Goal: Complete application form: Fill out and submit a form for a specific purpose

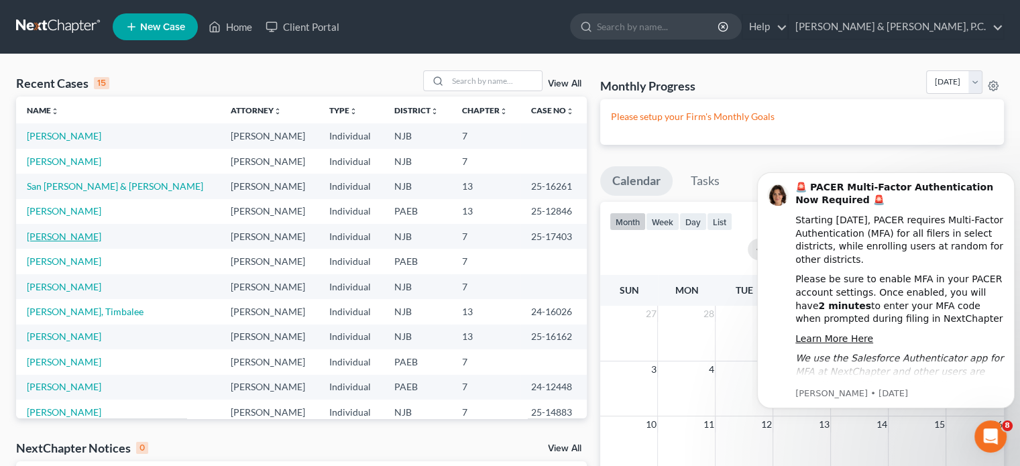
click at [64, 235] on link "[PERSON_NAME]" at bounding box center [64, 236] width 74 height 11
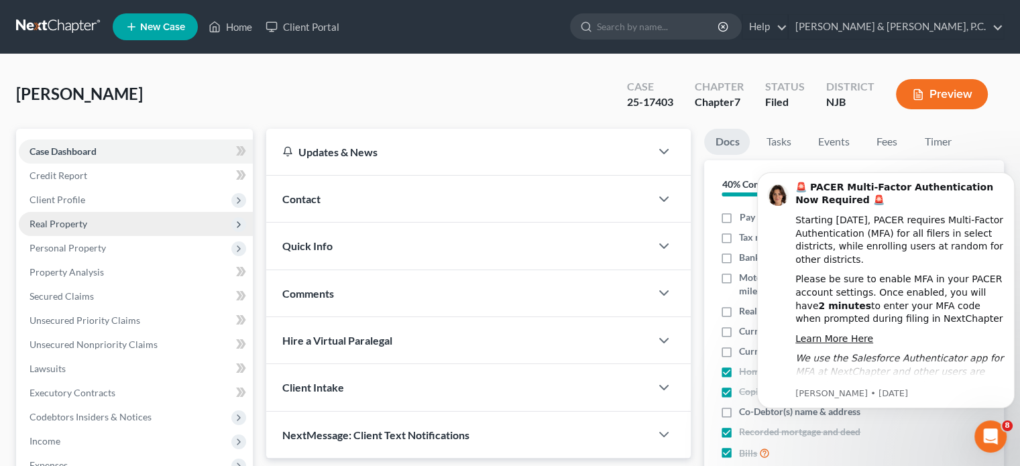
click at [72, 219] on span "Real Property" at bounding box center [59, 223] width 58 height 11
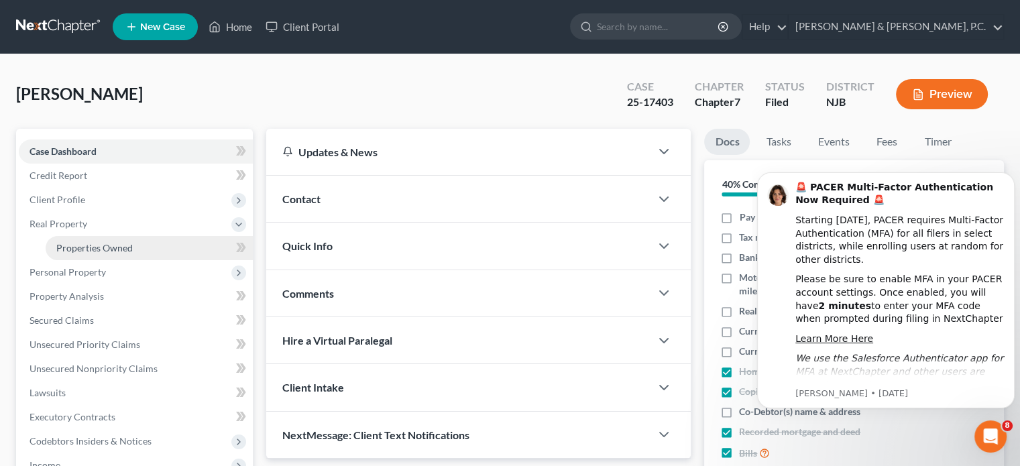
click at [86, 246] on span "Properties Owned" at bounding box center [94, 247] width 76 height 11
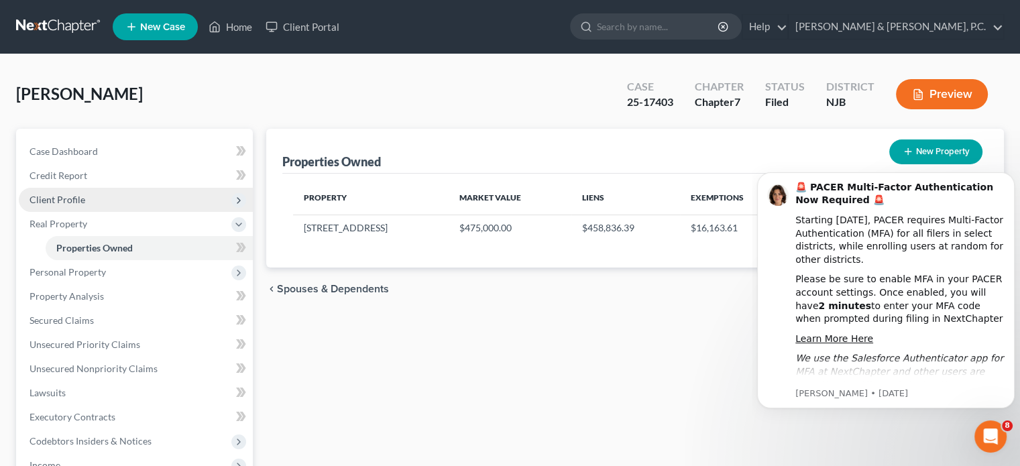
click at [72, 202] on span "Client Profile" at bounding box center [58, 199] width 56 height 11
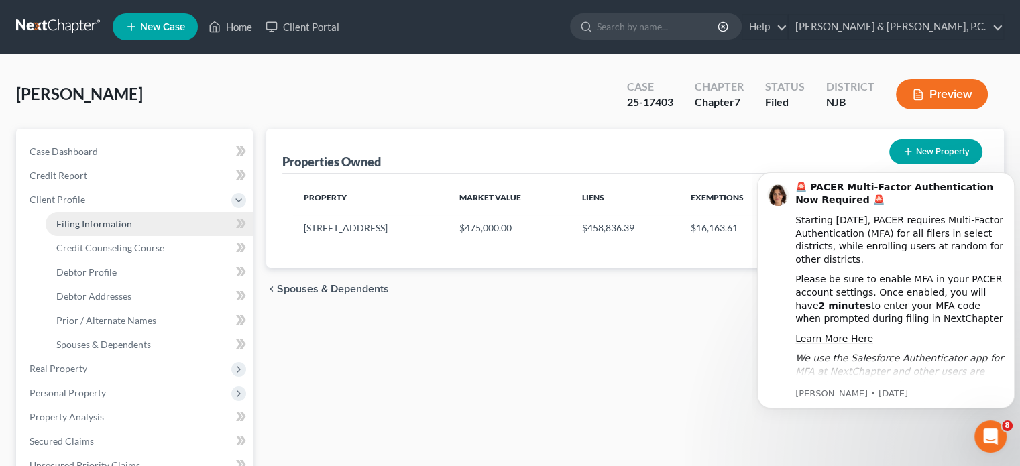
click at [84, 217] on link "Filing Information" at bounding box center [149, 224] width 207 height 24
select select "1"
select select "0"
select select "1"
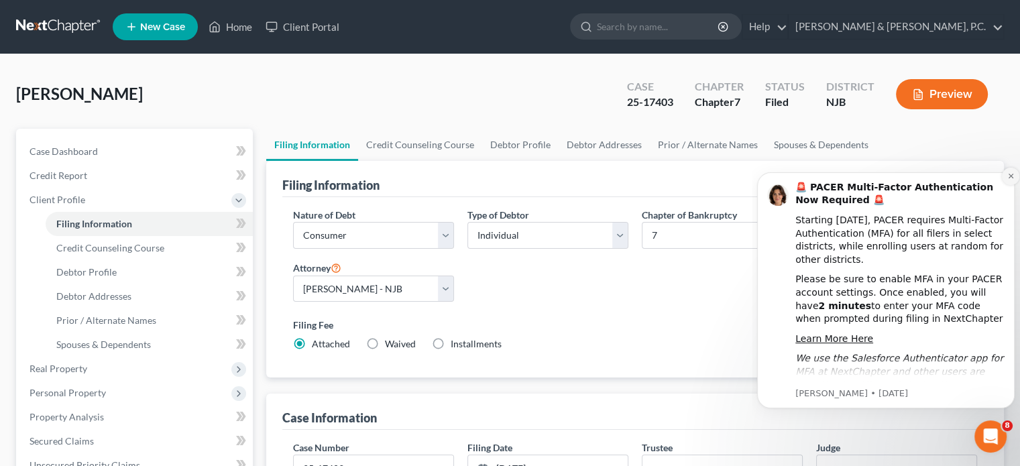
click at [1011, 176] on icon "Dismiss notification" at bounding box center [1010, 176] width 5 height 5
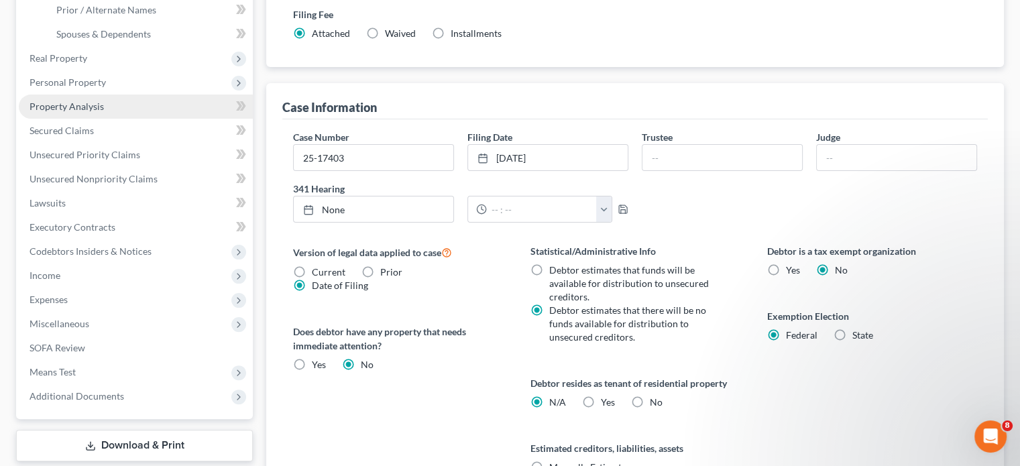
scroll to position [268, 0]
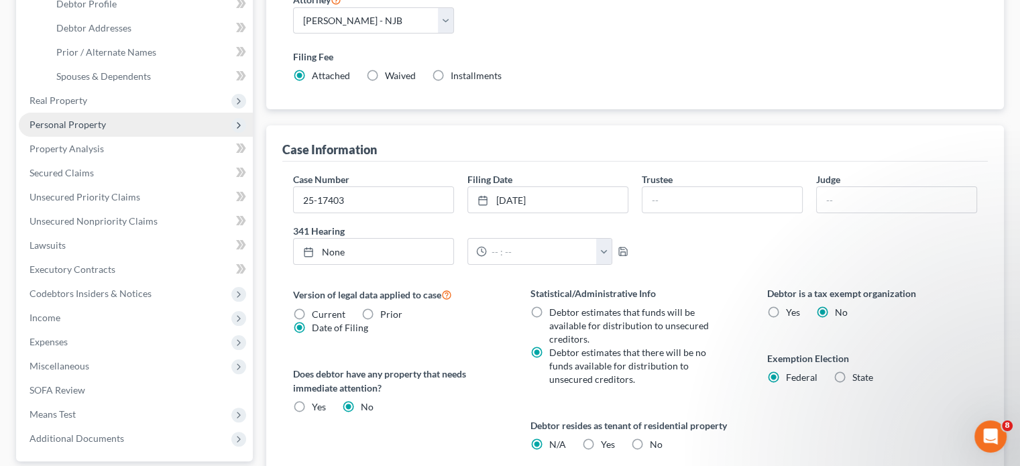
click at [91, 125] on span "Personal Property" at bounding box center [68, 124] width 76 height 11
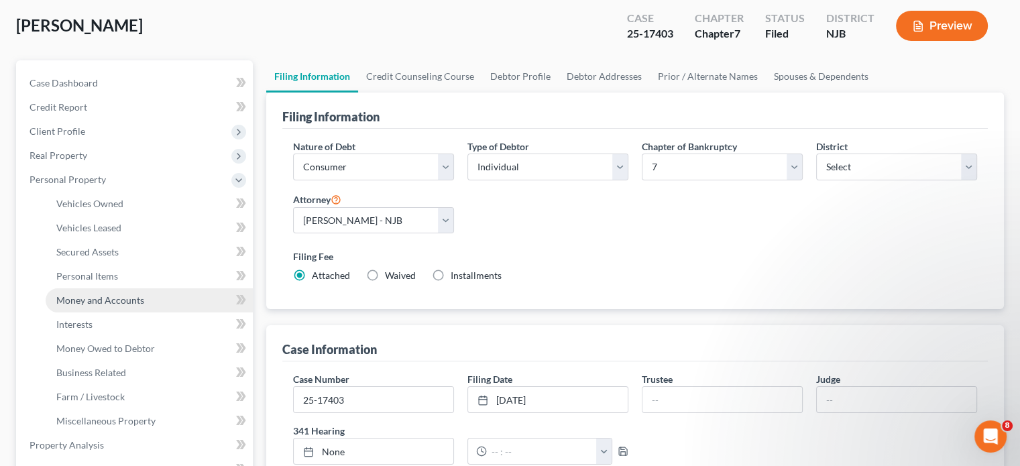
scroll to position [67, 0]
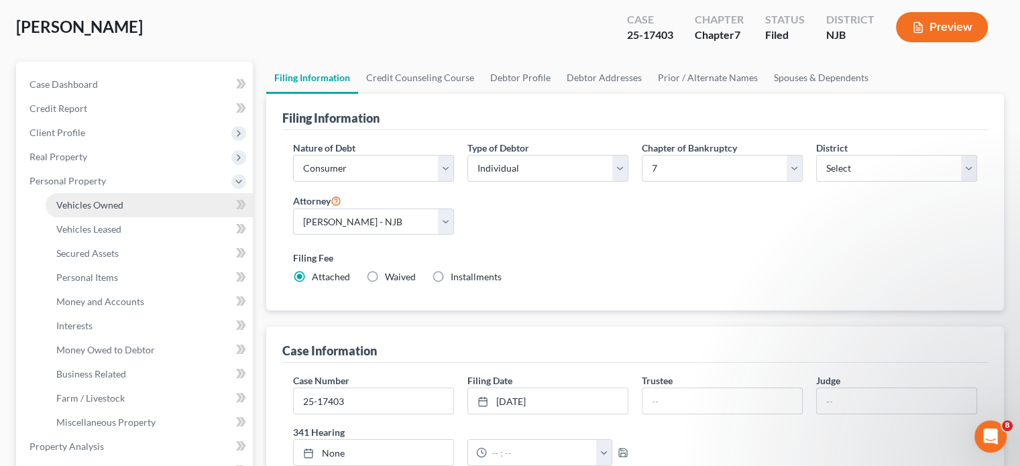
click at [95, 199] on span "Vehicles Owned" at bounding box center [89, 204] width 67 height 11
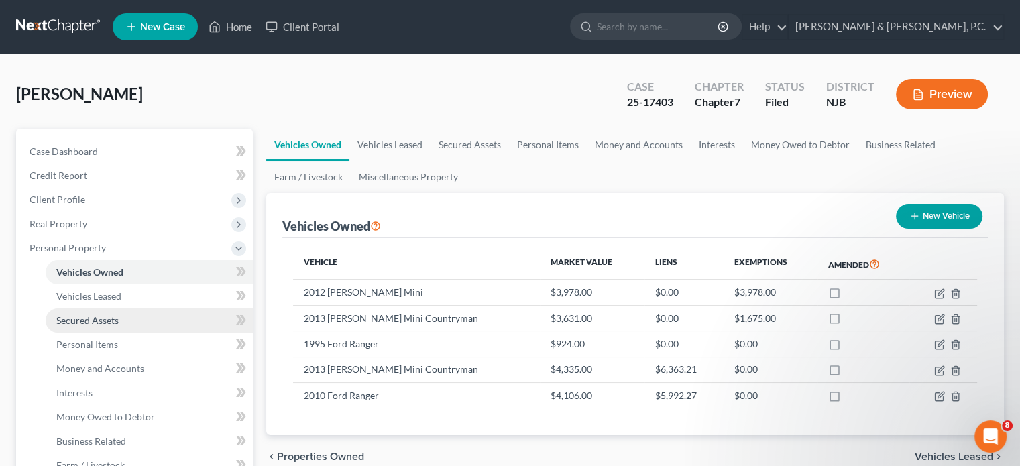
click at [102, 317] on span "Secured Assets" at bounding box center [87, 320] width 62 height 11
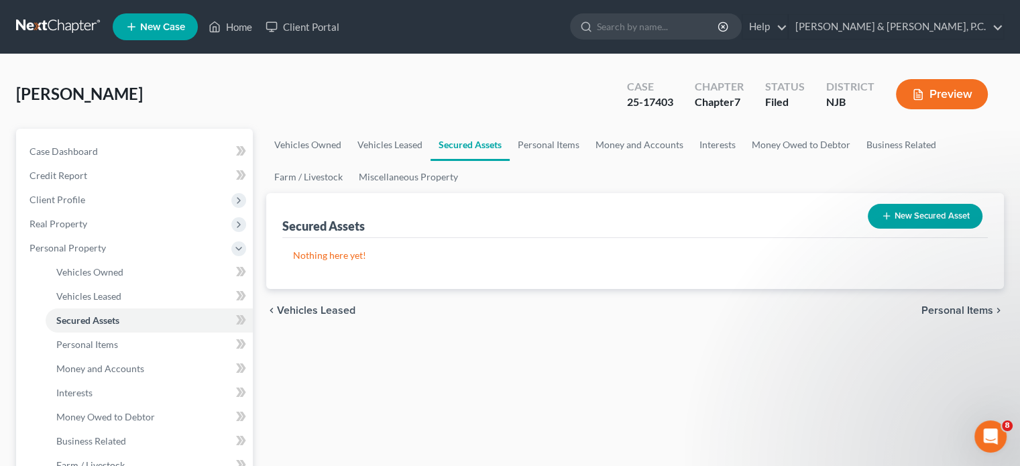
click at [954, 308] on span "Personal Items" at bounding box center [957, 310] width 72 height 11
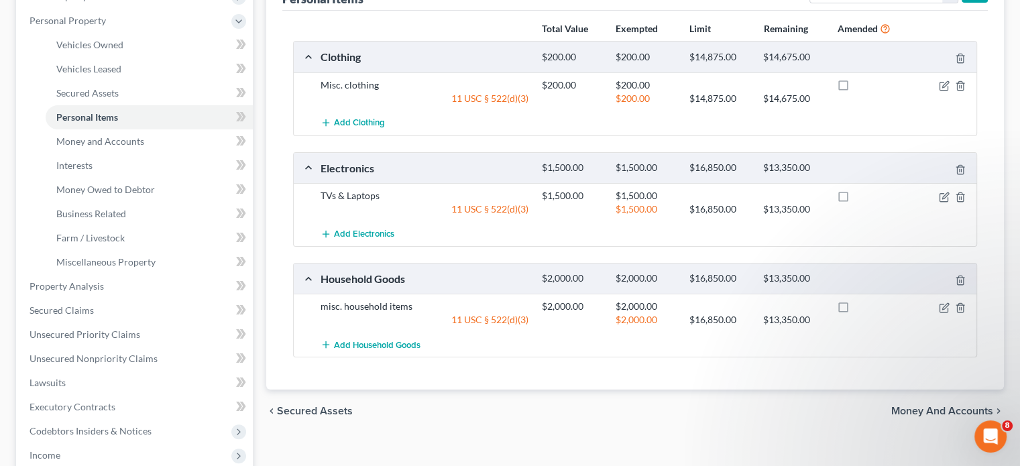
scroll to position [335, 0]
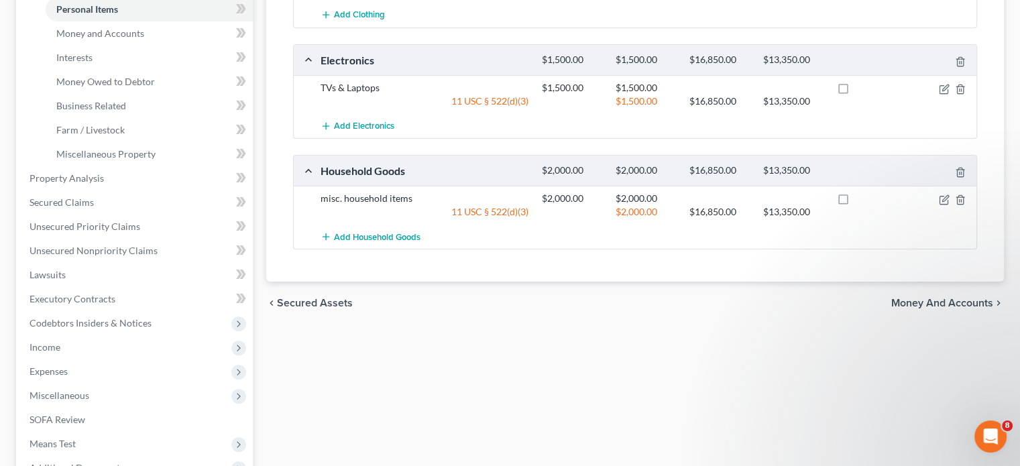
click at [913, 302] on span "Money and Accounts" at bounding box center [942, 303] width 102 height 11
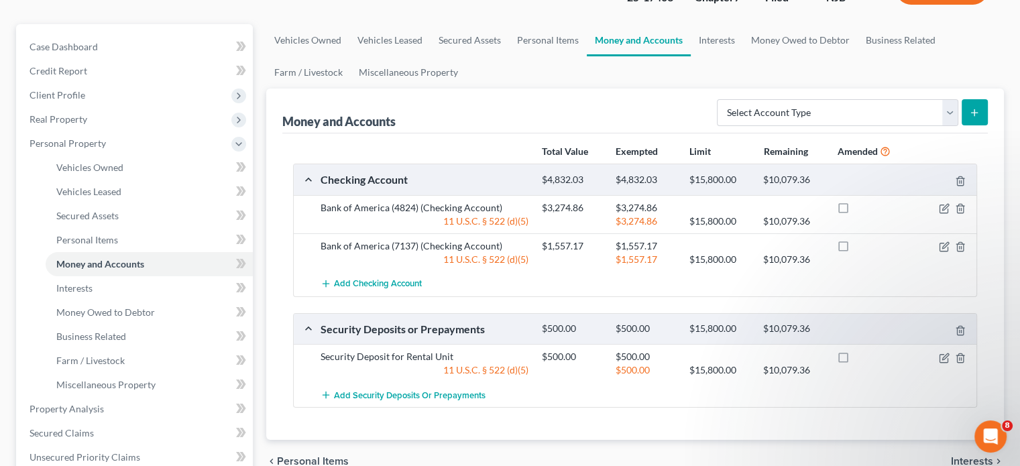
scroll to position [201, 0]
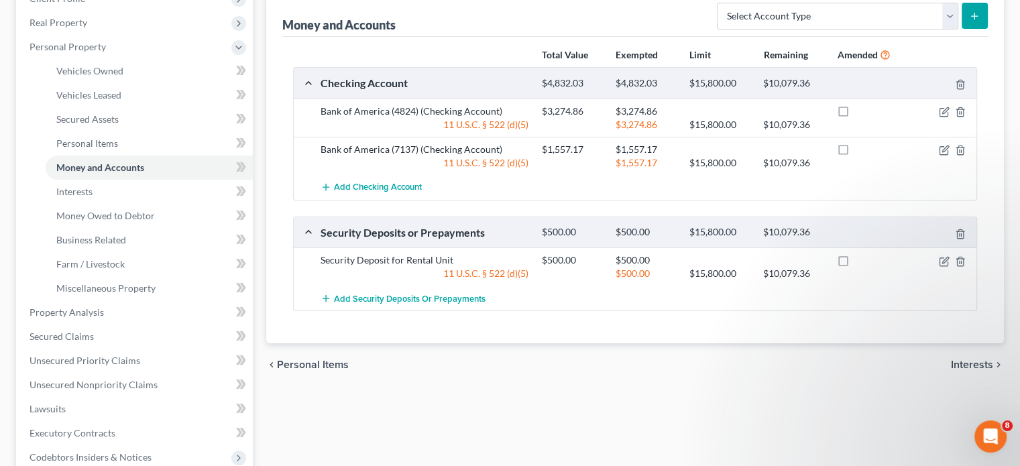
click at [954, 361] on span "Interests" at bounding box center [972, 364] width 42 height 11
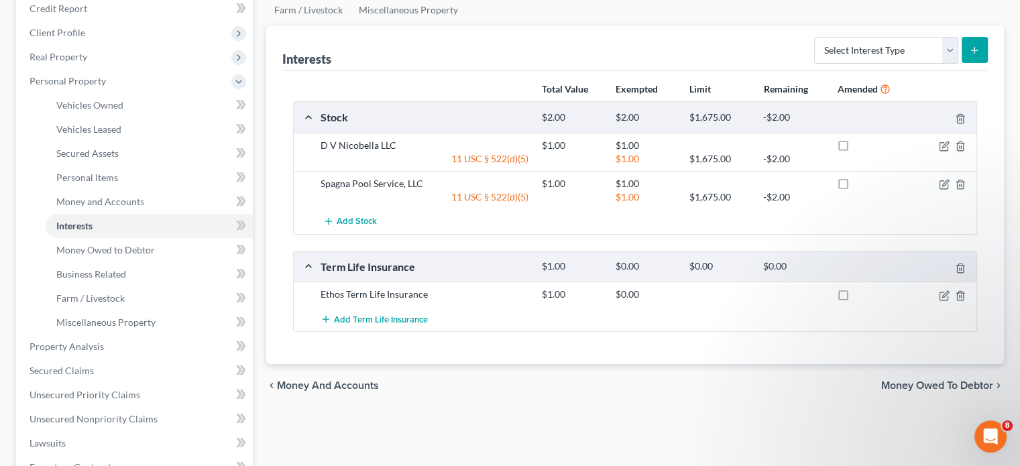
scroll to position [201, 0]
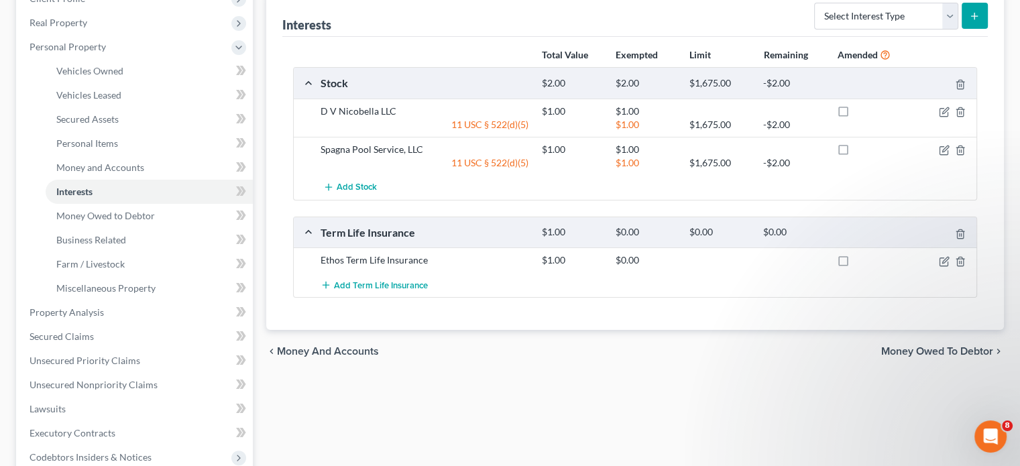
click at [313, 349] on span "Money and Accounts" at bounding box center [328, 351] width 102 height 11
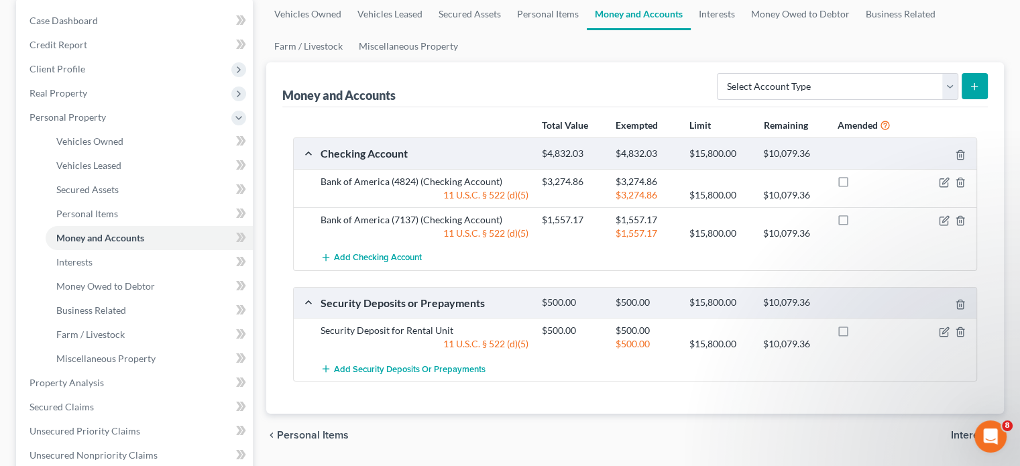
scroll to position [134, 0]
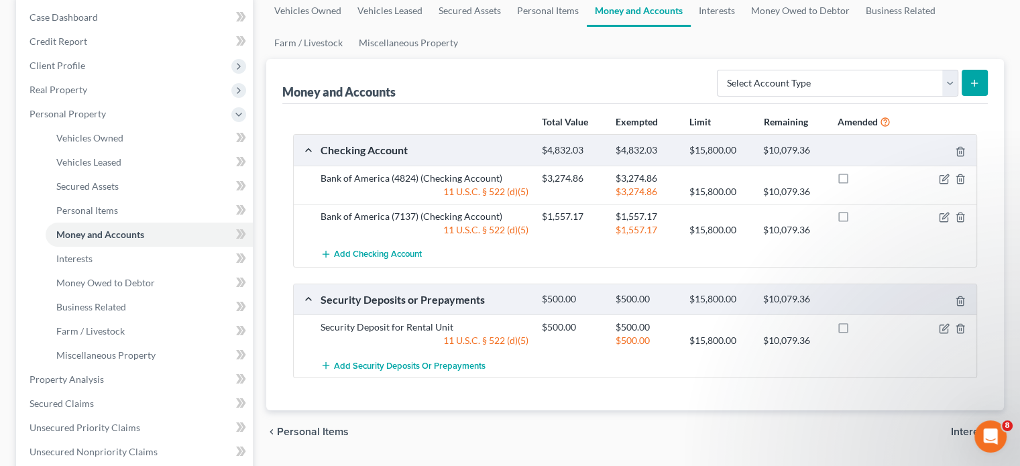
click at [964, 427] on span "Interests" at bounding box center [972, 432] width 42 height 11
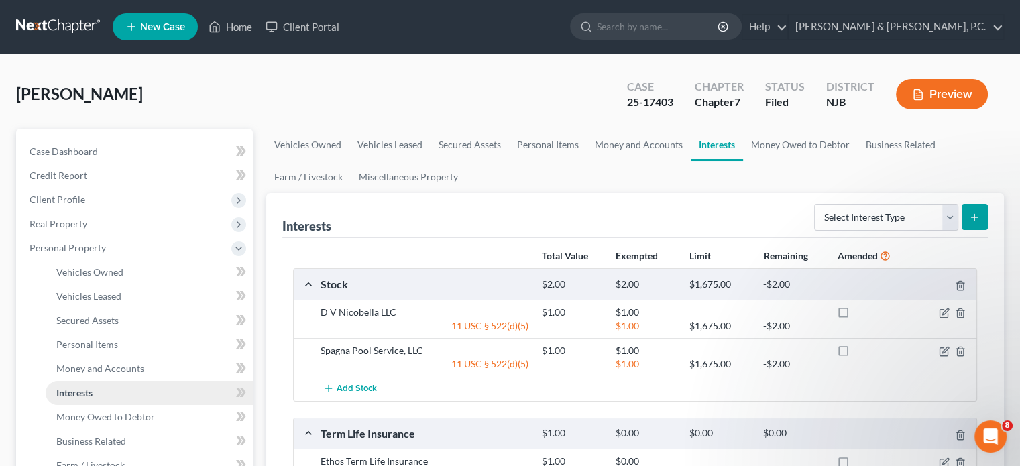
click at [102, 393] on link "Interests" at bounding box center [149, 393] width 207 height 24
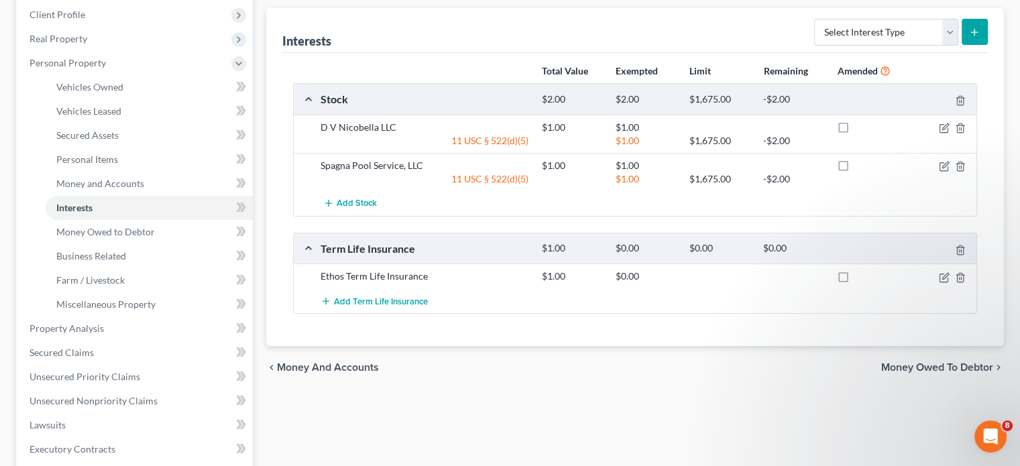
scroll to position [201, 0]
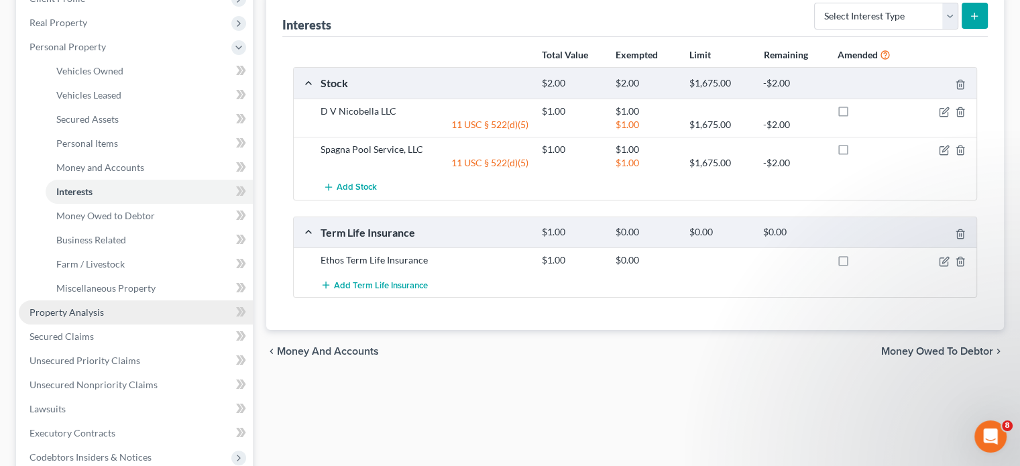
click at [93, 309] on span "Property Analysis" at bounding box center [67, 311] width 74 height 11
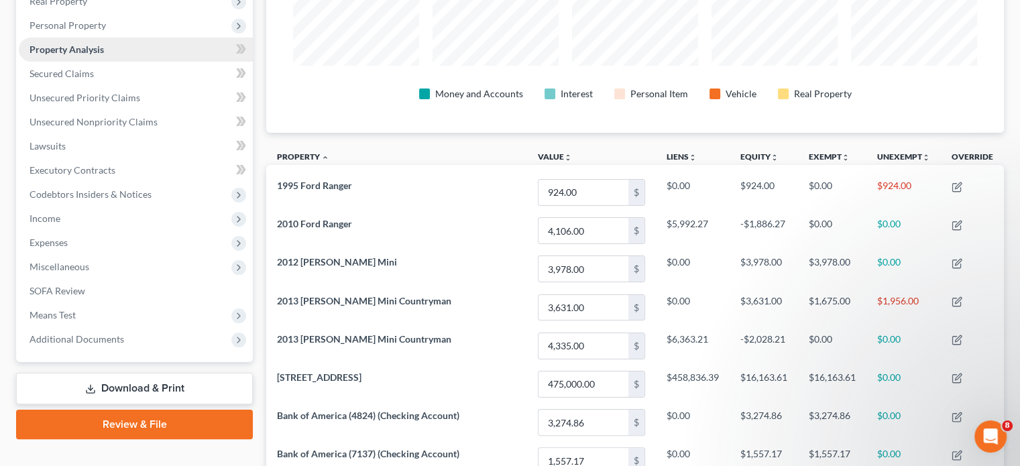
scroll to position [335, 0]
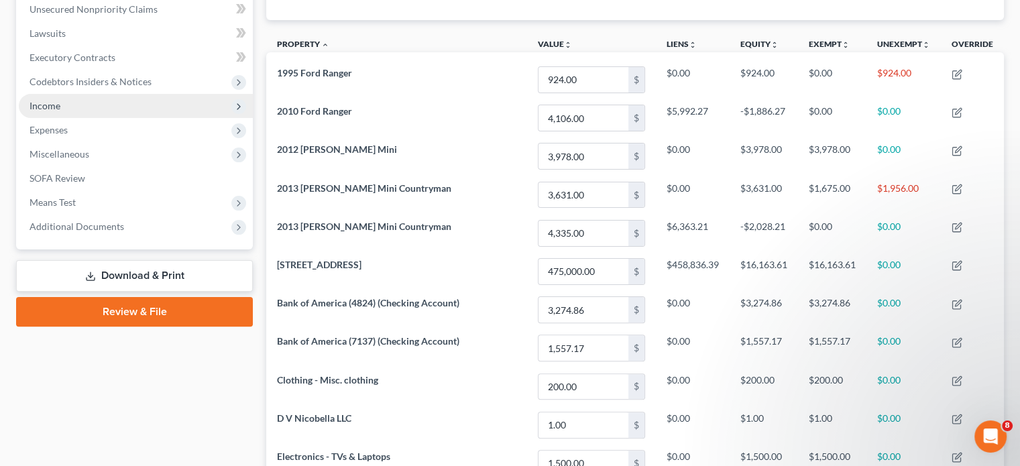
click at [79, 104] on span "Income" at bounding box center [136, 106] width 234 height 24
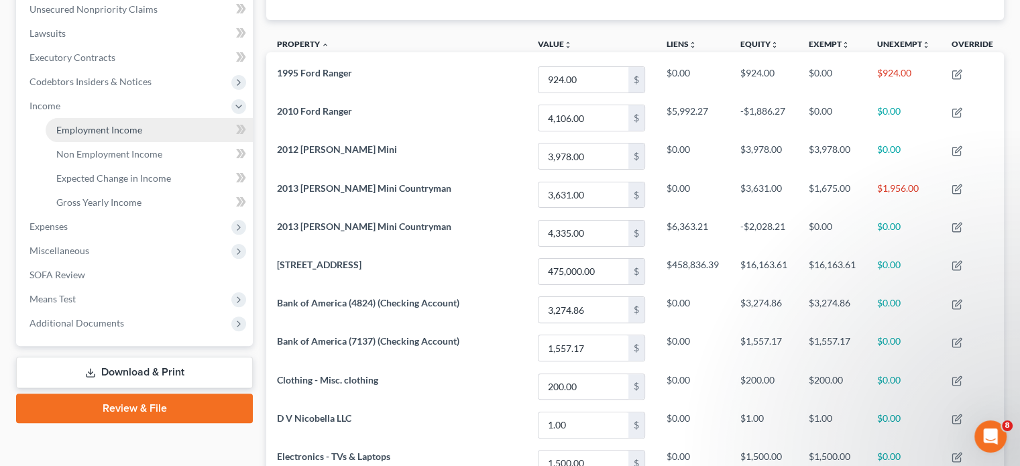
click at [82, 139] on link "Employment Income" at bounding box center [149, 130] width 207 height 24
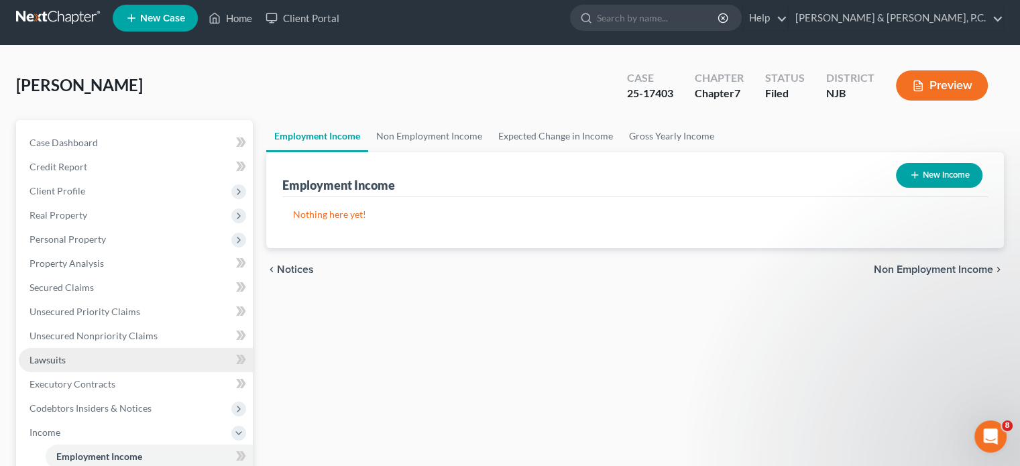
scroll to position [268, 0]
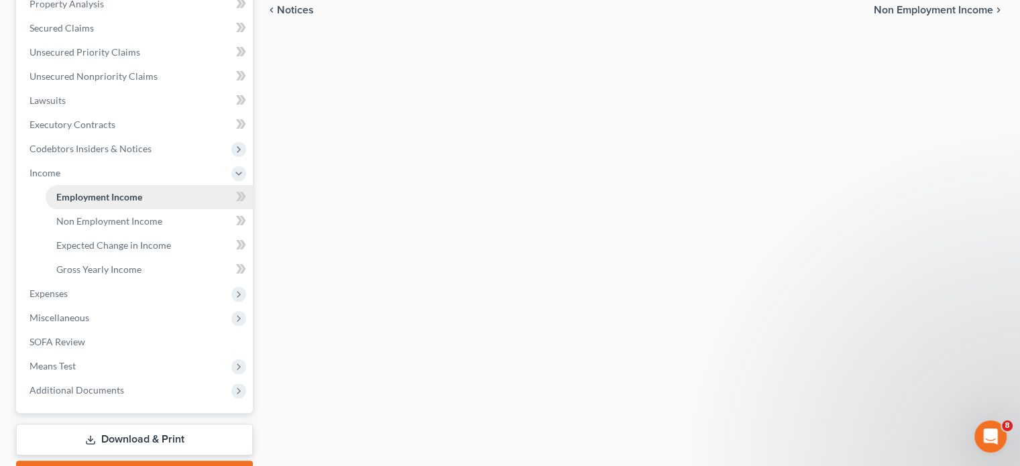
click at [80, 193] on span "Employment Income" at bounding box center [99, 196] width 86 height 11
click at [89, 222] on span "Non Employment Income" at bounding box center [109, 220] width 106 height 11
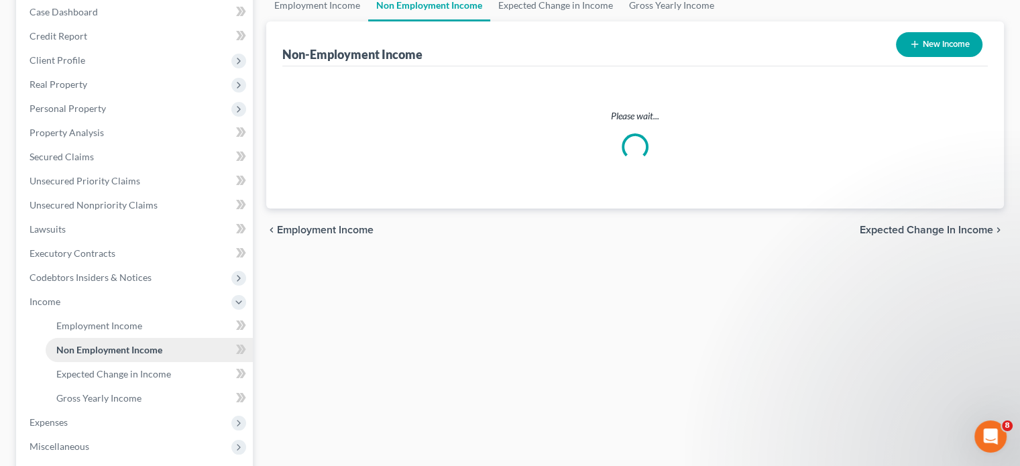
scroll to position [13, 0]
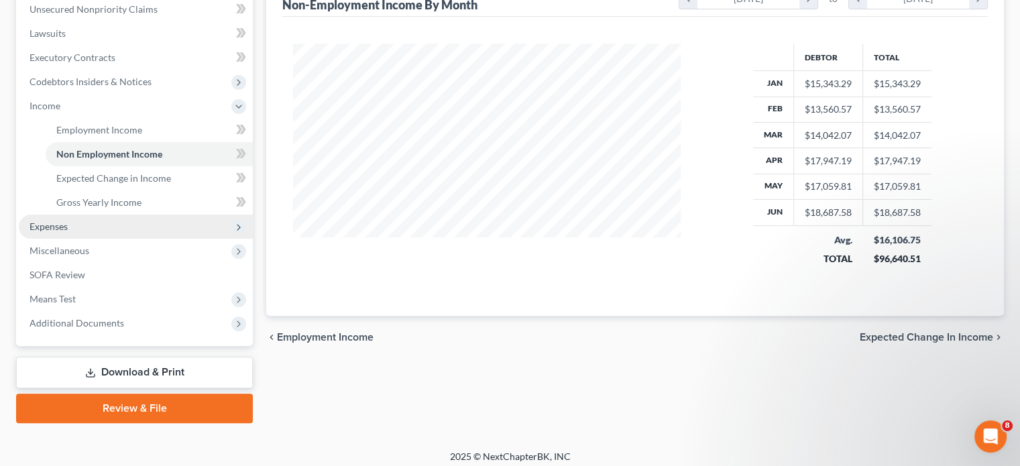
click at [95, 227] on span "Expenses" at bounding box center [136, 227] width 234 height 24
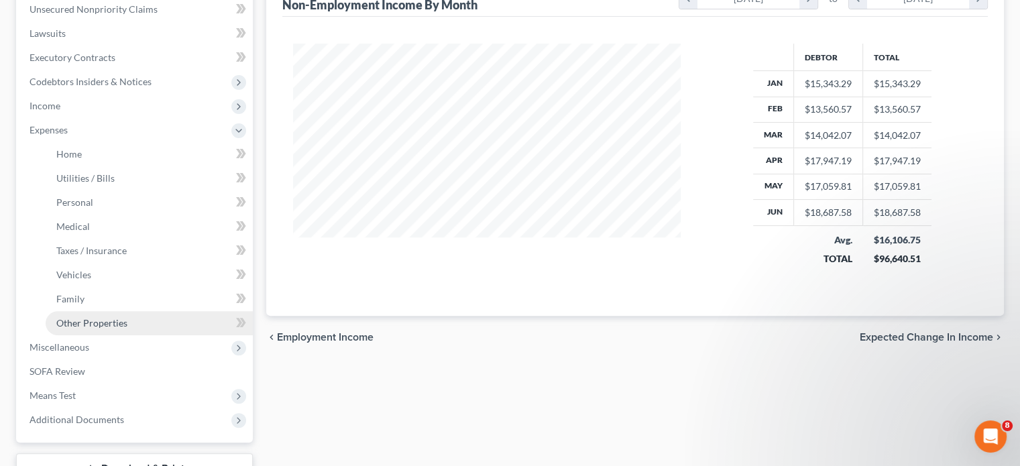
click at [84, 321] on span "Other Properties" at bounding box center [91, 322] width 71 height 11
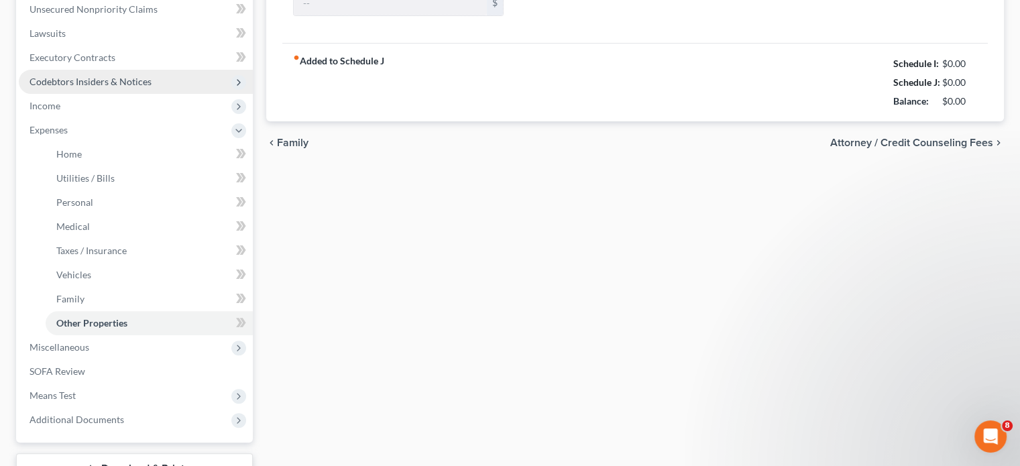
type input "1,748.00"
type input "0.00"
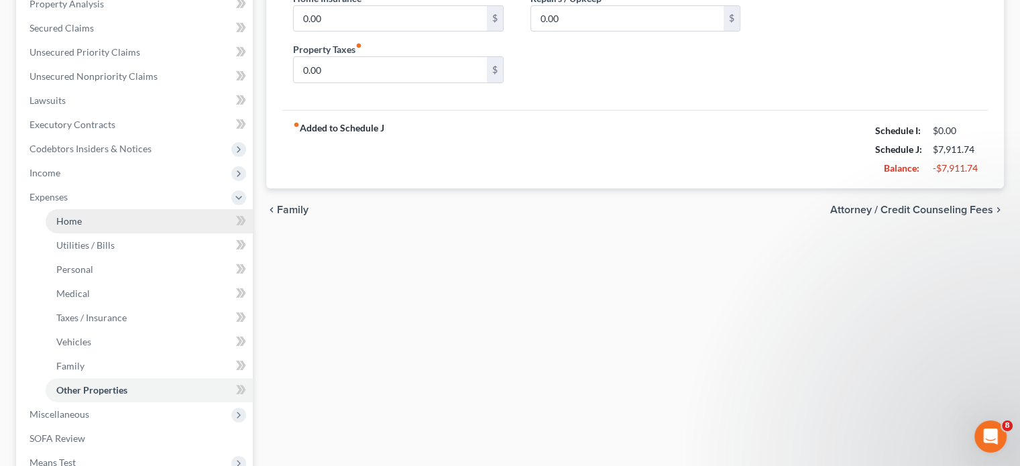
click at [72, 223] on span "Home" at bounding box center [68, 220] width 25 height 11
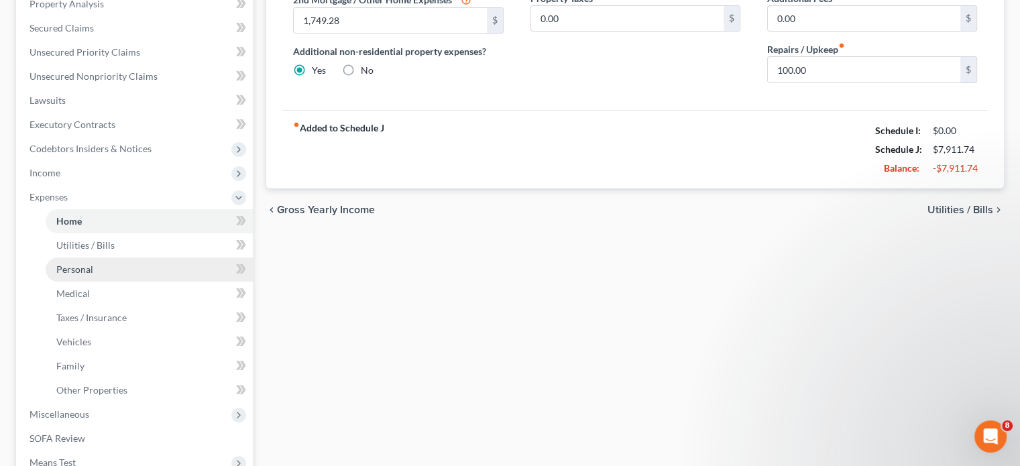
click at [83, 264] on span "Personal" at bounding box center [74, 269] width 37 height 11
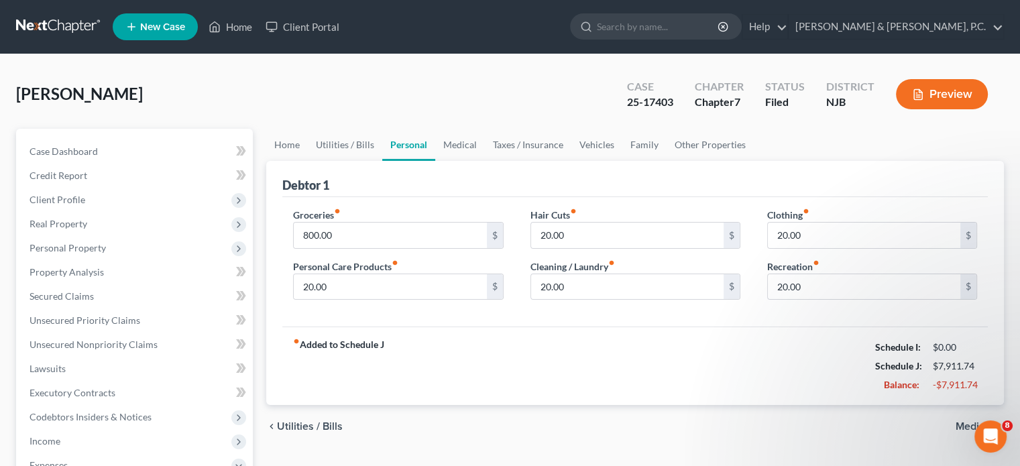
click at [946, 95] on button "Preview" at bounding box center [942, 94] width 92 height 30
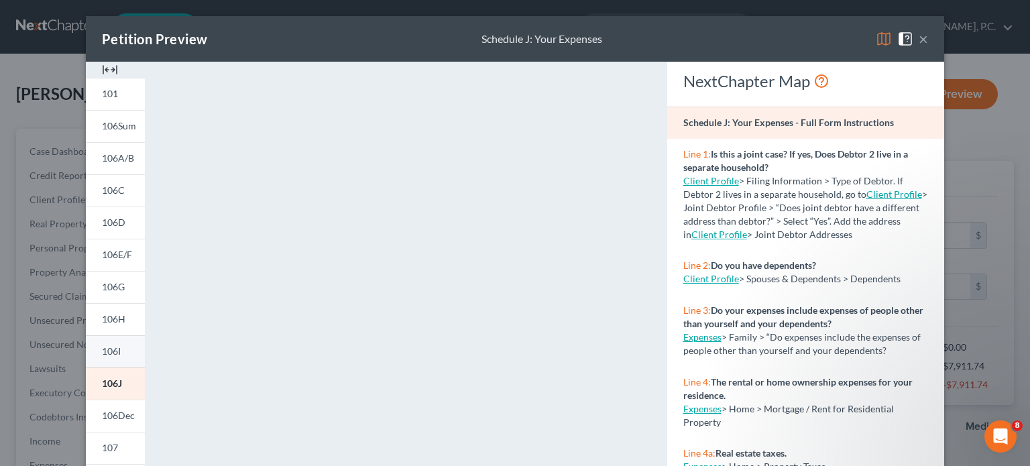
click at [117, 349] on link "106I" at bounding box center [115, 351] width 59 height 32
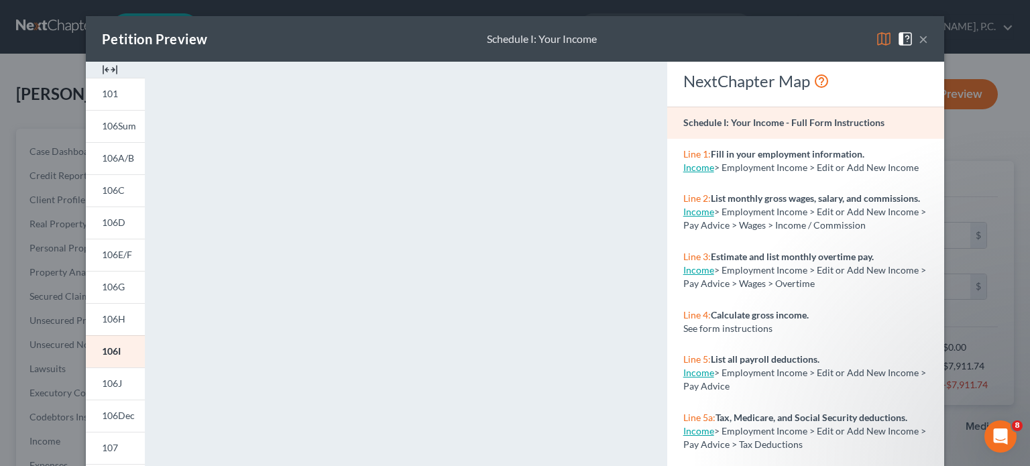
click at [919, 37] on button "×" at bounding box center [923, 39] width 9 height 16
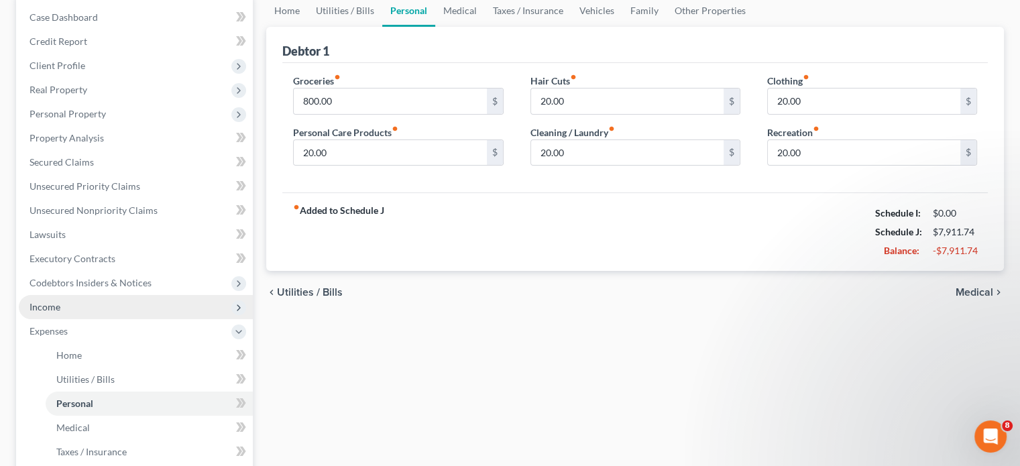
click at [59, 306] on span "Income" at bounding box center [45, 306] width 31 height 11
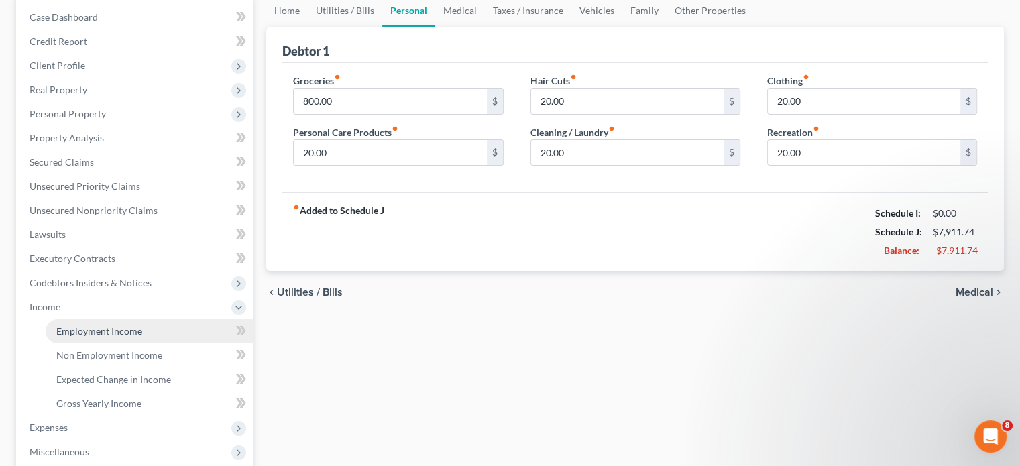
click at [70, 327] on span "Employment Income" at bounding box center [99, 330] width 86 height 11
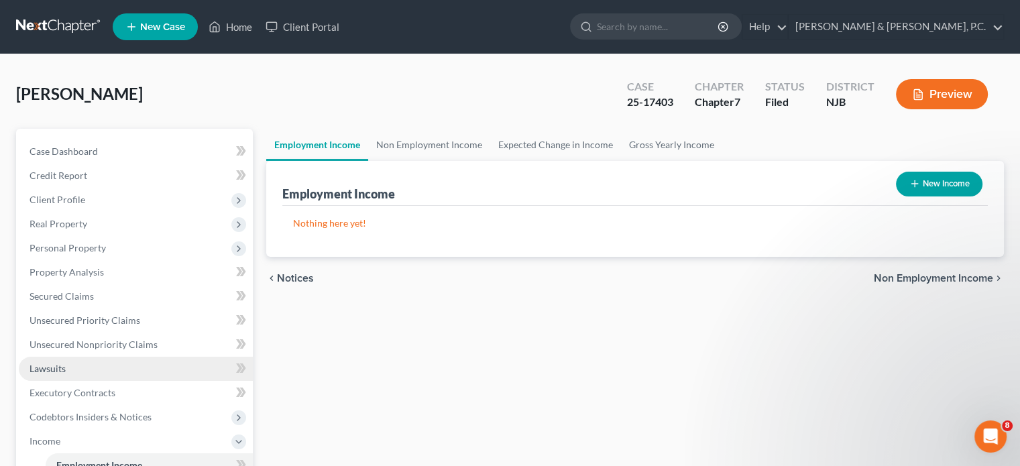
scroll to position [201, 0]
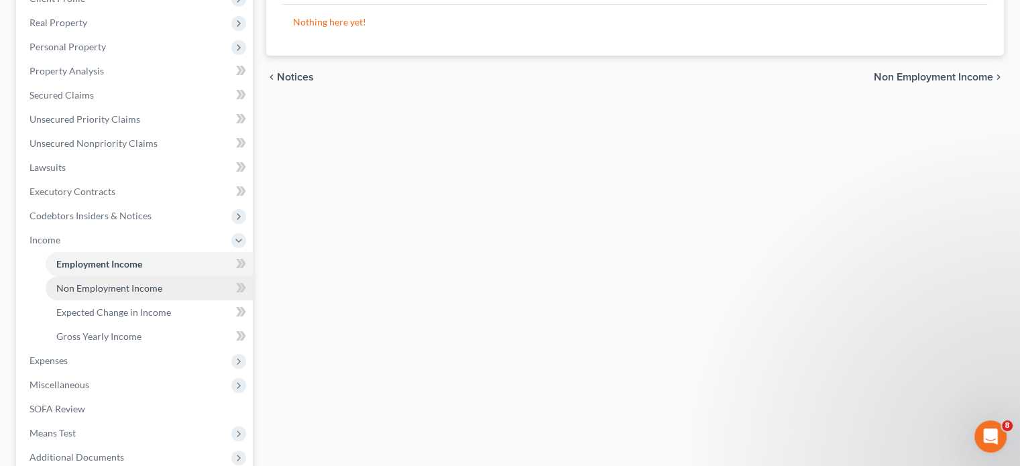
click at [91, 287] on span "Non Employment Income" at bounding box center [109, 287] width 106 height 11
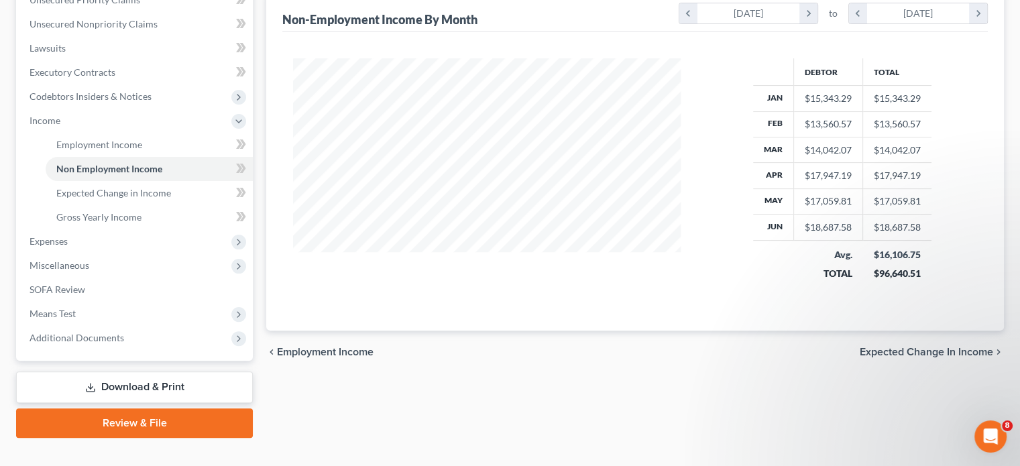
scroll to position [335, 0]
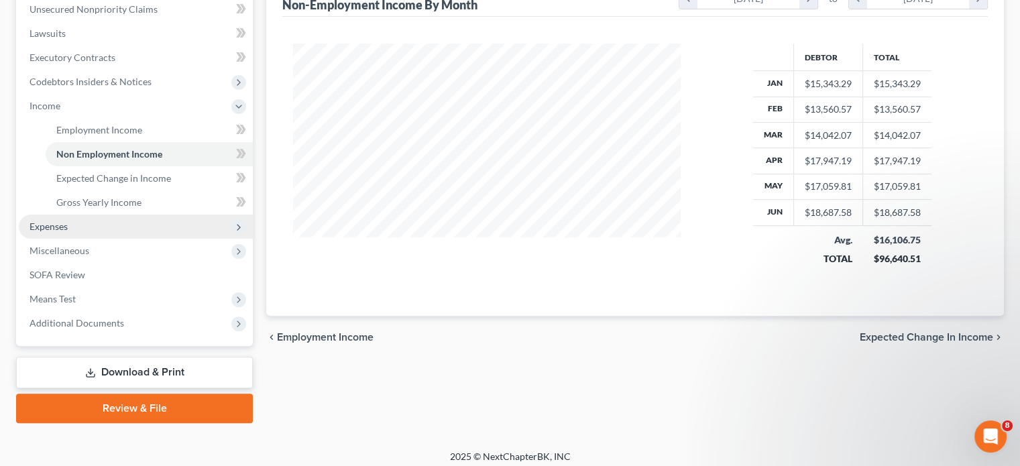
click at [40, 215] on span "Expenses" at bounding box center [136, 227] width 234 height 24
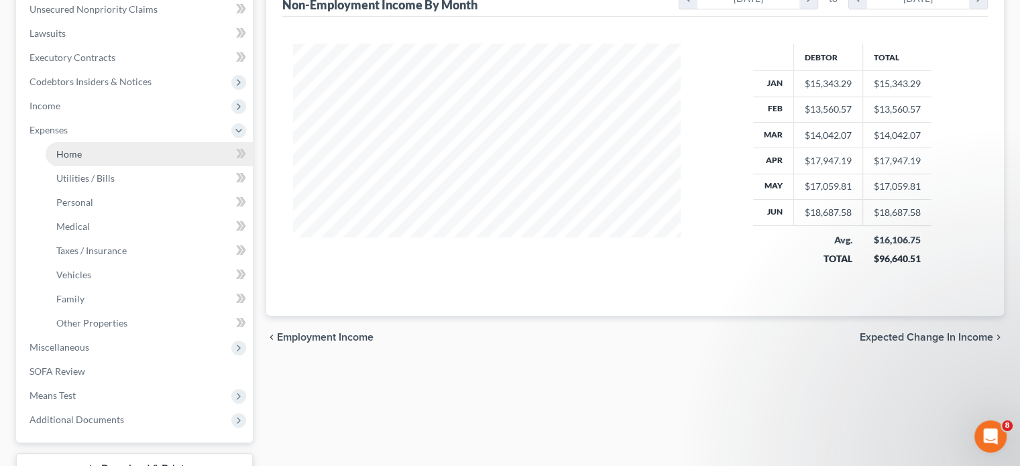
click at [68, 154] on span "Home" at bounding box center [68, 153] width 25 height 11
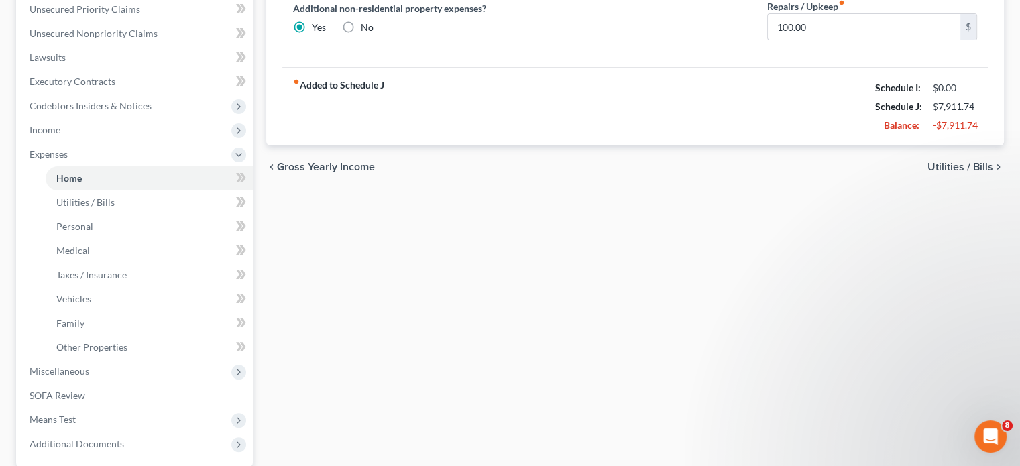
scroll to position [335, 0]
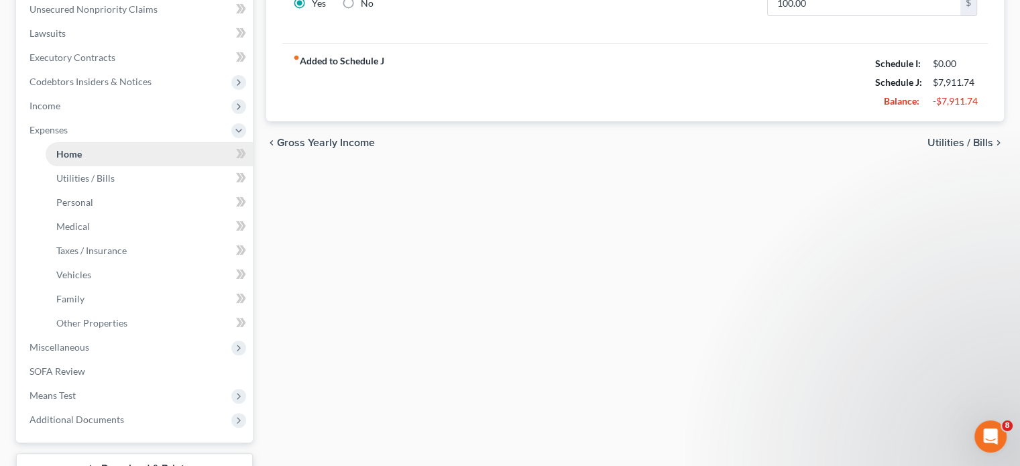
click at [82, 154] on link "Home" at bounding box center [149, 154] width 207 height 24
click at [57, 107] on span "Income" at bounding box center [45, 105] width 31 height 11
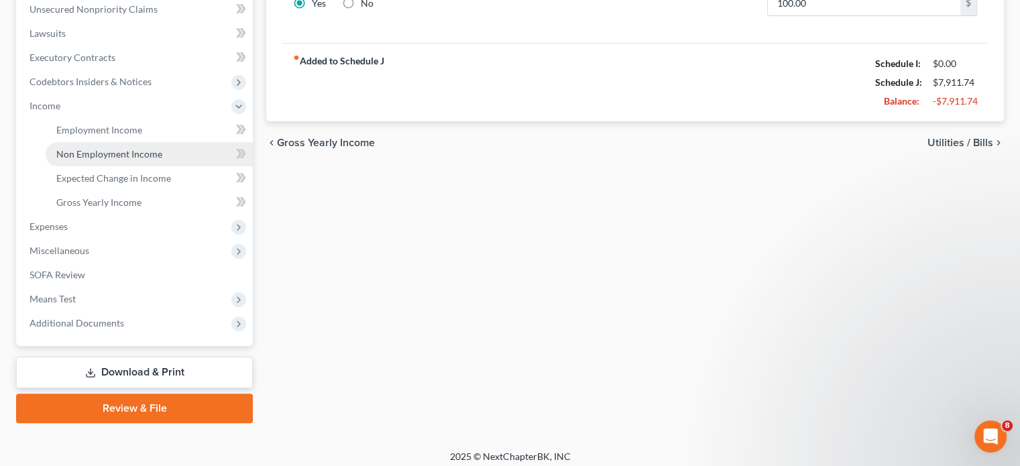
click at [104, 154] on span "Non Employment Income" at bounding box center [109, 153] width 106 height 11
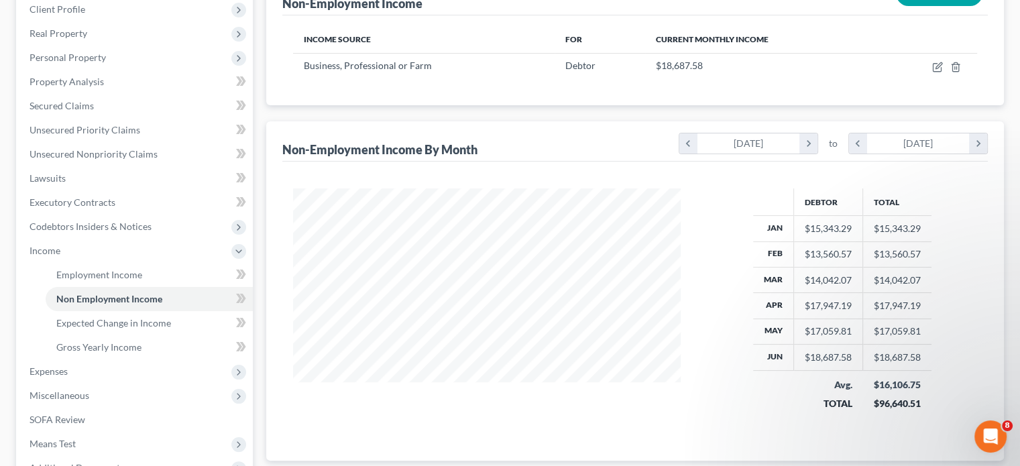
scroll to position [201, 0]
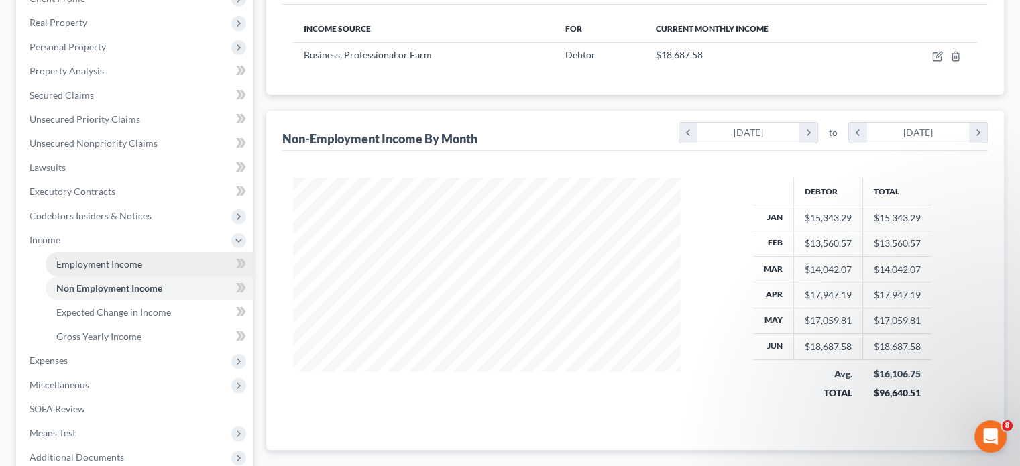
click at [129, 262] on span "Employment Income" at bounding box center [99, 263] width 86 height 11
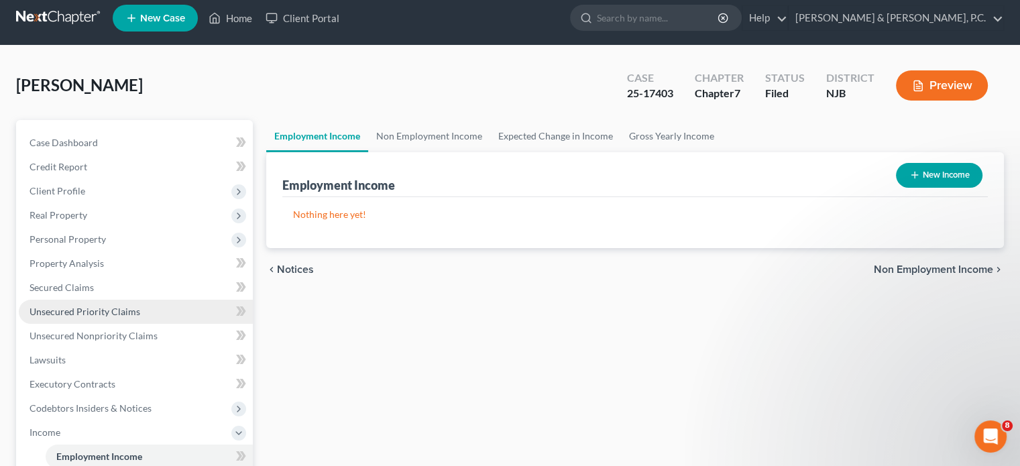
scroll to position [134, 0]
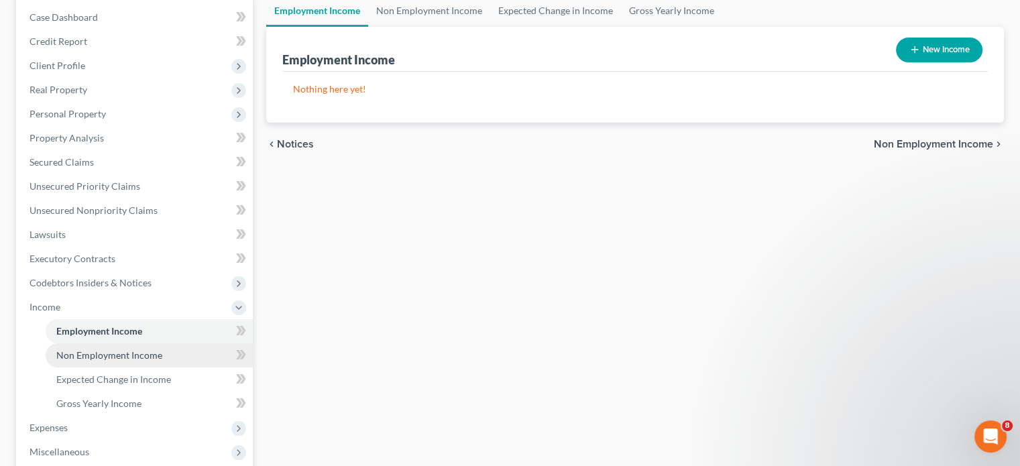
click at [84, 353] on span "Non Employment Income" at bounding box center [109, 354] width 106 height 11
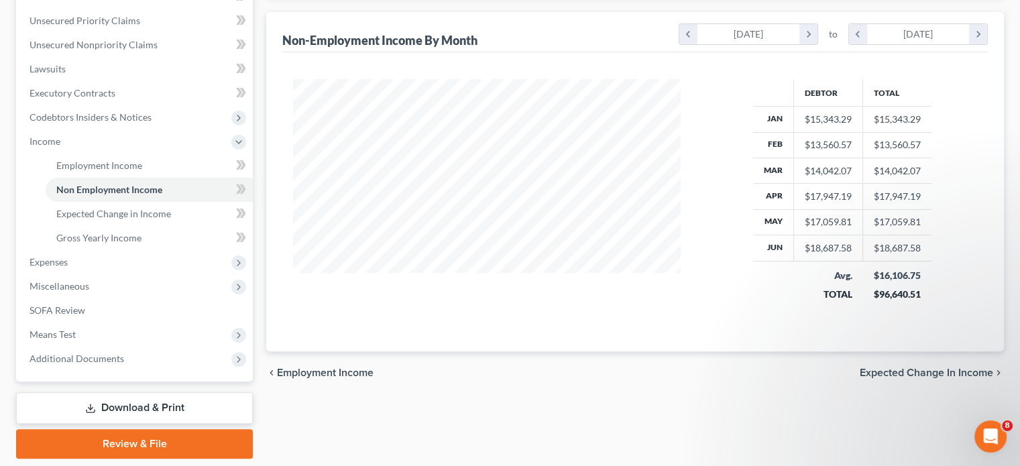
scroll to position [335, 0]
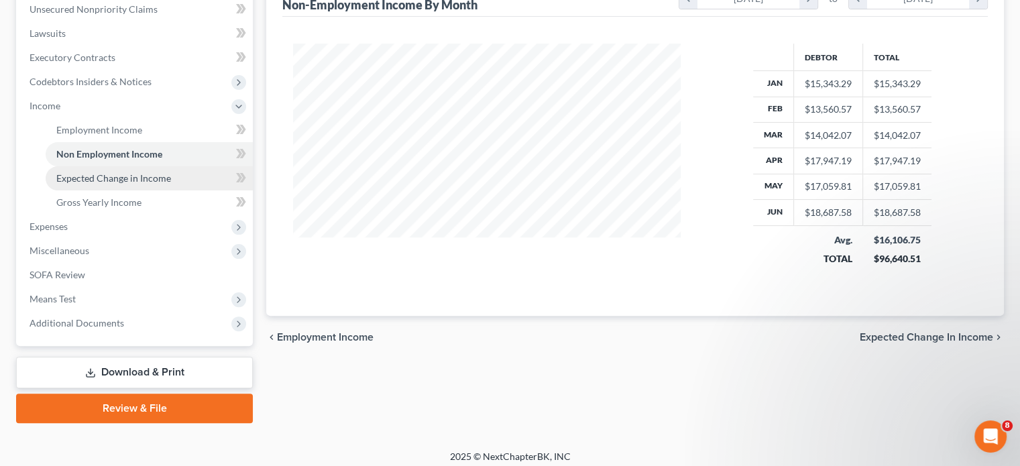
click at [89, 179] on span "Expected Change in Income" at bounding box center [113, 177] width 115 height 11
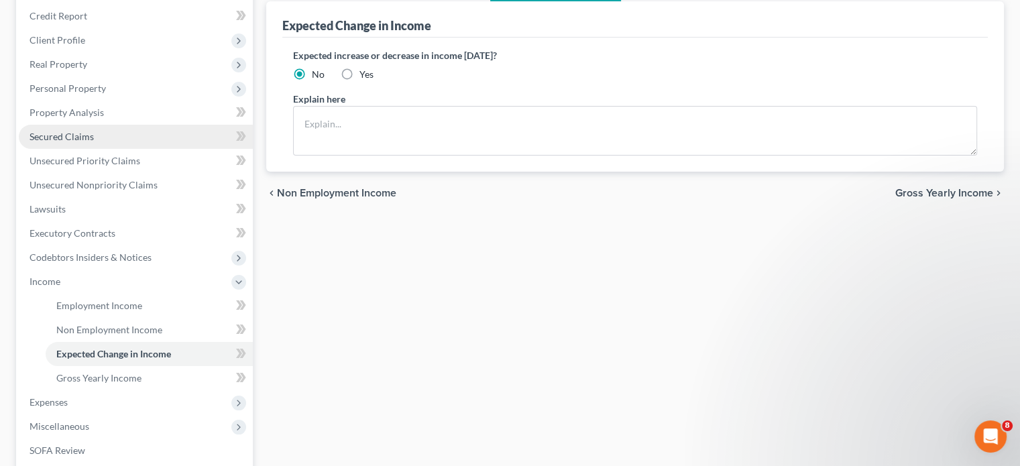
scroll to position [268, 0]
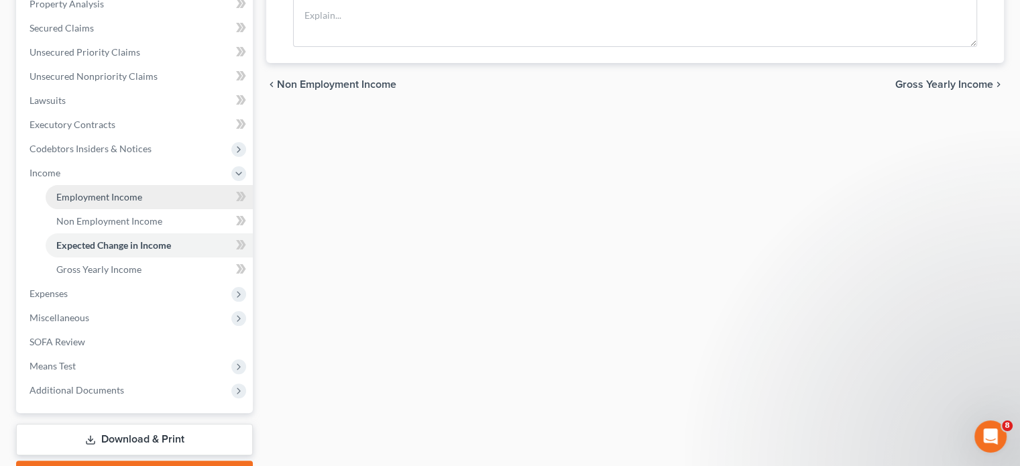
click at [73, 198] on span "Employment Income" at bounding box center [99, 196] width 86 height 11
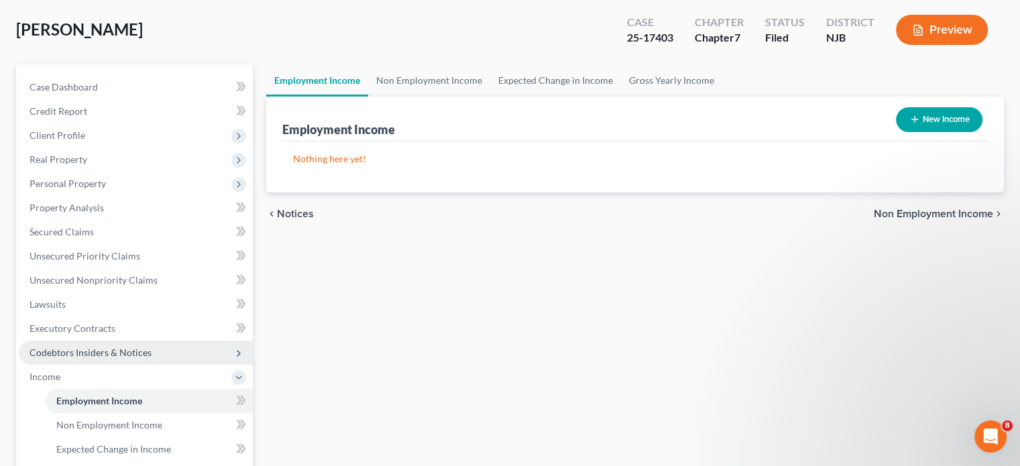
scroll to position [268, 0]
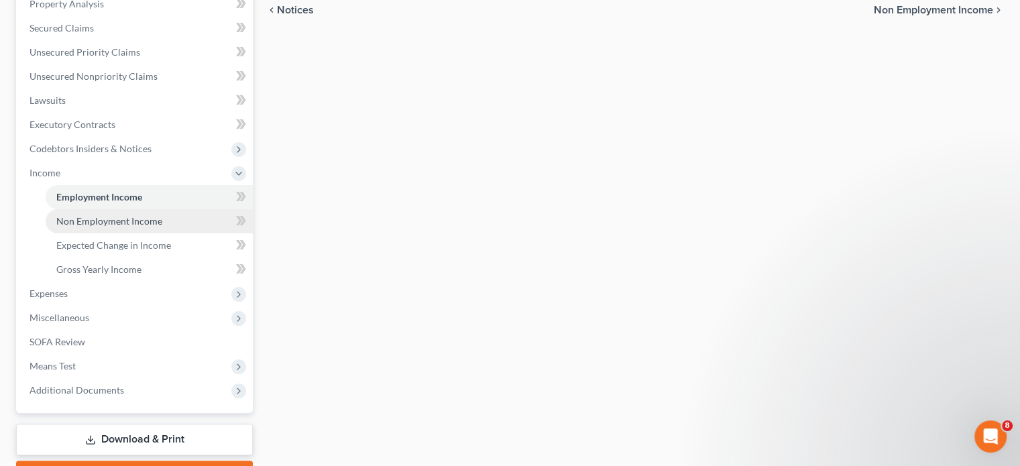
click at [114, 223] on span "Non Employment Income" at bounding box center [109, 220] width 106 height 11
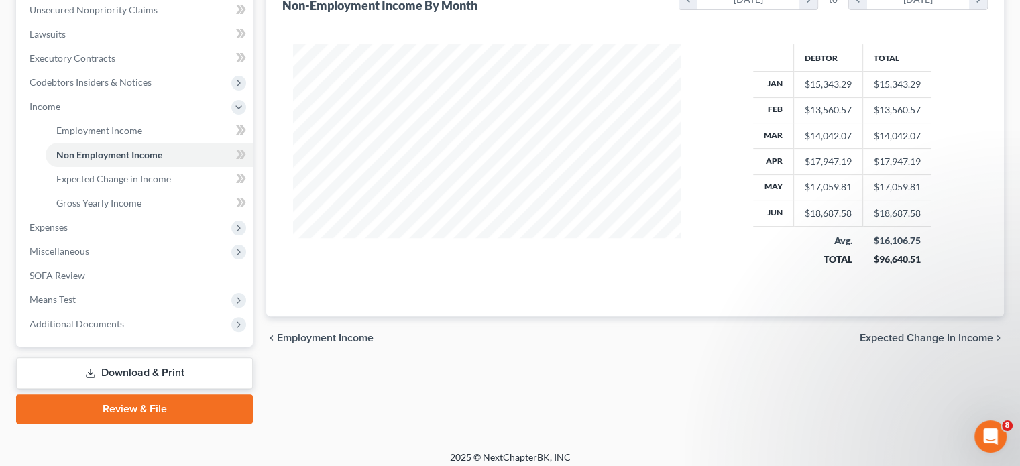
scroll to position [335, 0]
click at [75, 300] on span "Means Test" at bounding box center [136, 299] width 234 height 24
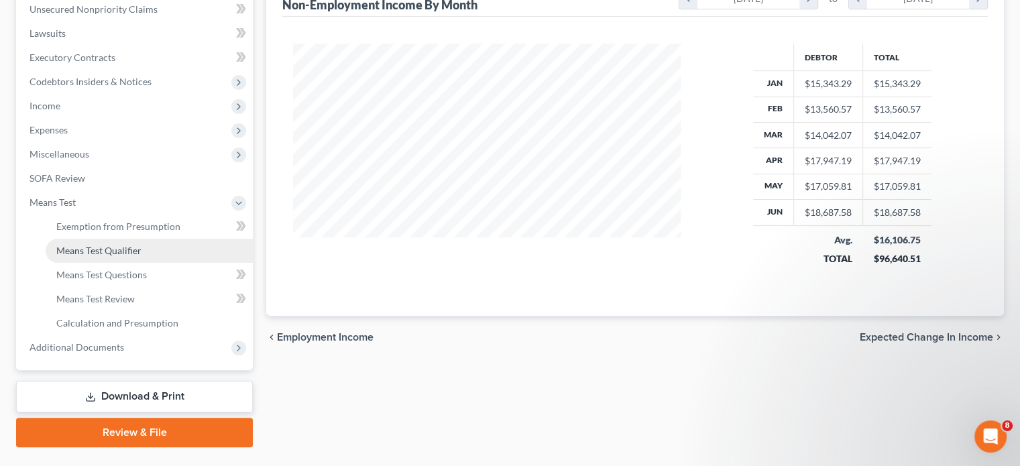
click at [115, 248] on span "Means Test Qualifier" at bounding box center [98, 250] width 85 height 11
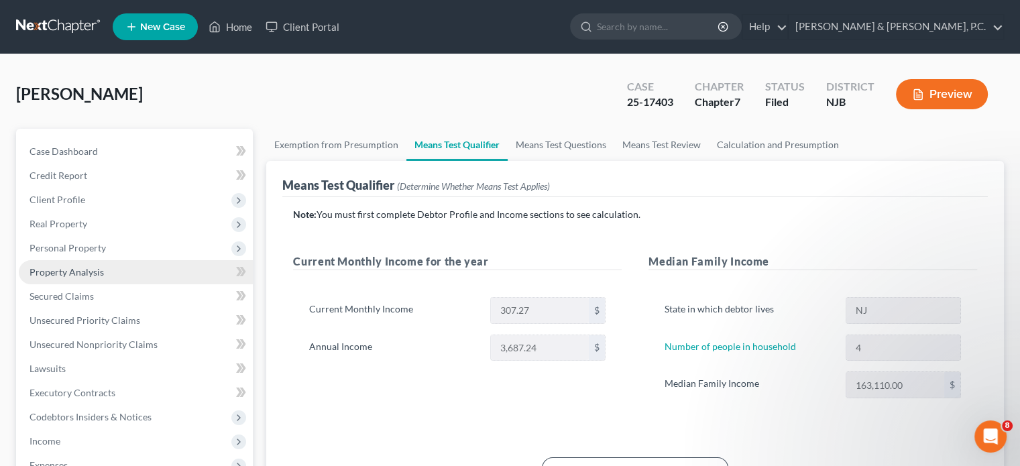
scroll to position [134, 0]
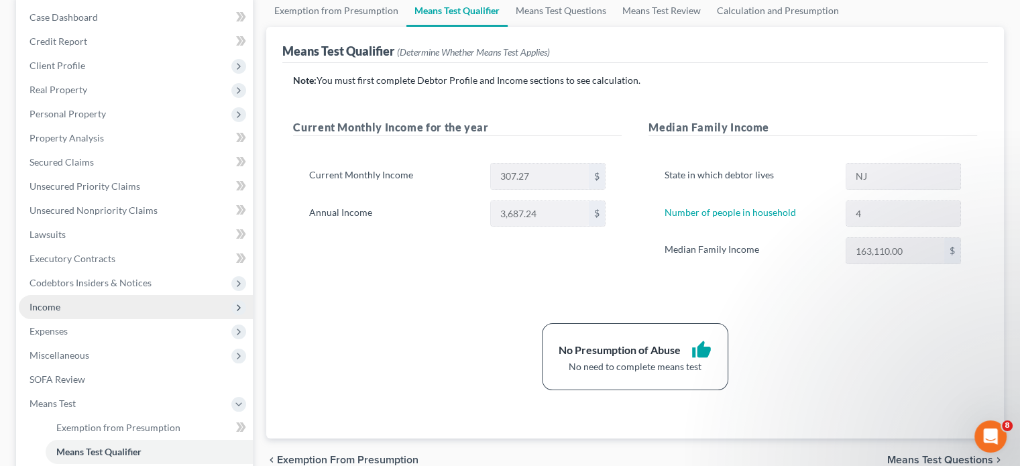
click at [62, 306] on span "Income" at bounding box center [136, 307] width 234 height 24
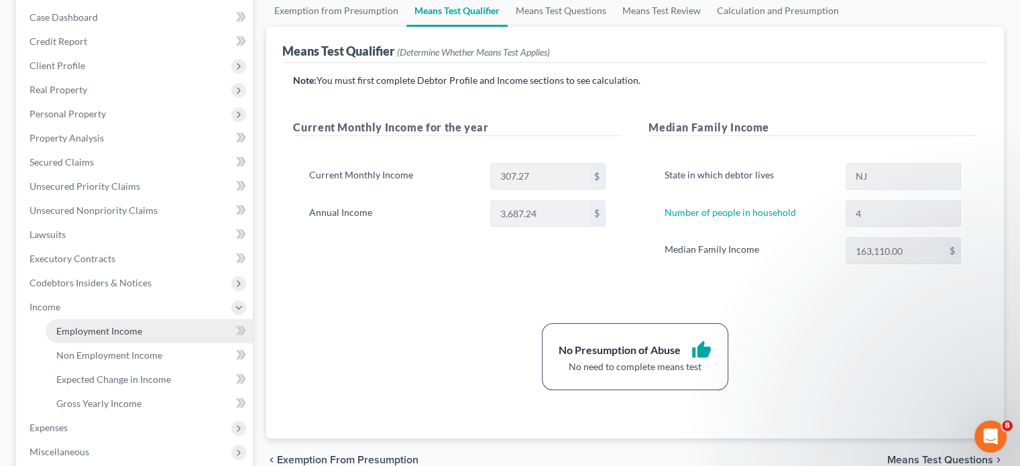
click at [106, 334] on span "Employment Income" at bounding box center [99, 330] width 86 height 11
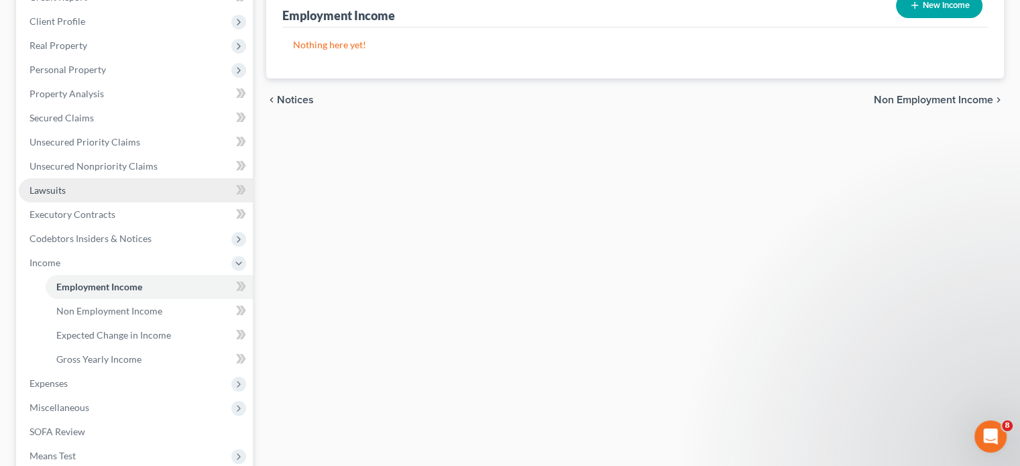
scroll to position [201, 0]
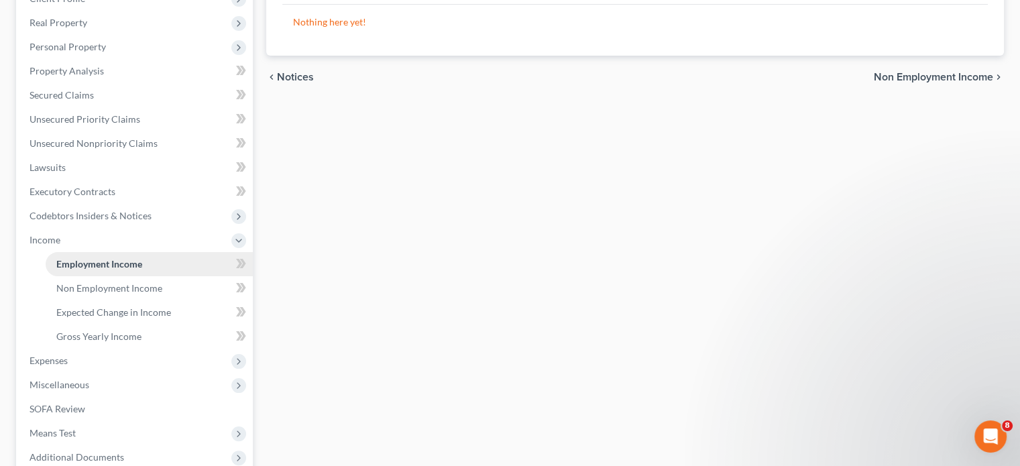
drag, startPoint x: 55, startPoint y: 239, endPoint x: 68, endPoint y: 257, distance: 22.5
click at [55, 239] on span "Income" at bounding box center [45, 239] width 31 height 11
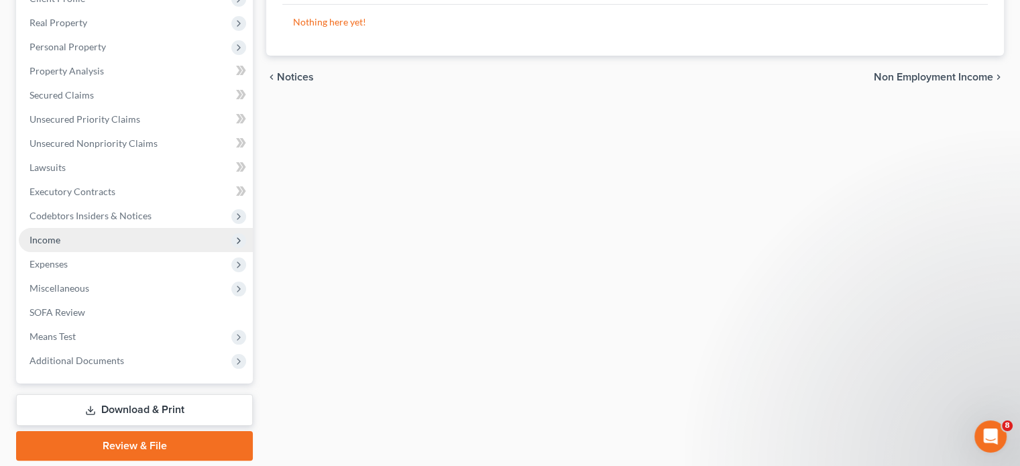
click at [49, 243] on span "Income" at bounding box center [45, 239] width 31 height 11
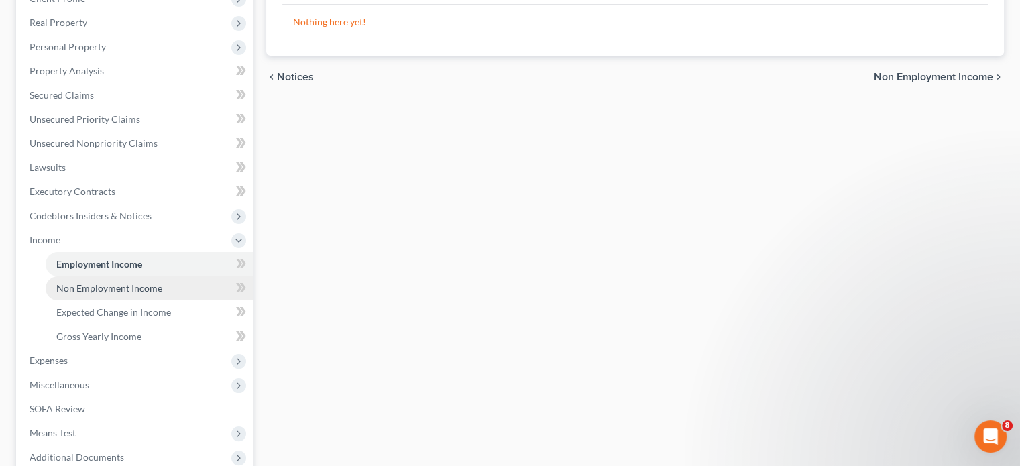
click at [94, 284] on span "Non Employment Income" at bounding box center [109, 287] width 106 height 11
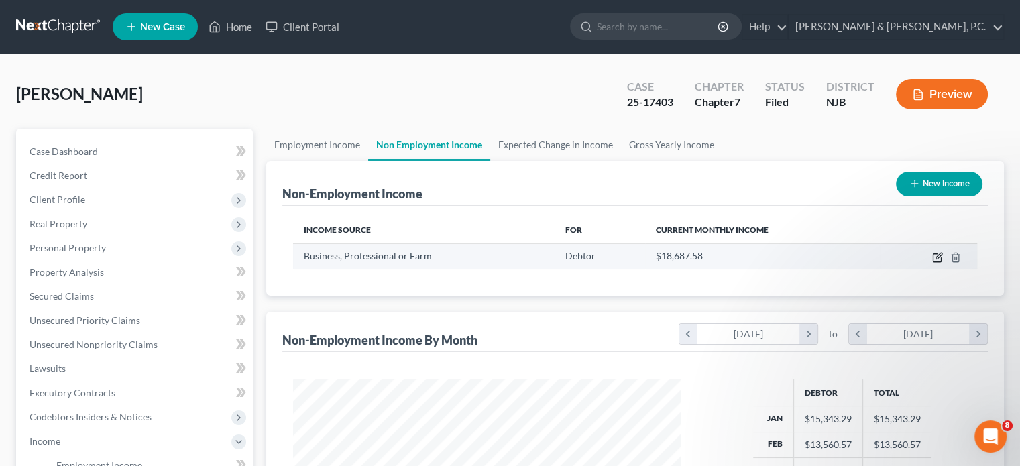
click at [938, 254] on icon "button" at bounding box center [939, 256] width 6 height 6
select select "10"
select select "0"
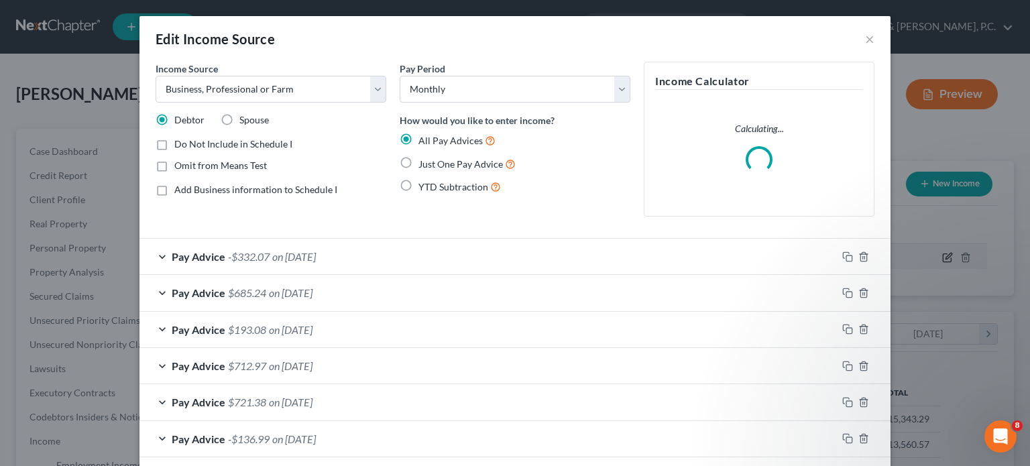
scroll to position [239, 418]
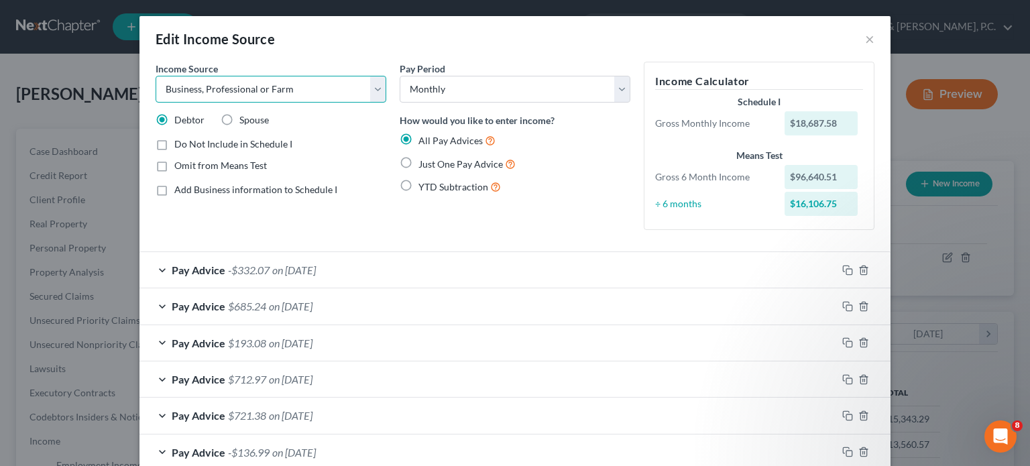
click at [373, 88] on select "Select Unemployment Disability (from employer) Pension Retirement Social Securi…" at bounding box center [271, 89] width 231 height 27
click at [156, 76] on select "Select Unemployment Disability (from employer) Pension Retirement Social Securi…" at bounding box center [271, 89] width 231 height 27
click at [174, 186] on label "Add Business information to Schedule I" at bounding box center [255, 189] width 163 height 13
click at [180, 186] on input "Add Business information to Schedule I" at bounding box center [184, 187] width 9 height 9
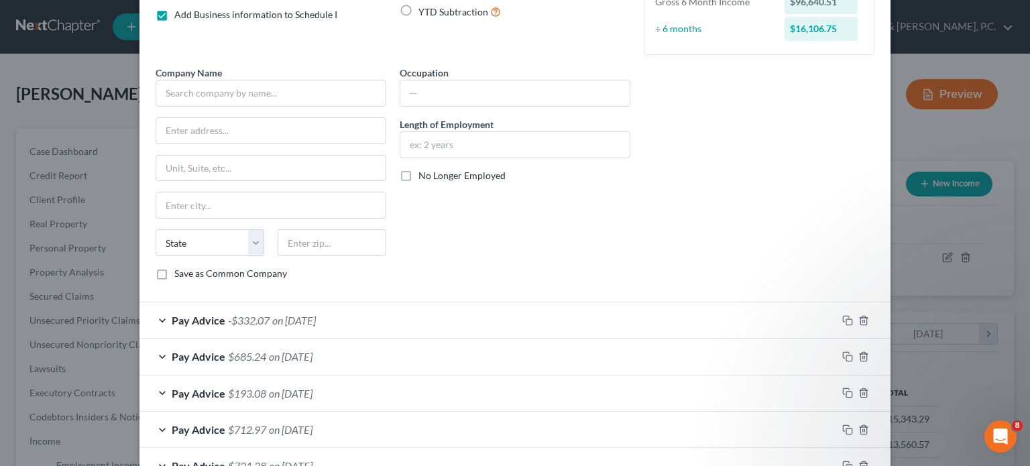
scroll to position [0, 0]
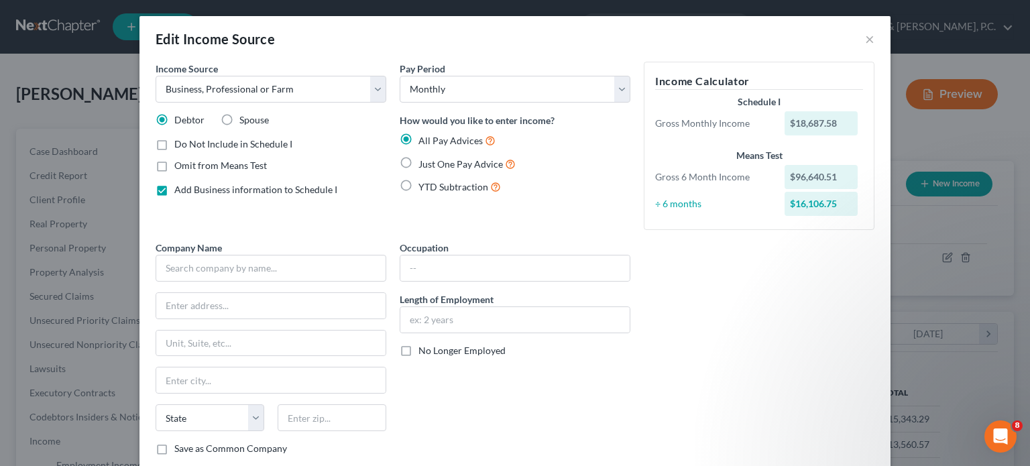
click at [174, 188] on label "Add Business information to Schedule I" at bounding box center [255, 189] width 163 height 13
click at [180, 188] on input "Add Business information to Schedule I" at bounding box center [184, 187] width 9 height 9
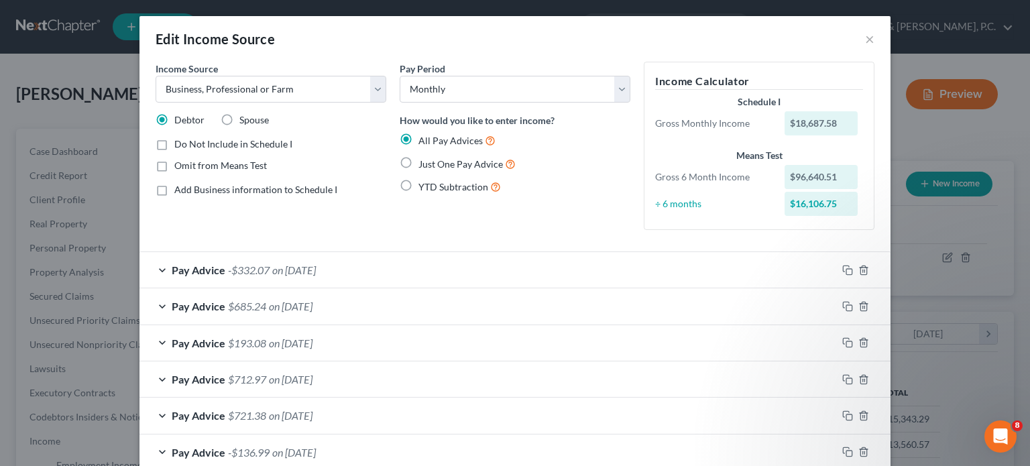
click at [158, 266] on div "Pay Advice -$332.07 on 06/30/2025" at bounding box center [487, 270] width 697 height 36
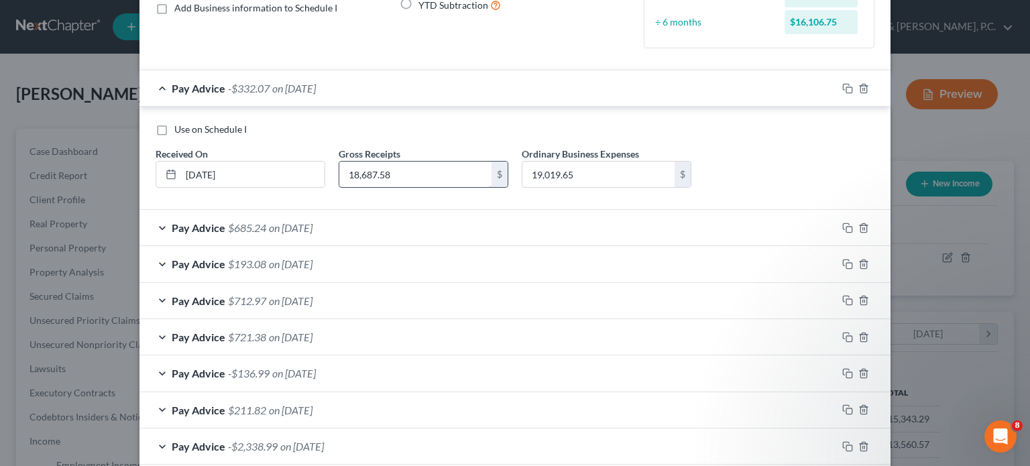
scroll to position [252, 0]
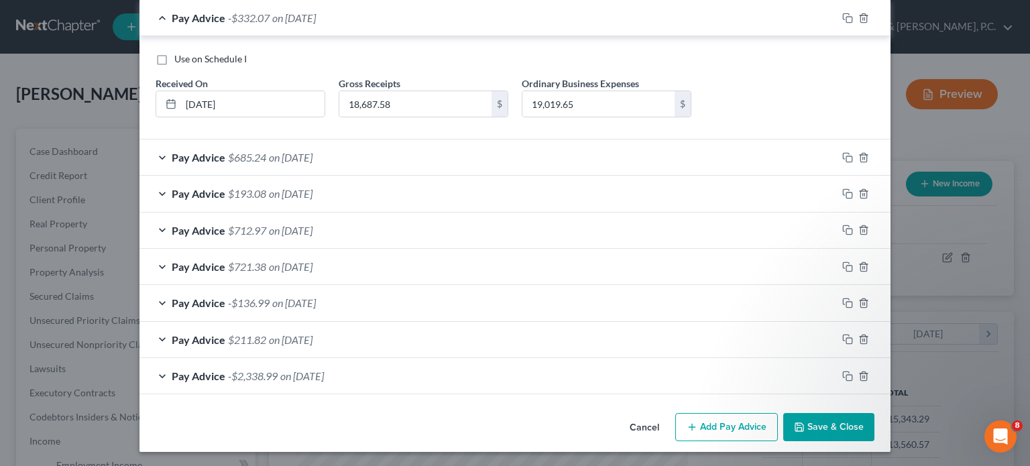
click at [154, 155] on div "Pay Advice $685.24 on 05/31/2025" at bounding box center [487, 157] width 697 height 36
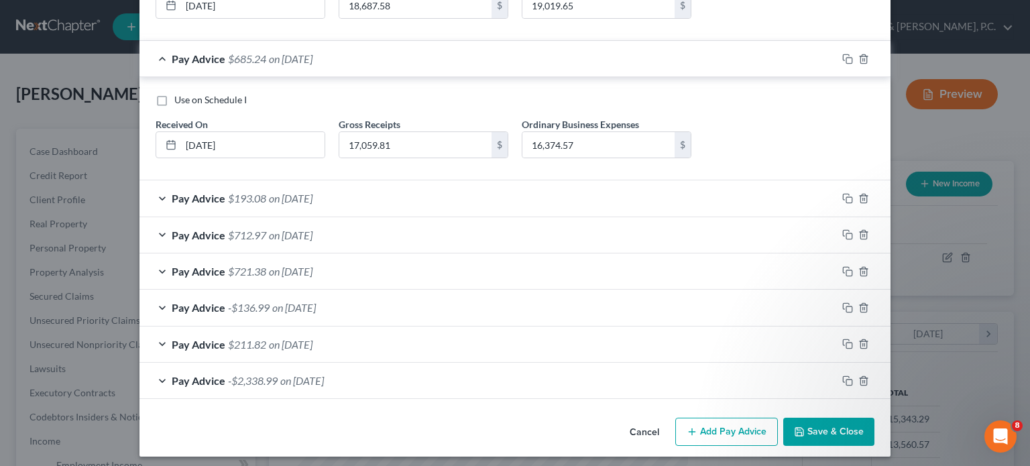
scroll to position [354, 0]
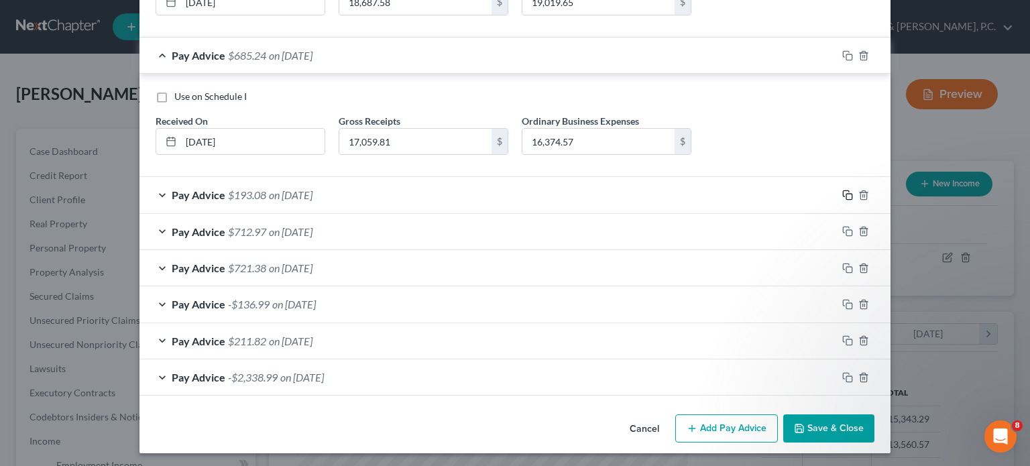
click at [842, 190] on icon "button" at bounding box center [847, 195] width 11 height 11
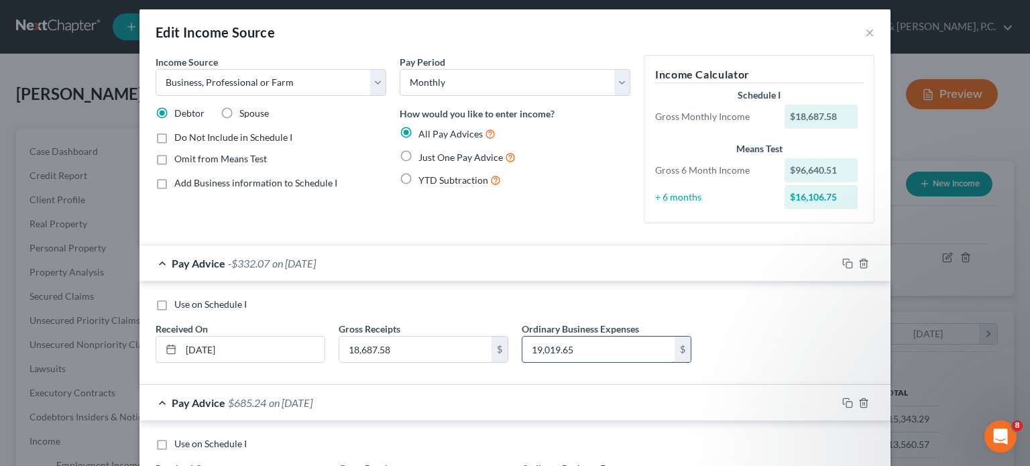
scroll to position [0, 0]
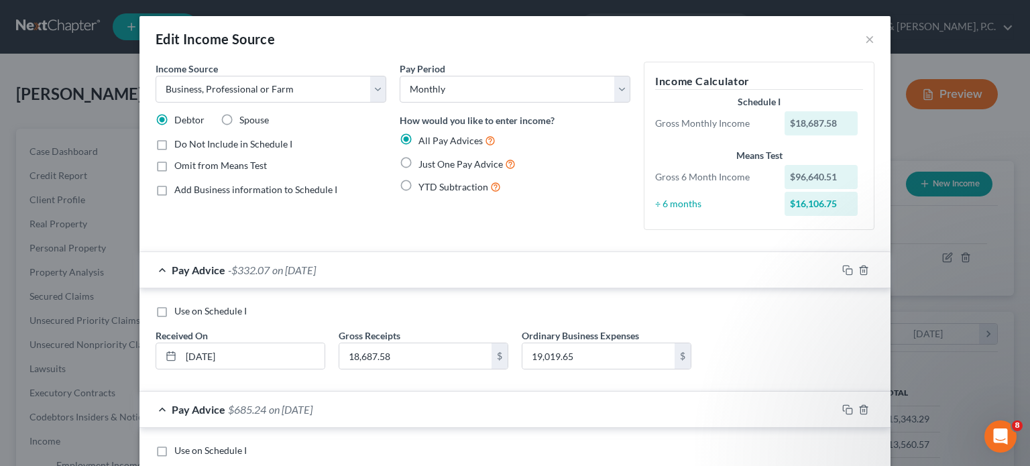
click at [174, 188] on label "Add Business information to Schedule I" at bounding box center [255, 189] width 163 height 13
click at [180, 188] on input "Add Business information to Schedule I" at bounding box center [184, 187] width 9 height 9
checkbox input "true"
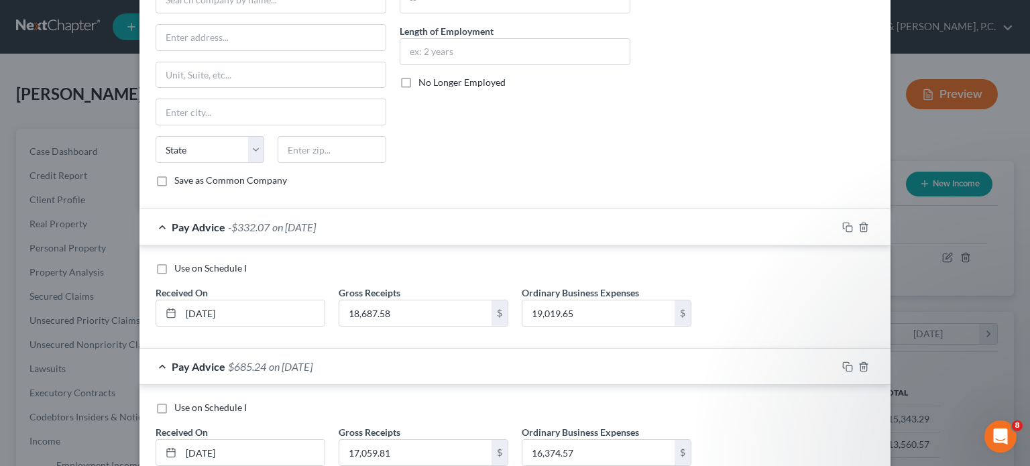
scroll to position [335, 0]
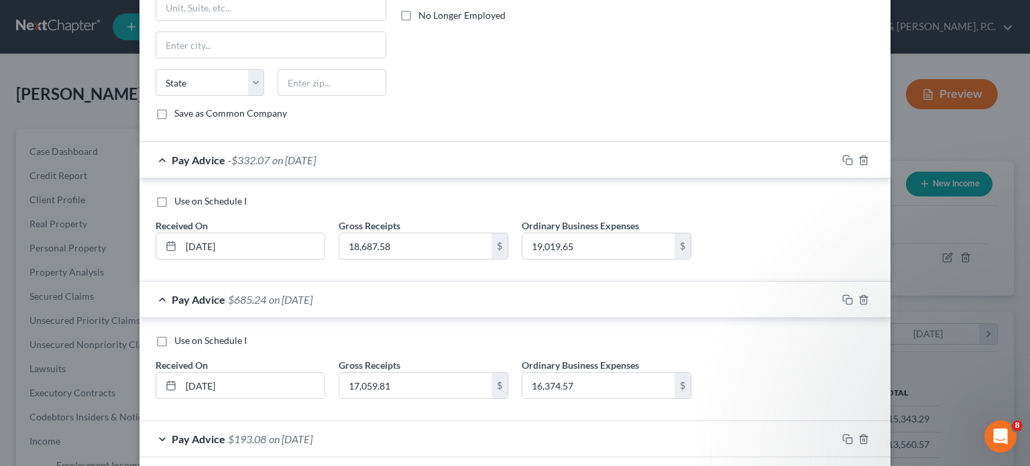
click at [174, 200] on label "Use on Schedule I" at bounding box center [210, 200] width 72 height 13
click at [180, 200] on input "Use on Schedule I" at bounding box center [184, 198] width 9 height 9
checkbox input "true"
click at [174, 334] on label "Use on Schedule I" at bounding box center [210, 340] width 72 height 13
click at [180, 334] on input "Use on Schedule I" at bounding box center [184, 338] width 9 height 9
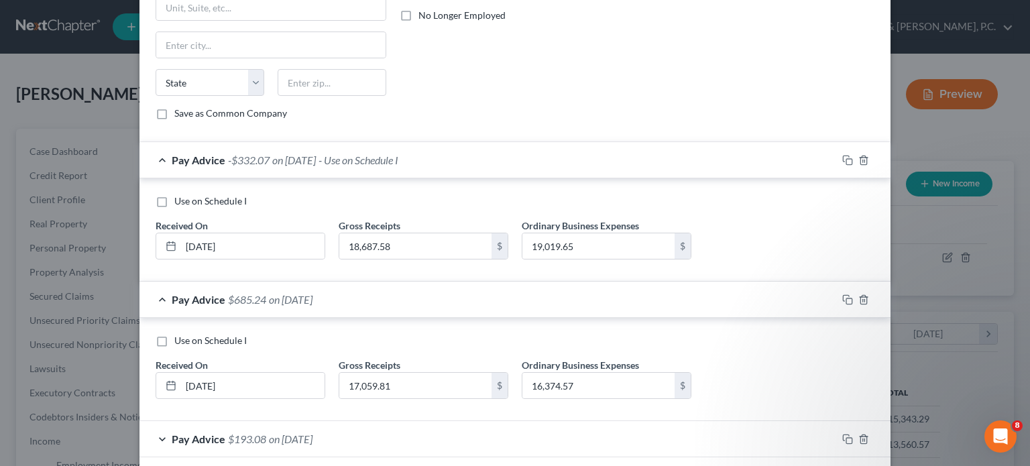
checkbox input "true"
checkbox input "false"
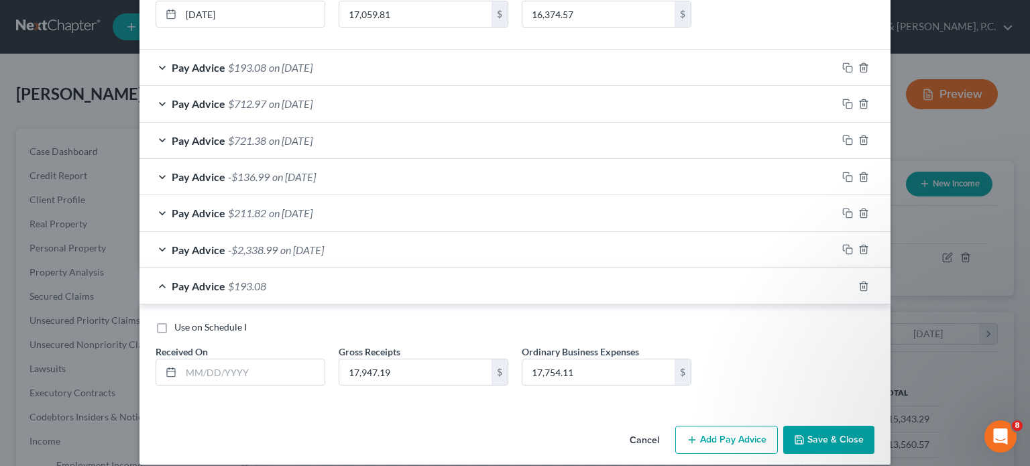
scroll to position [717, 0]
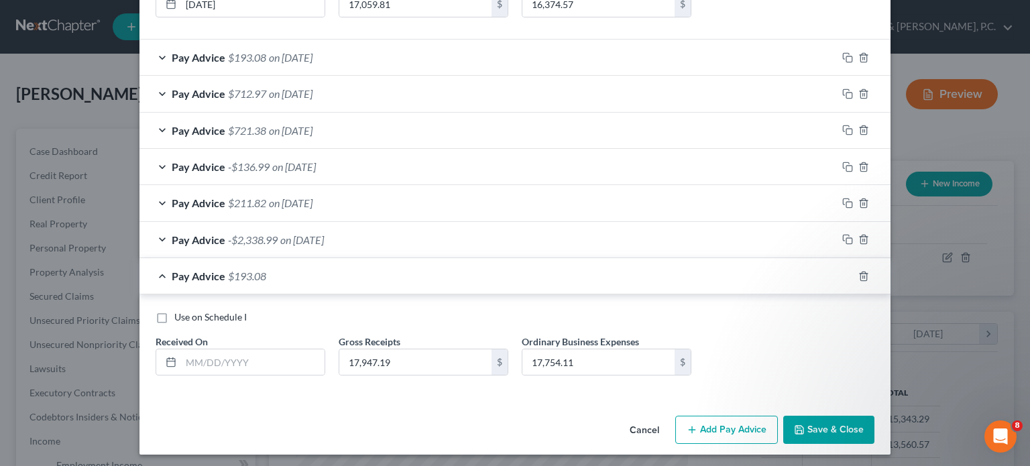
click at [156, 54] on div "Pay Advice $193.08 on 04/30/2025" at bounding box center [487, 58] width 697 height 36
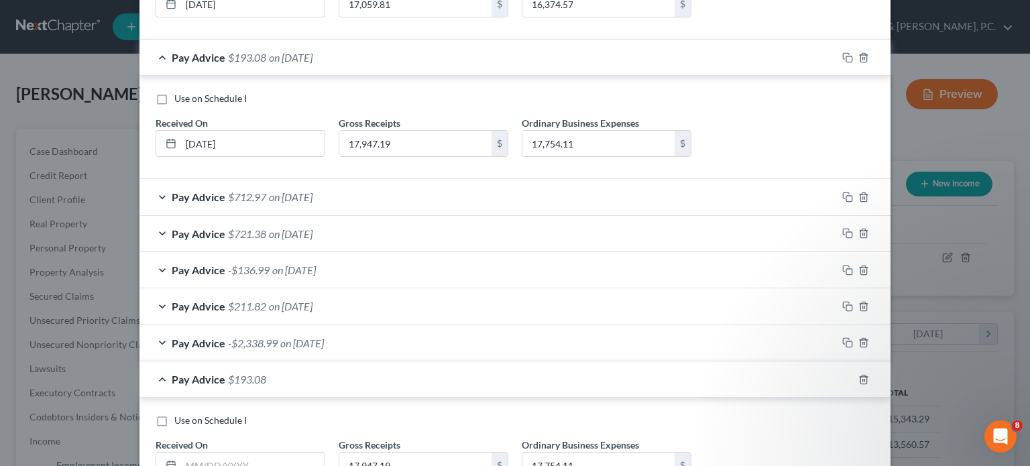
click at [174, 99] on label "Use on Schedule I" at bounding box center [210, 98] width 72 height 13
click at [180, 99] on input "Use on Schedule I" at bounding box center [184, 96] width 9 height 9
checkbox input "true"
checkbox input "false"
click at [154, 192] on div "Pay Advice $712.97 on 03/31/2025" at bounding box center [487, 197] width 697 height 36
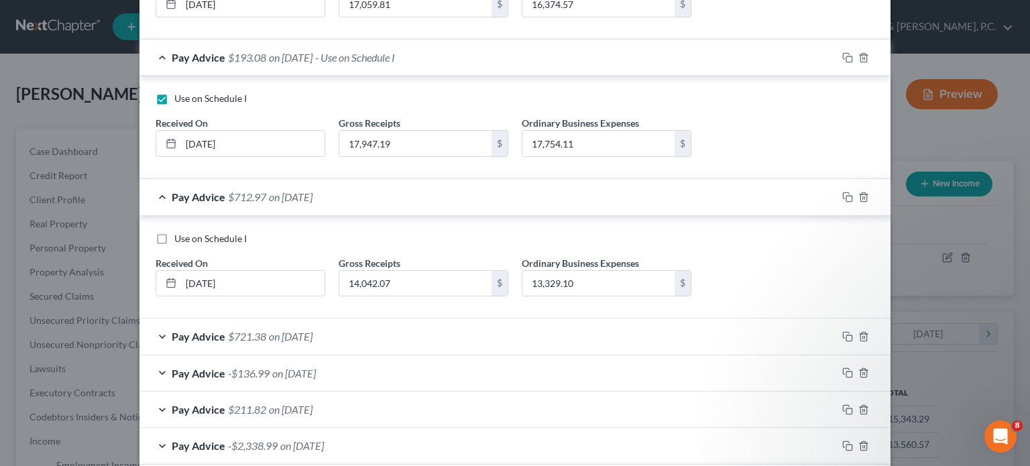
click at [174, 236] on label "Use on Schedule I" at bounding box center [210, 238] width 72 height 13
click at [180, 236] on input "Use on Schedule I" at bounding box center [184, 236] width 9 height 9
checkbox input "true"
checkbox input "false"
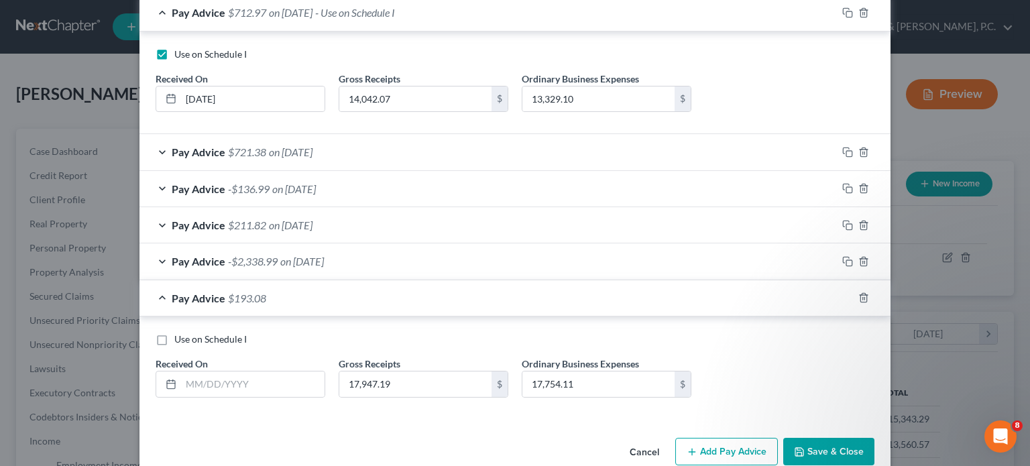
scroll to position [918, 0]
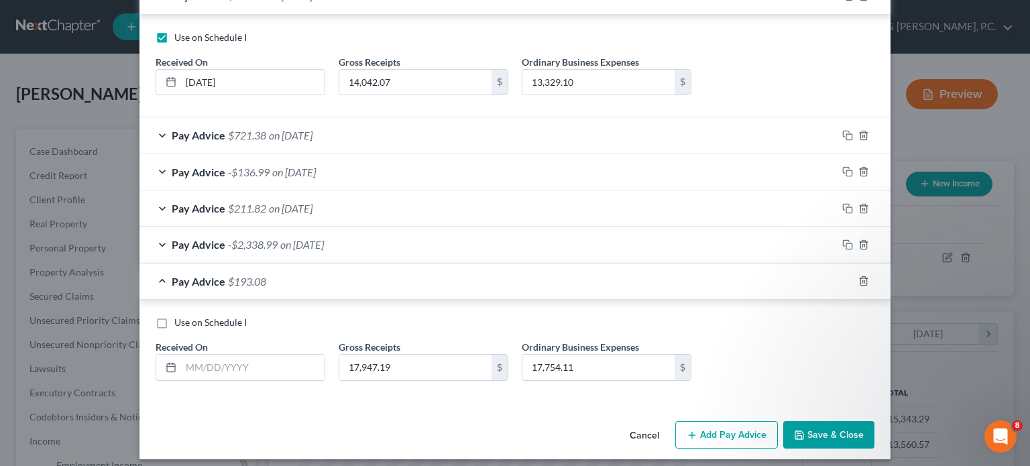
click at [159, 131] on div "Pay Advice $721.38 on 02/28/2025" at bounding box center [487, 135] width 697 height 36
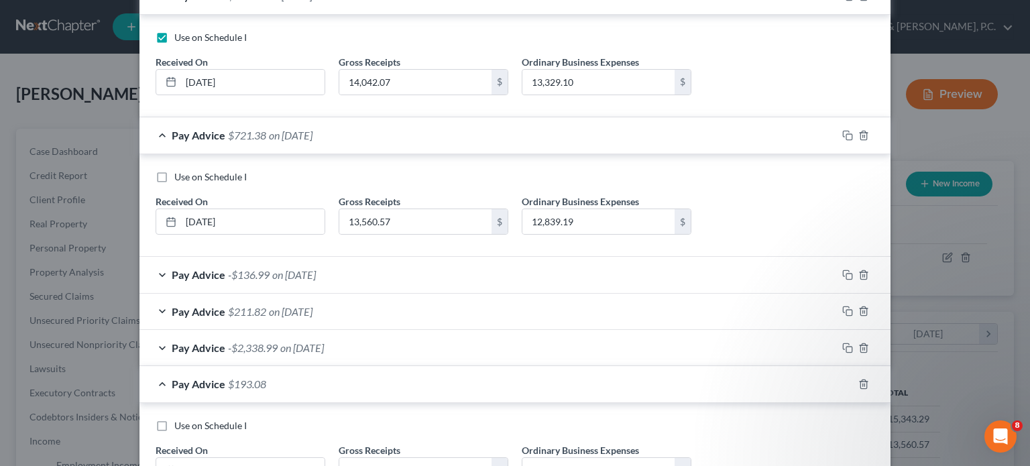
click at [174, 172] on label "Use on Schedule I" at bounding box center [210, 176] width 72 height 13
click at [180, 172] on input "Use on Schedule I" at bounding box center [184, 174] width 9 height 9
checkbox input "true"
checkbox input "false"
click at [160, 273] on div "Pay Advice -$136.99 on 01/31/2025" at bounding box center [487, 275] width 697 height 36
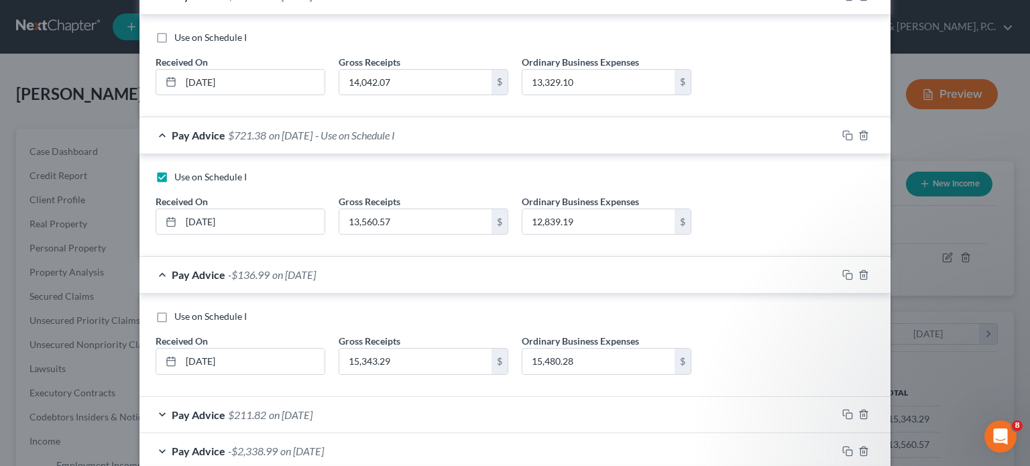
drag, startPoint x: 156, startPoint y: 307, endPoint x: 199, endPoint y: 290, distance: 45.5
click at [174, 310] on label "Use on Schedule I" at bounding box center [210, 316] width 72 height 13
click at [180, 310] on input "Use on Schedule I" at bounding box center [184, 314] width 9 height 9
checkbox input "true"
checkbox input "false"
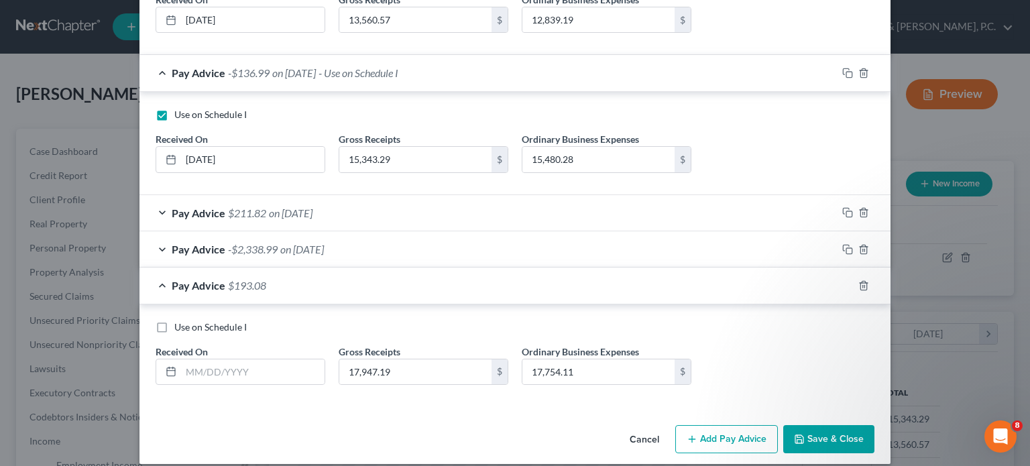
scroll to position [1128, 0]
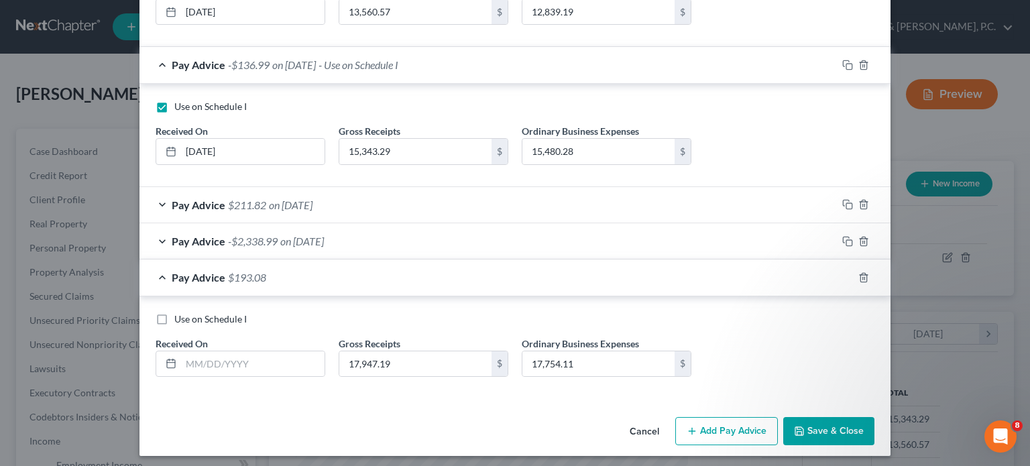
click at [158, 198] on div "Pay Advice $211.82 on 12/31/2024" at bounding box center [487, 205] width 697 height 36
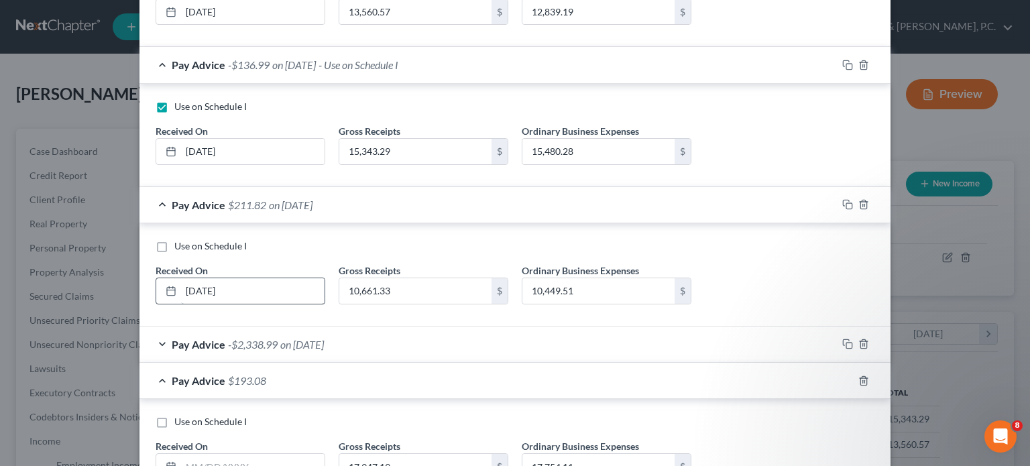
drag, startPoint x: 158, startPoint y: 242, endPoint x: 190, endPoint y: 292, distance: 59.7
click at [174, 241] on label "Use on Schedule I" at bounding box center [210, 245] width 72 height 13
click at [180, 241] on input "Use on Schedule I" at bounding box center [184, 243] width 9 height 9
checkbox input "true"
checkbox input "false"
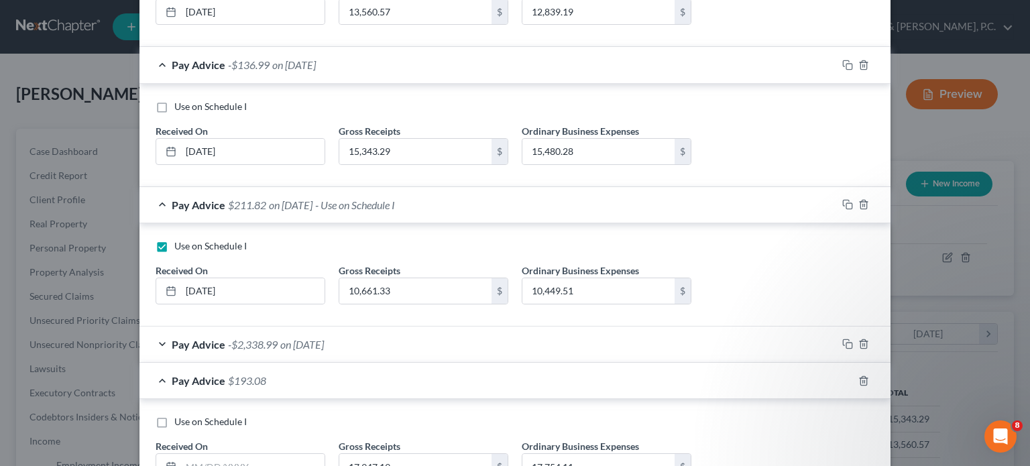
click at [158, 341] on div "Pay Advice -$2,338.99 on 11/30/2024" at bounding box center [487, 345] width 697 height 36
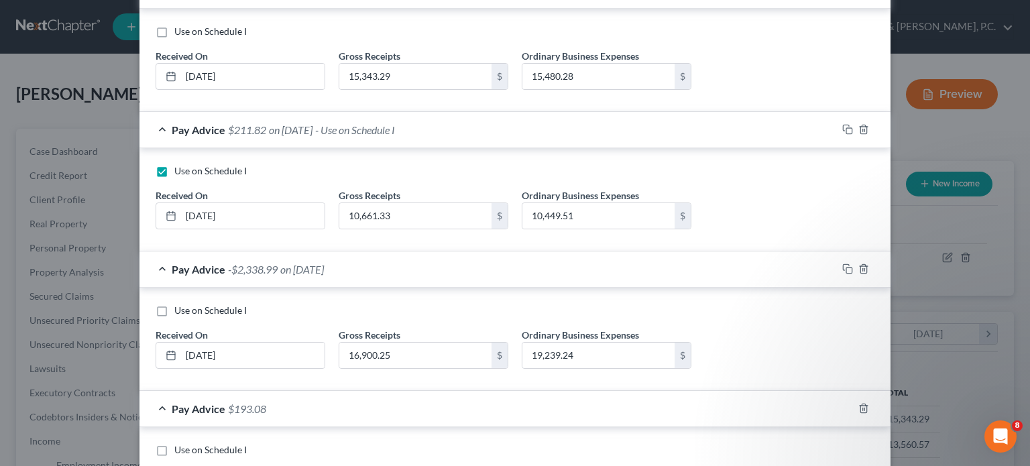
scroll to position [1333, 0]
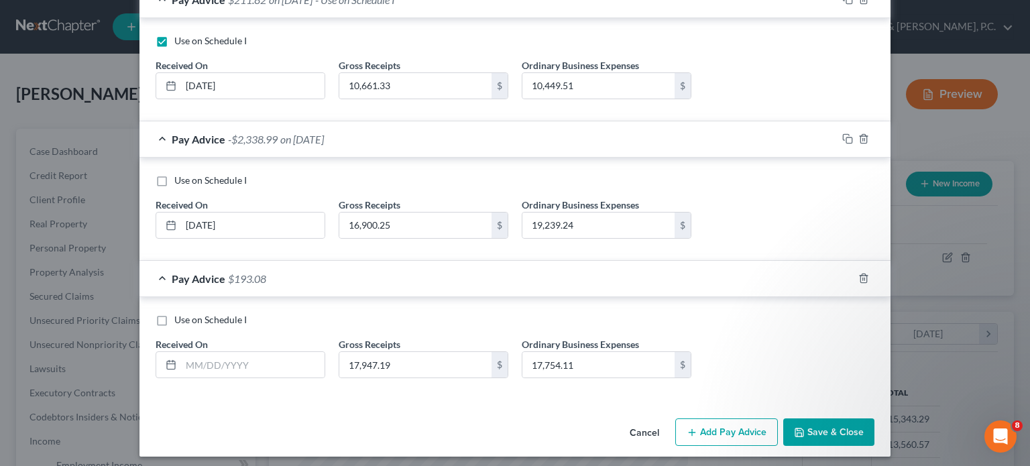
click at [174, 174] on label "Use on Schedule I" at bounding box center [210, 180] width 72 height 13
click at [180, 174] on input "Use on Schedule I" at bounding box center [184, 178] width 9 height 9
checkbox input "true"
checkbox input "false"
click at [174, 313] on label "Use on Schedule I" at bounding box center [210, 319] width 72 height 13
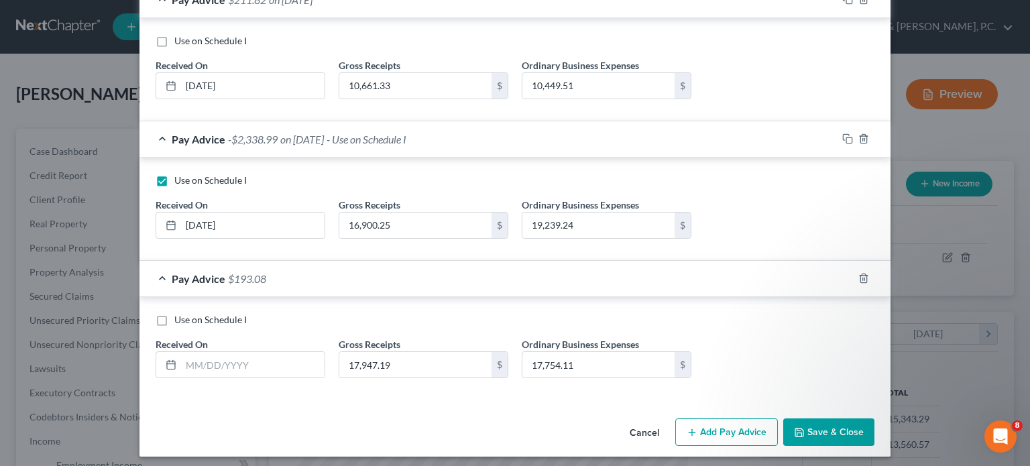
click at [180, 313] on input "Use on Schedule I" at bounding box center [184, 317] width 9 height 9
checkbox input "true"
checkbox input "false"
click at [826, 421] on button "Save & Close" at bounding box center [828, 432] width 91 height 28
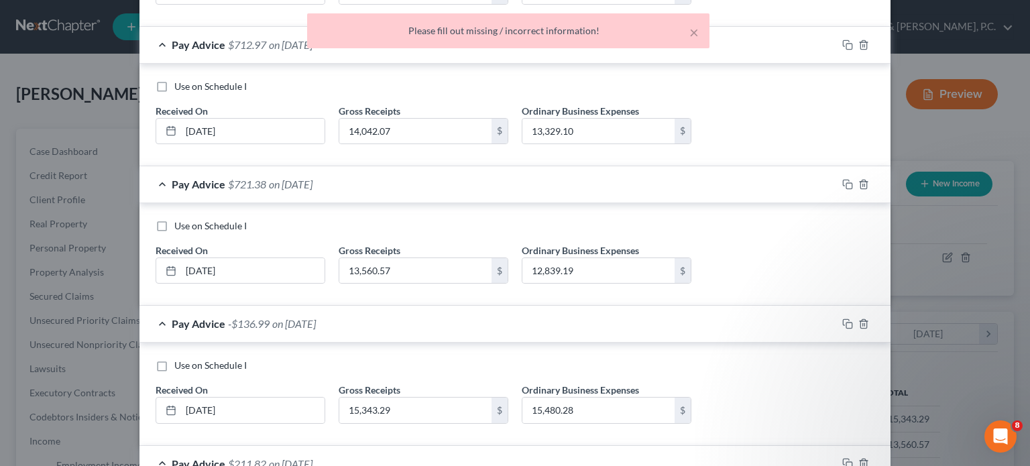
scroll to position [864, 0]
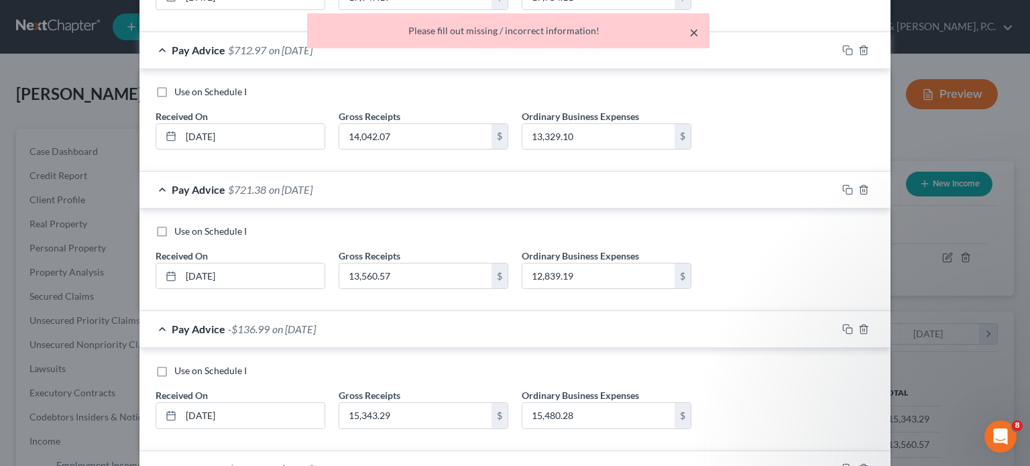
click at [692, 29] on button "×" at bounding box center [693, 32] width 9 height 16
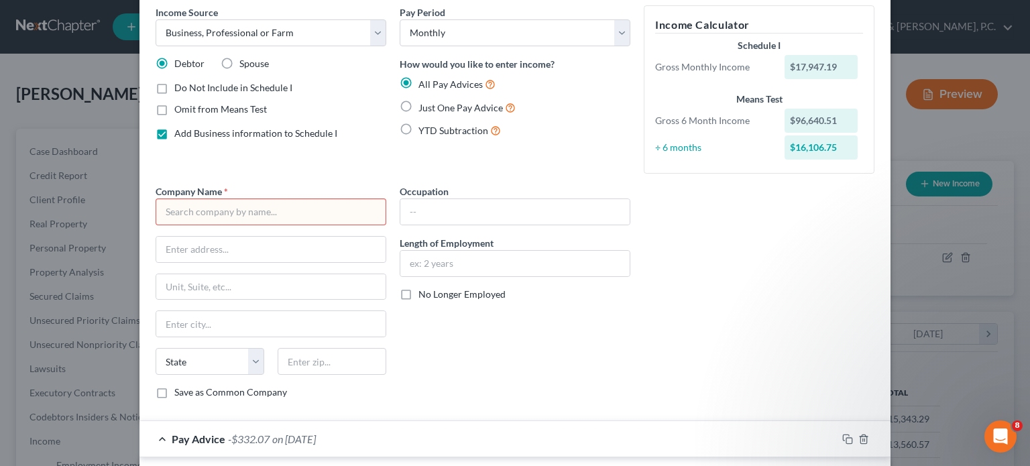
scroll to position [0, 0]
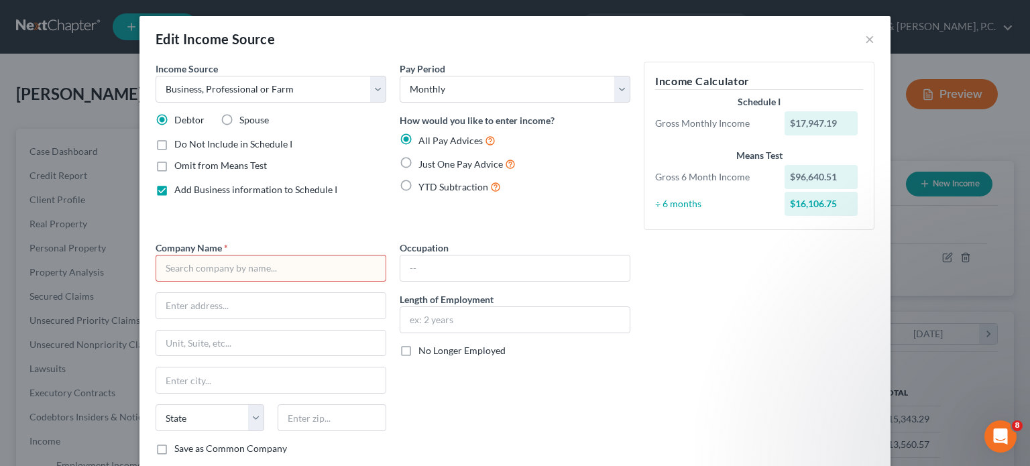
click at [174, 190] on label "Add Business information to Schedule I" at bounding box center [255, 189] width 163 height 13
click at [180, 190] on input "Add Business information to Schedule I" at bounding box center [184, 187] width 9 height 9
checkbox input "false"
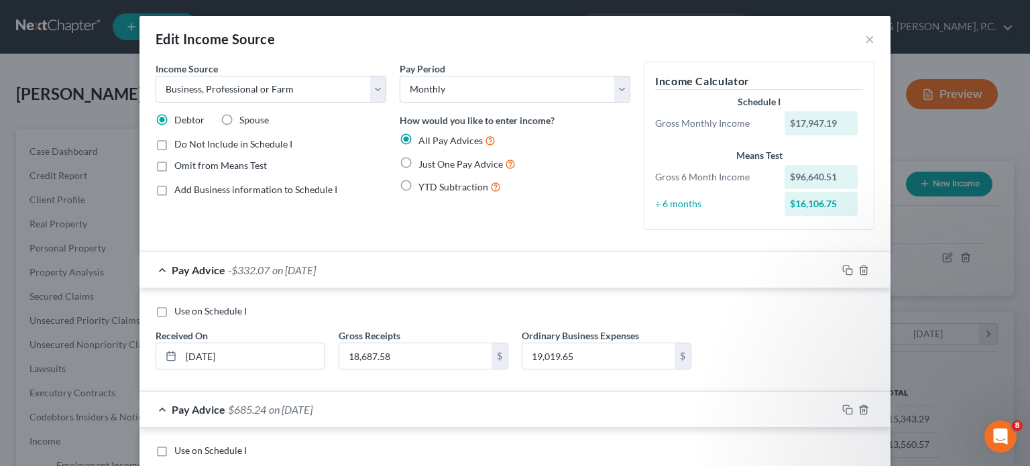
click at [174, 313] on label "Use on Schedule I" at bounding box center [210, 310] width 72 height 13
click at [180, 313] on input "Use on Schedule I" at bounding box center [184, 308] width 9 height 9
checkbox input "true"
checkbox input "false"
click at [865, 42] on button "×" at bounding box center [869, 39] width 9 height 16
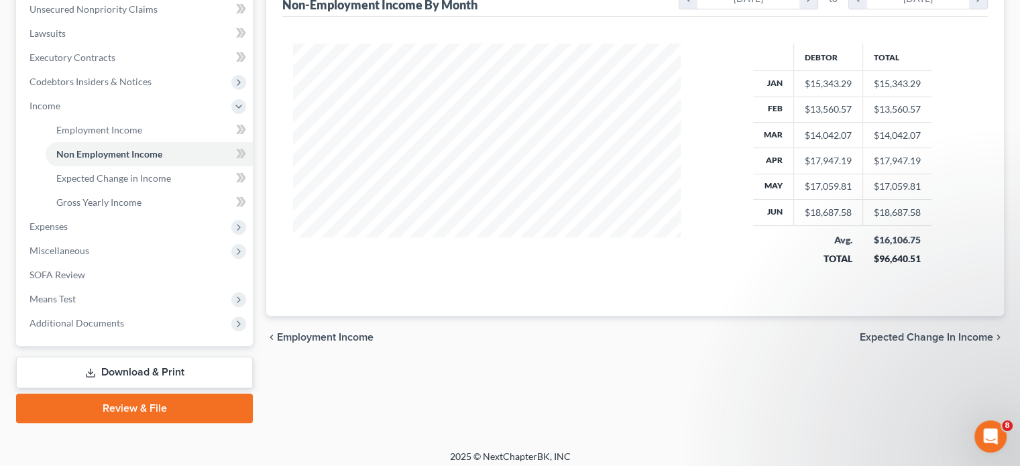
scroll to position [342, 0]
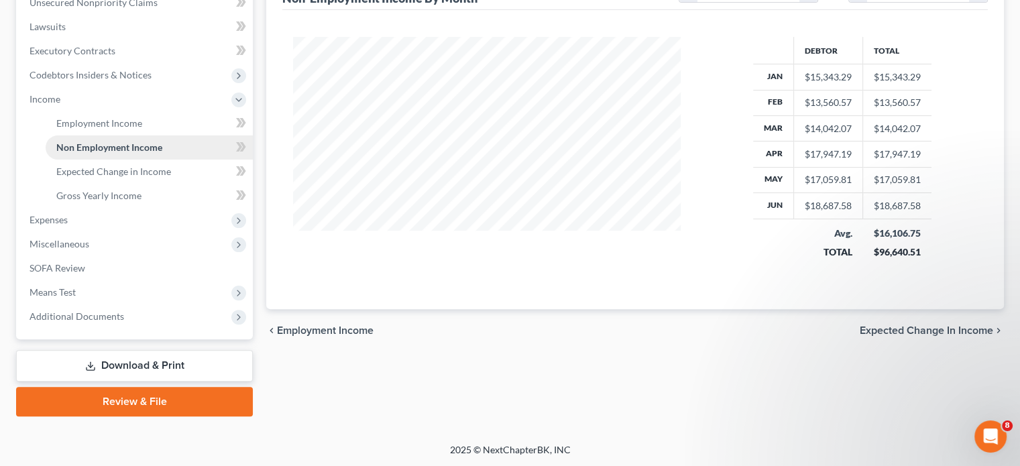
click at [74, 135] on link "Non Employment Income" at bounding box center [149, 147] width 207 height 24
click at [91, 123] on span "Employment Income" at bounding box center [99, 122] width 86 height 11
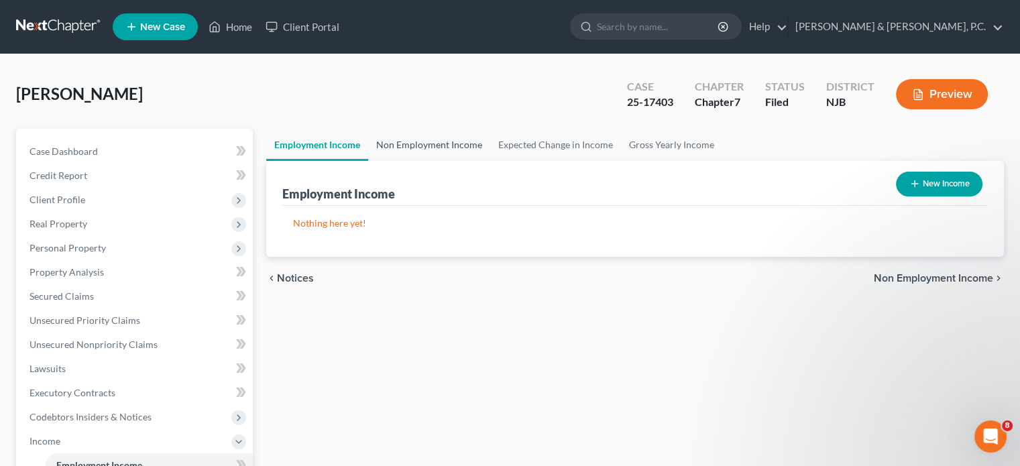
click at [453, 143] on link "Non Employment Income" at bounding box center [429, 145] width 122 height 32
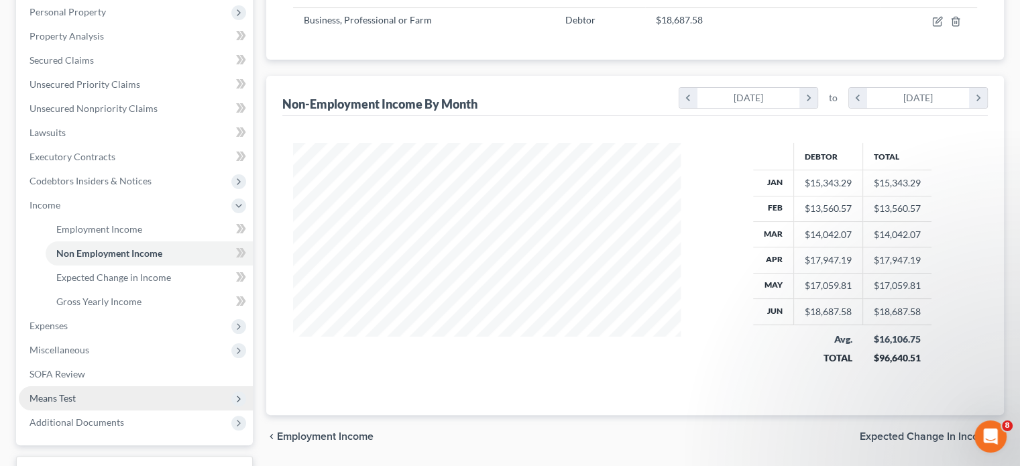
scroll to position [268, 0]
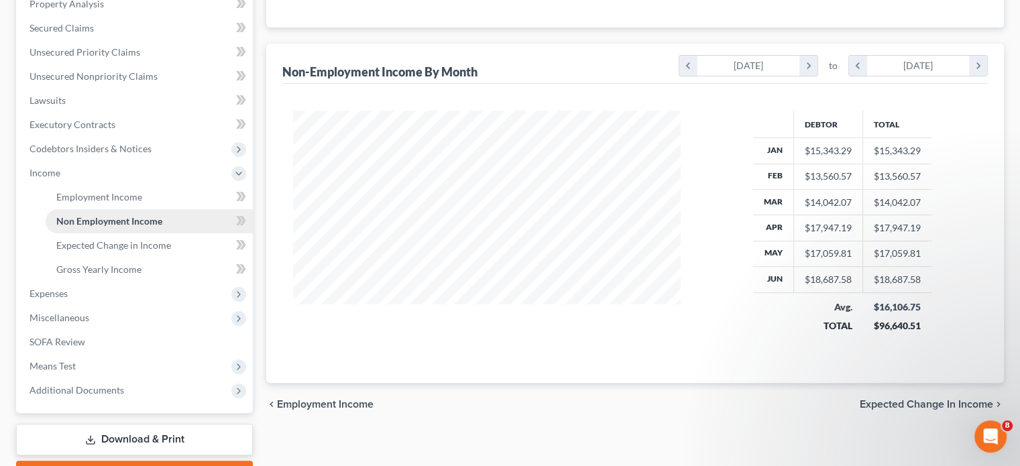
click at [111, 219] on span "Non Employment Income" at bounding box center [109, 220] width 106 height 11
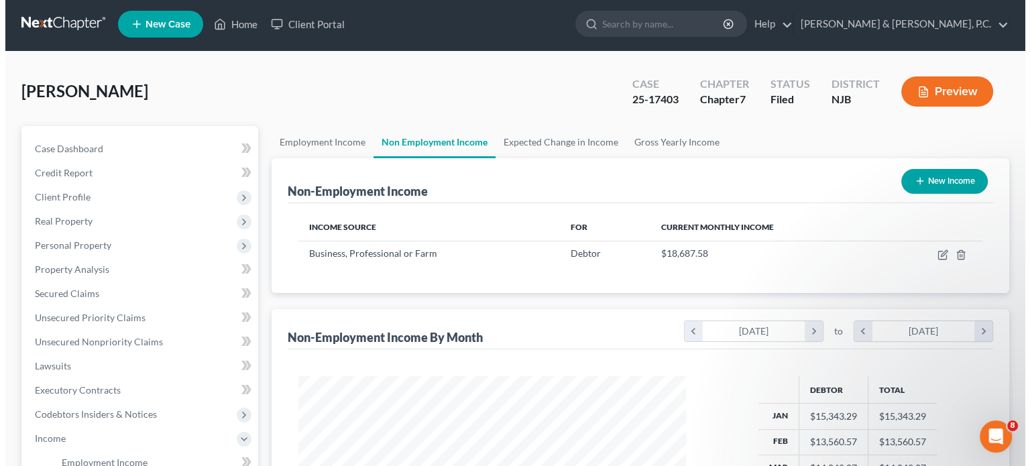
scroll to position [0, 0]
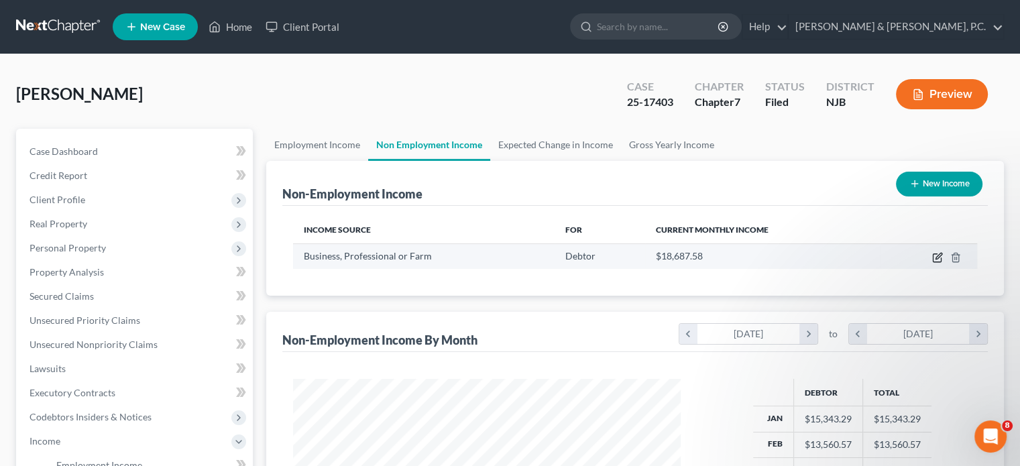
click at [942, 256] on icon "button" at bounding box center [937, 257] width 11 height 11
select select "10"
select select "0"
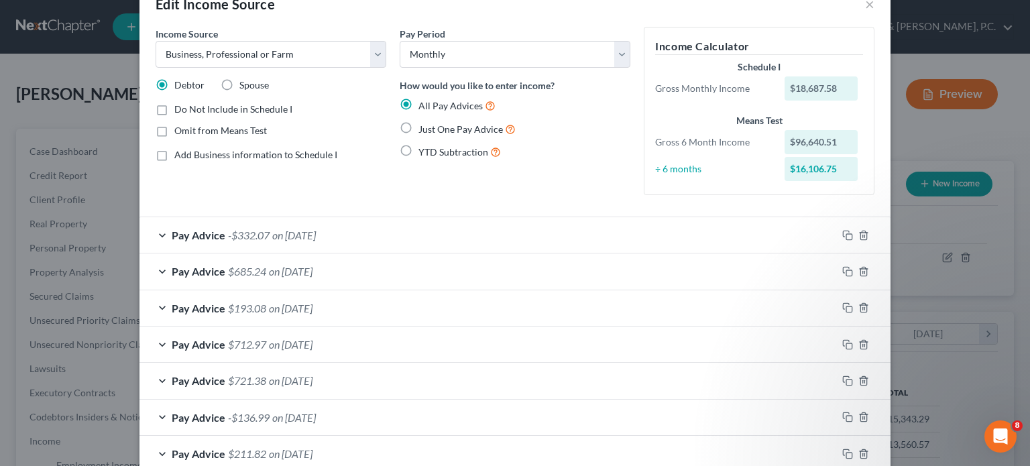
scroll to position [67, 0]
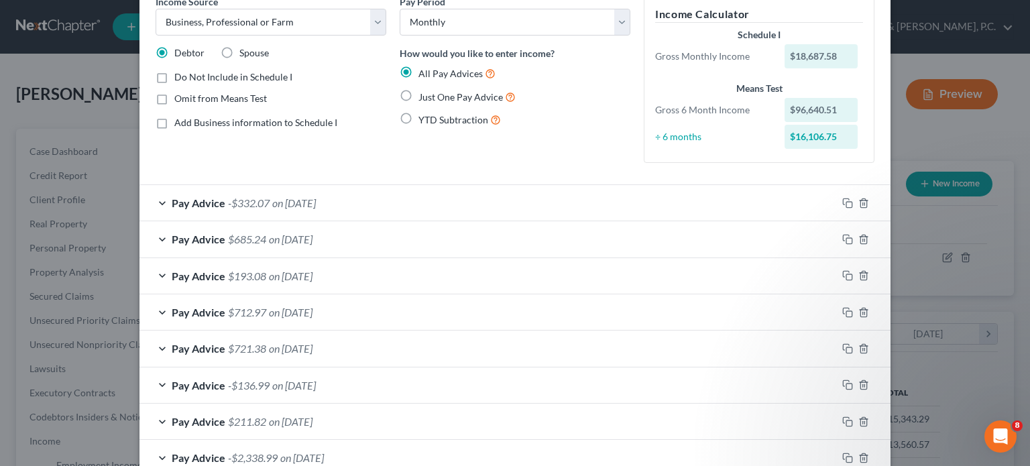
click at [159, 204] on div "Pay Advice -$332.07 on 06/30/2025" at bounding box center [487, 203] width 697 height 36
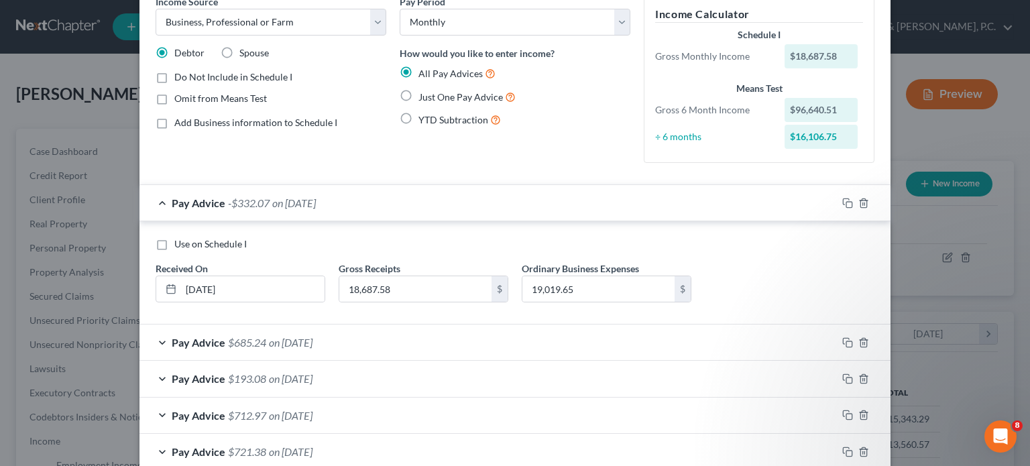
click at [174, 242] on label "Use on Schedule I" at bounding box center [210, 243] width 72 height 13
click at [180, 242] on input "Use on Schedule I" at bounding box center [184, 241] width 9 height 9
checkbox input "true"
click at [156, 347] on div "Pay Advice $685.24 on 05/31/2025" at bounding box center [487, 343] width 697 height 36
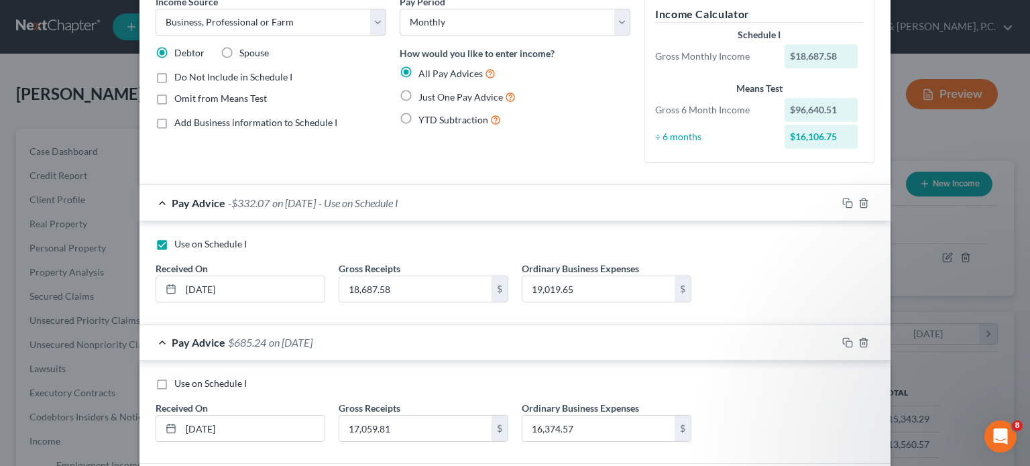
click at [174, 382] on label "Use on Schedule I" at bounding box center [210, 383] width 72 height 13
click at [180, 382] on input "Use on Schedule I" at bounding box center [184, 381] width 9 height 9
checkbox input "true"
click at [174, 245] on label "Use on Schedule I" at bounding box center [210, 243] width 72 height 13
click at [180, 245] on input "Use on Schedule I" at bounding box center [184, 241] width 9 height 9
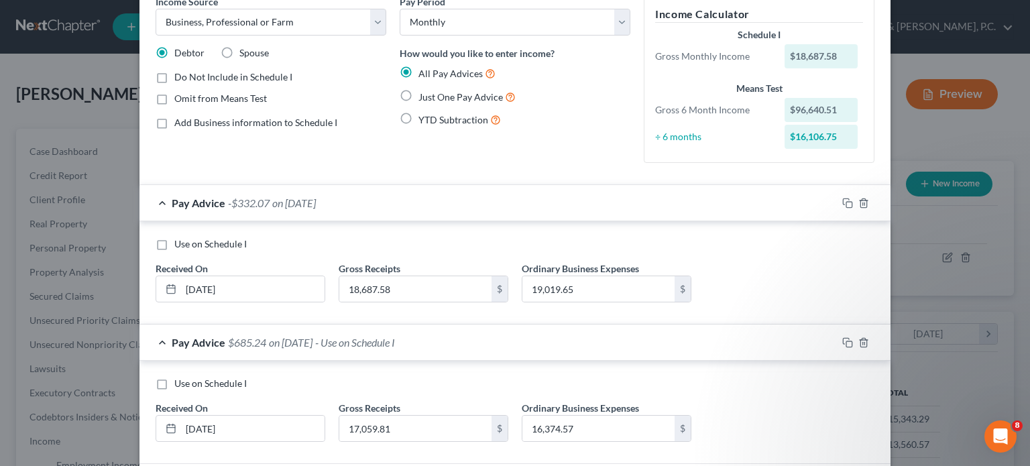
checkbox input "true"
checkbox input "false"
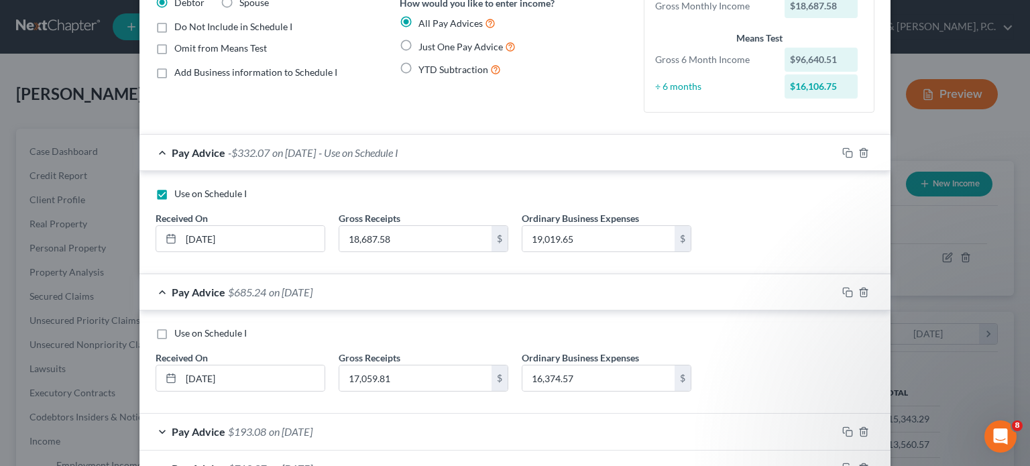
scroll to position [335, 0]
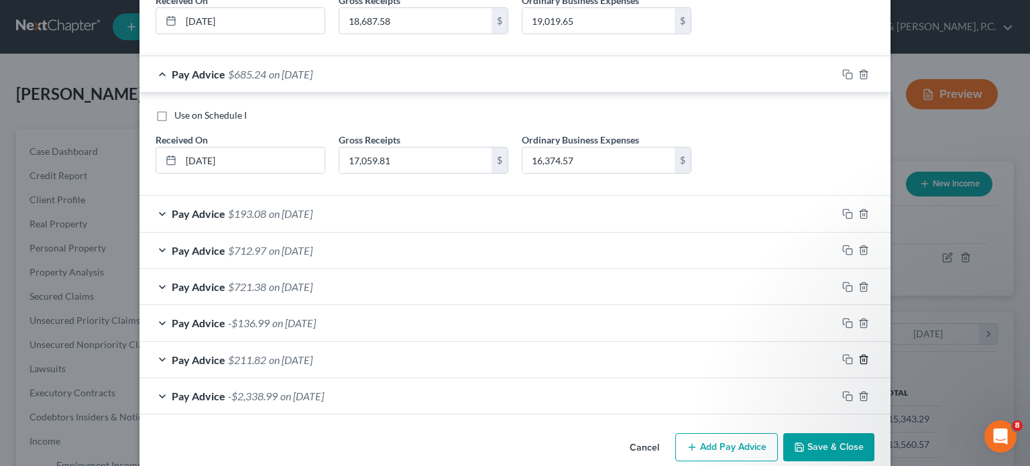
click at [860, 359] on icon "button" at bounding box center [863, 359] width 6 height 9
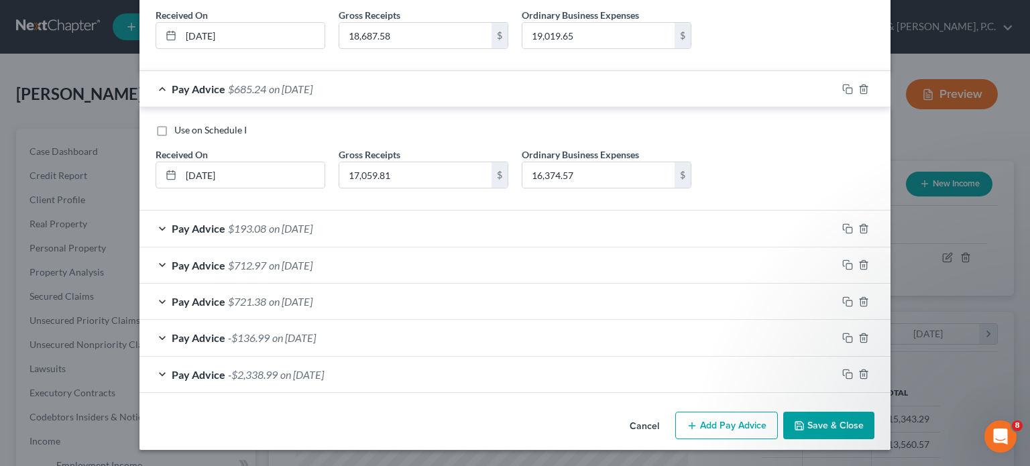
scroll to position [319, 0]
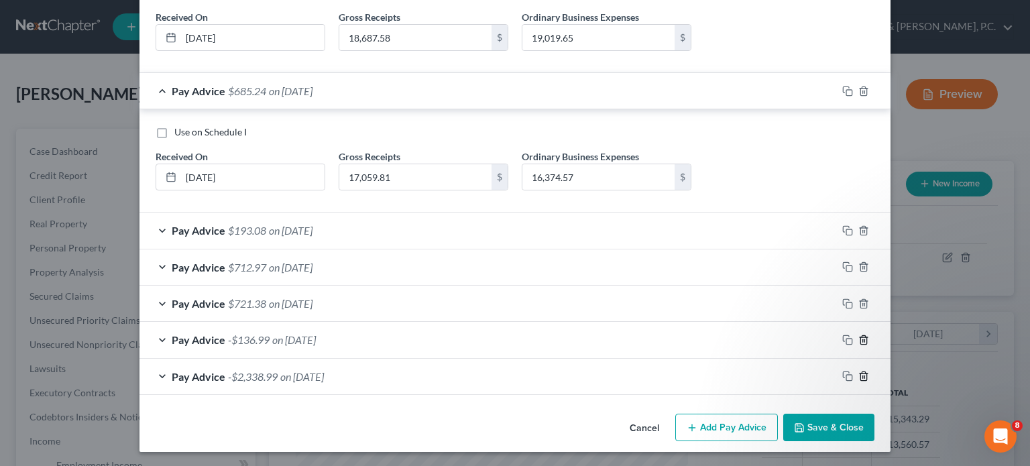
click at [860, 374] on icon "button" at bounding box center [863, 376] width 11 height 11
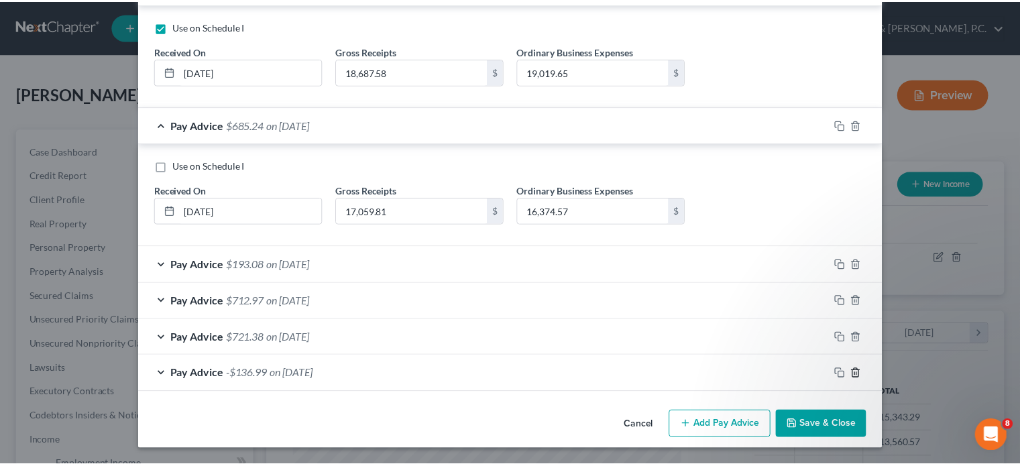
scroll to position [282, 0]
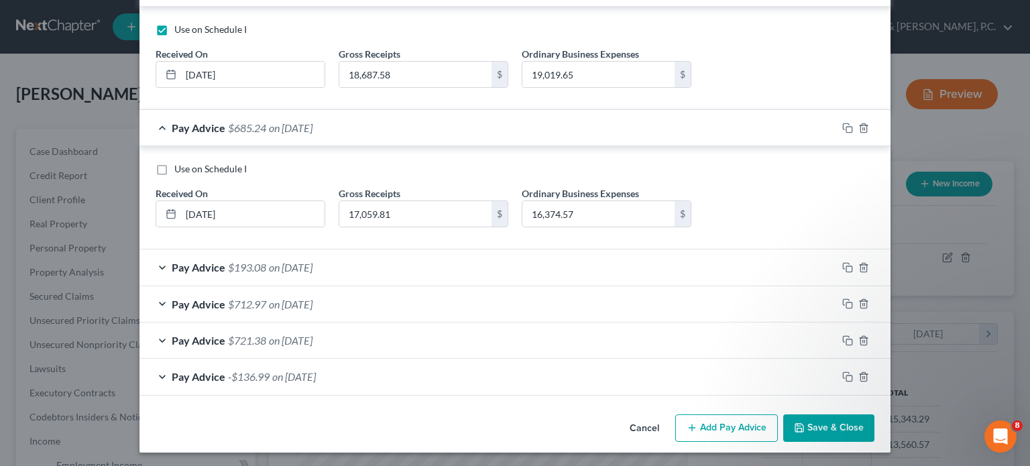
click at [842, 426] on button "Save & Close" at bounding box center [828, 428] width 91 height 28
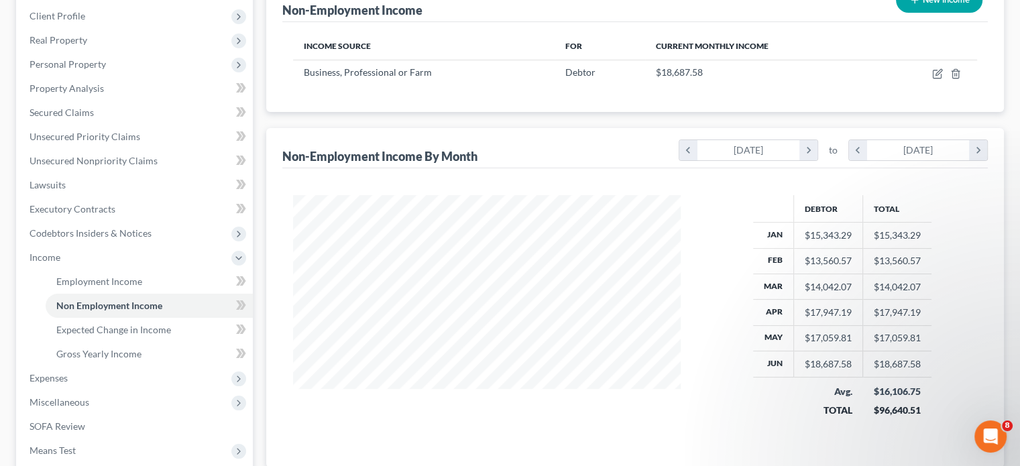
scroll to position [201, 0]
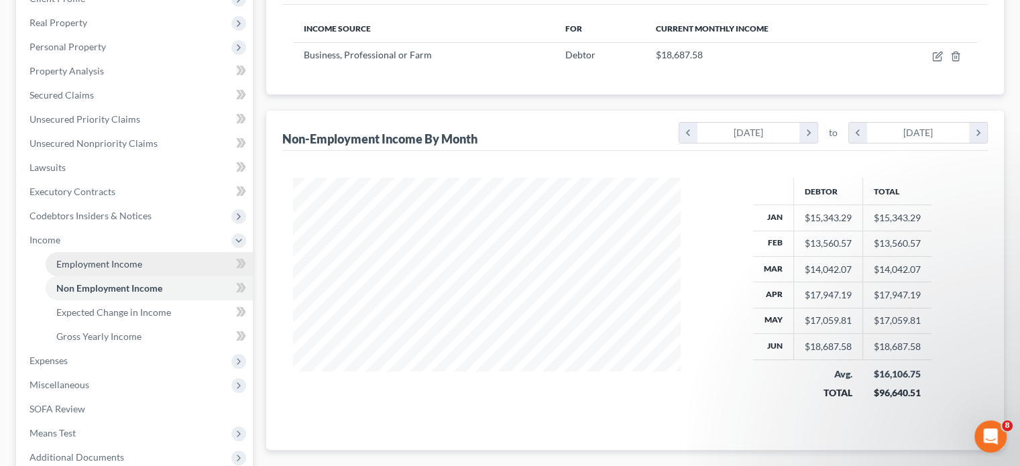
click at [100, 265] on span "Employment Income" at bounding box center [99, 263] width 86 height 11
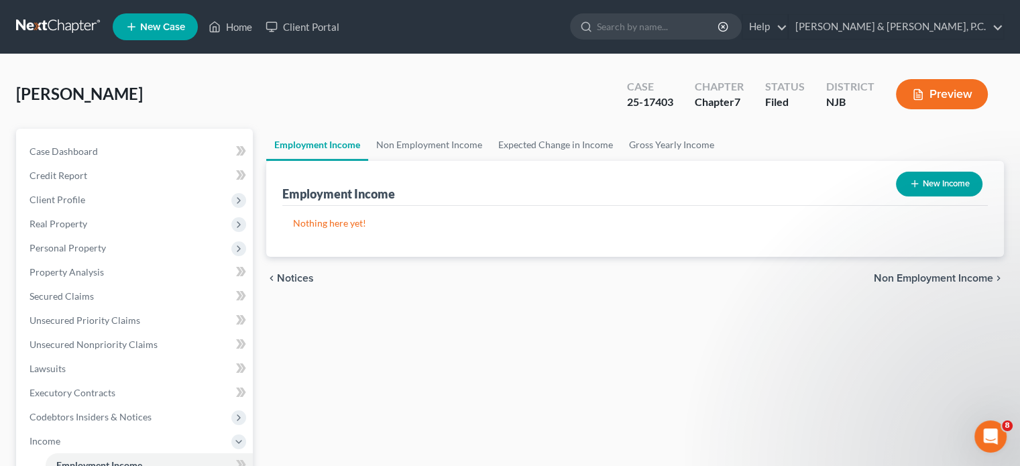
click at [936, 177] on button "New Income" at bounding box center [939, 184] width 87 height 25
select select "0"
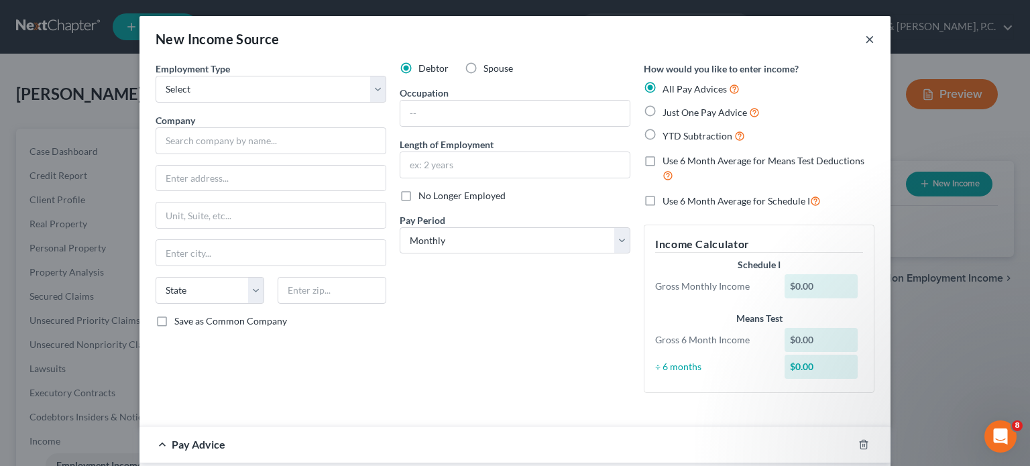
click at [867, 42] on button "×" at bounding box center [869, 39] width 9 height 16
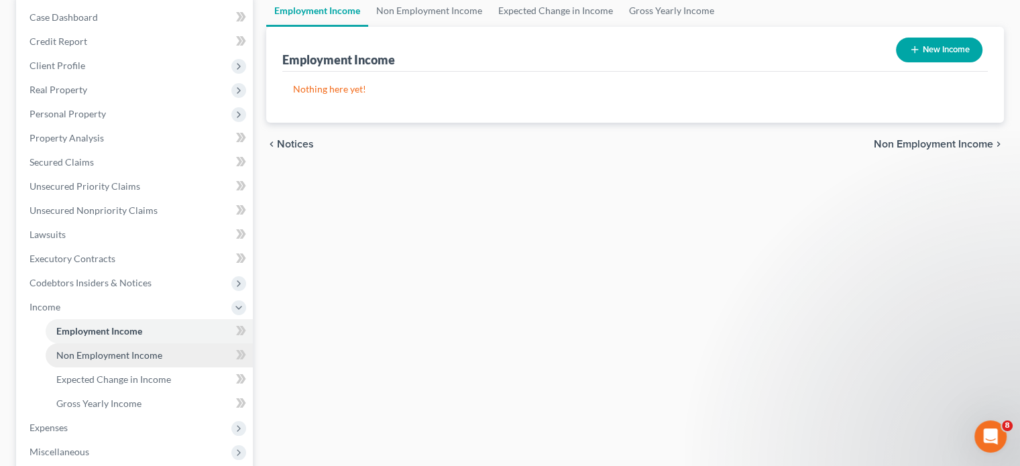
click at [94, 361] on link "Non Employment Income" at bounding box center [149, 355] width 207 height 24
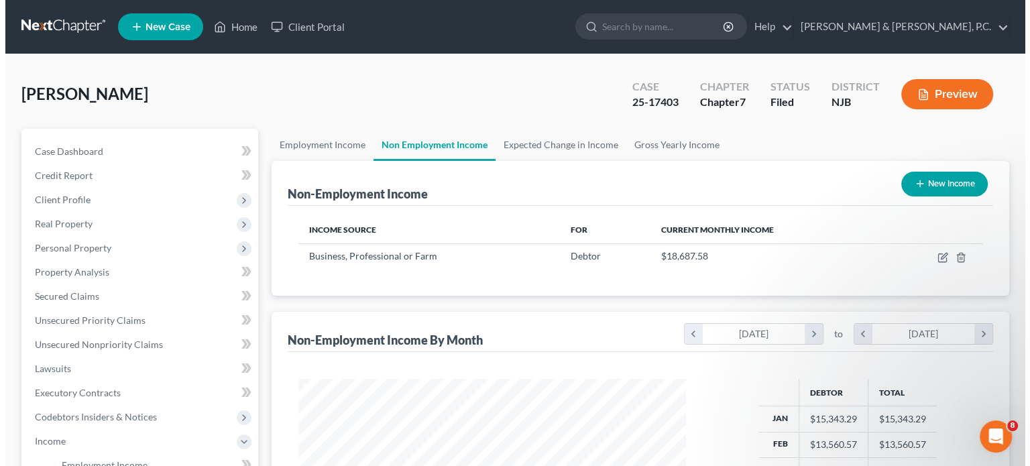
scroll to position [239, 414]
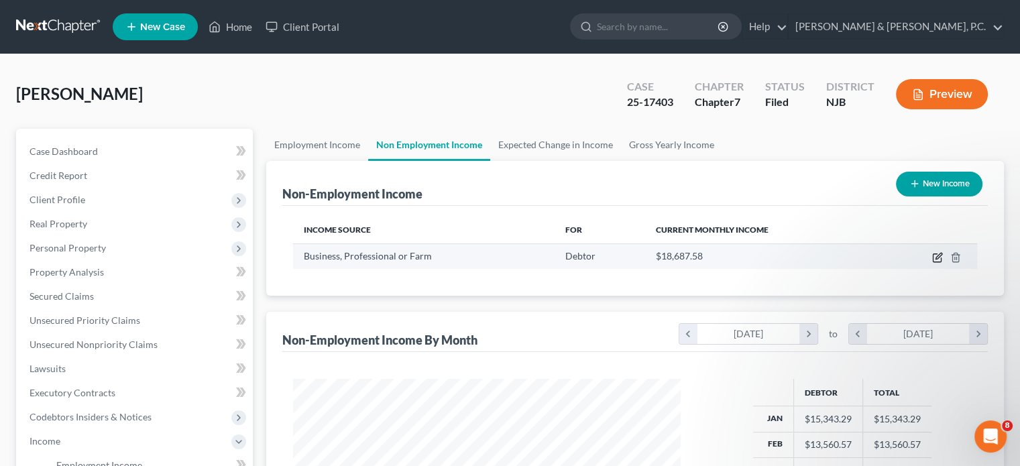
click at [934, 254] on icon "button" at bounding box center [937, 258] width 8 height 8
select select "10"
select select "0"
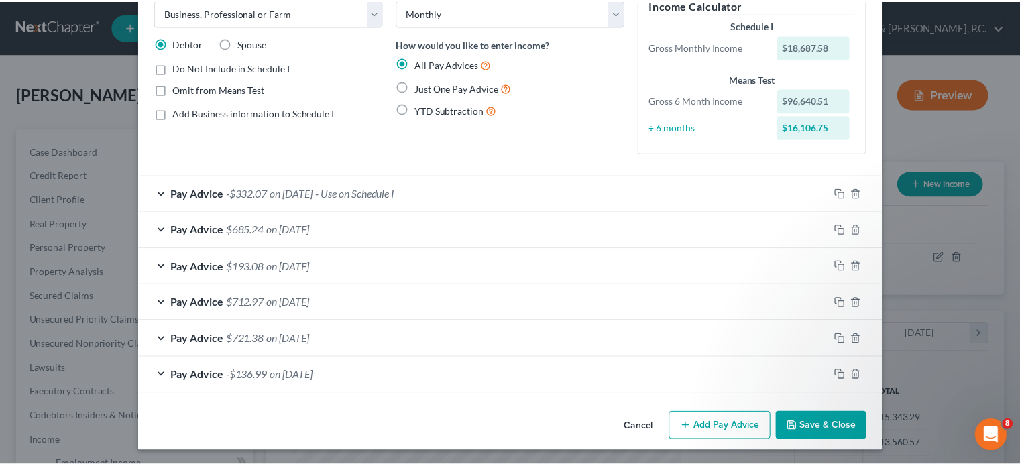
scroll to position [0, 0]
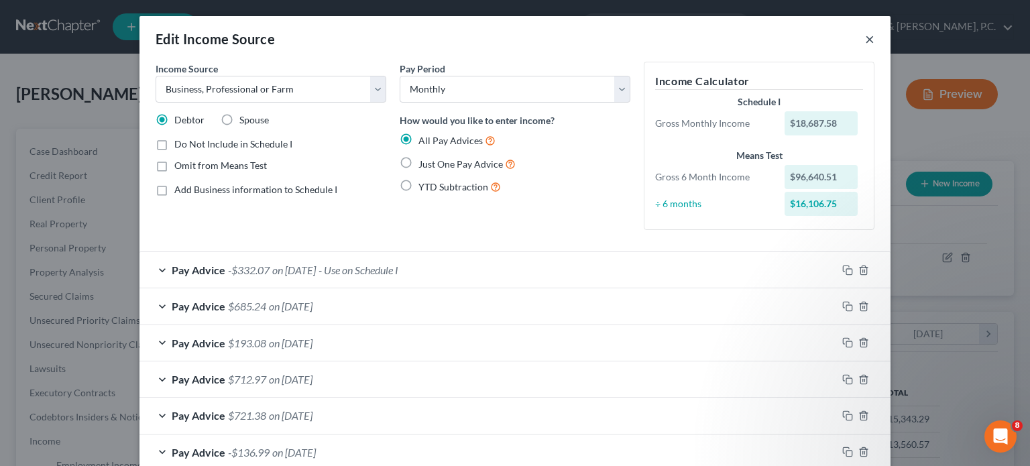
click at [865, 40] on button "×" at bounding box center [869, 39] width 9 height 16
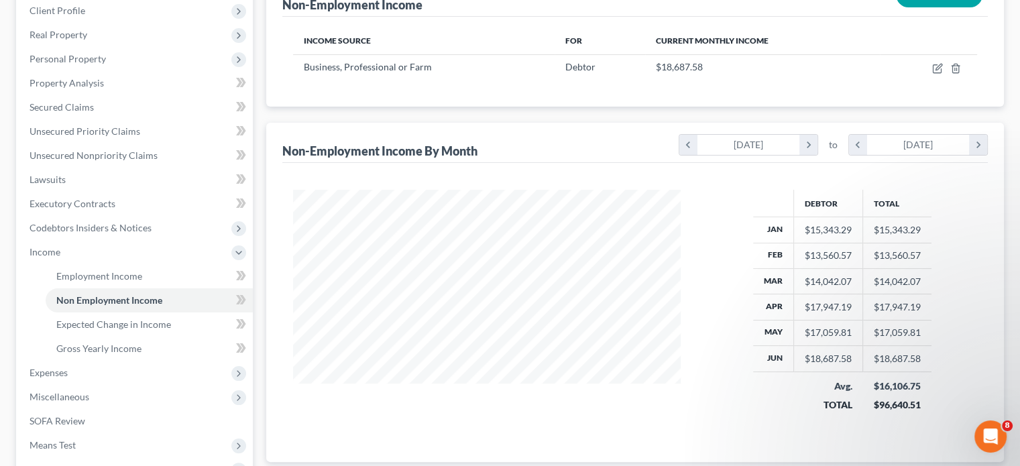
scroll to position [268, 0]
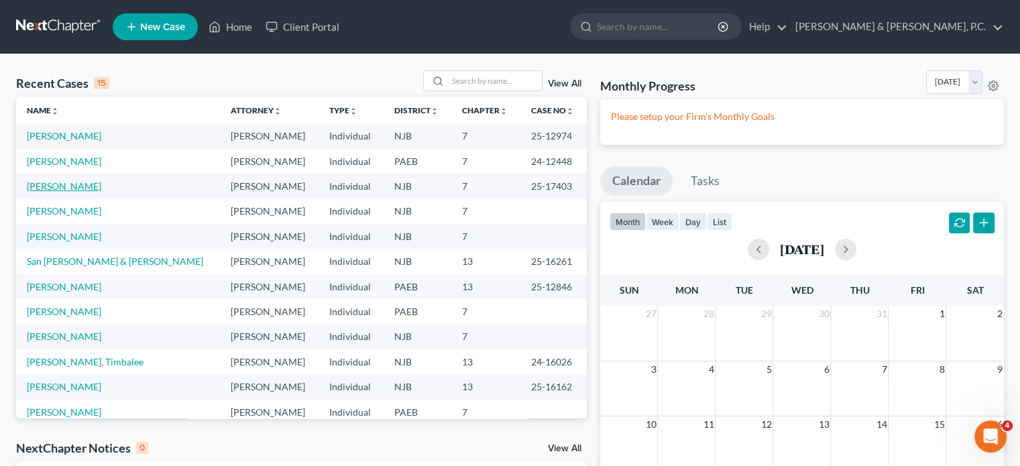
click at [68, 186] on link "[PERSON_NAME]" at bounding box center [64, 185] width 74 height 11
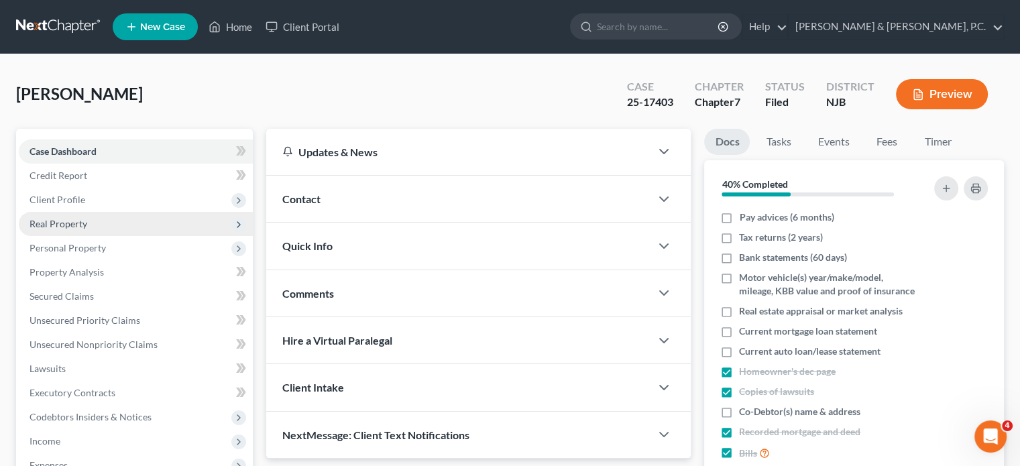
click at [76, 221] on span "Real Property" at bounding box center [59, 223] width 58 height 11
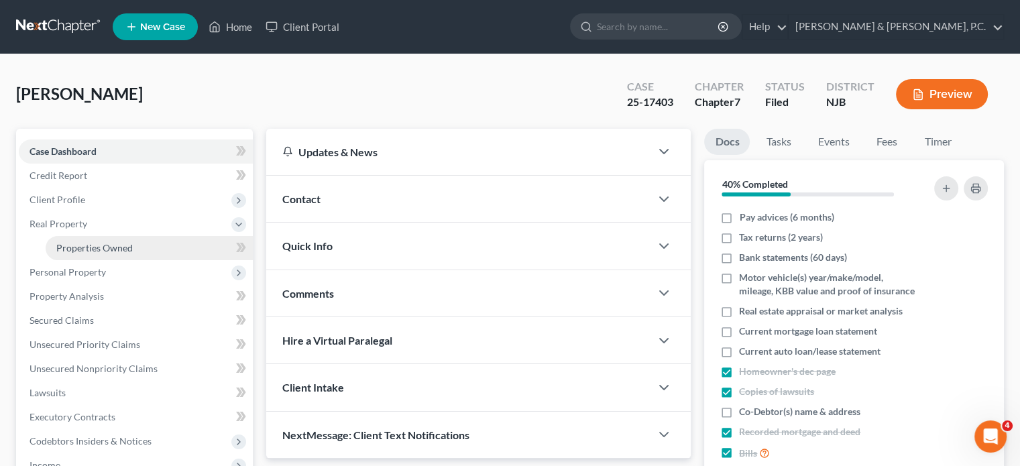
click at [86, 242] on span "Properties Owned" at bounding box center [94, 247] width 76 height 11
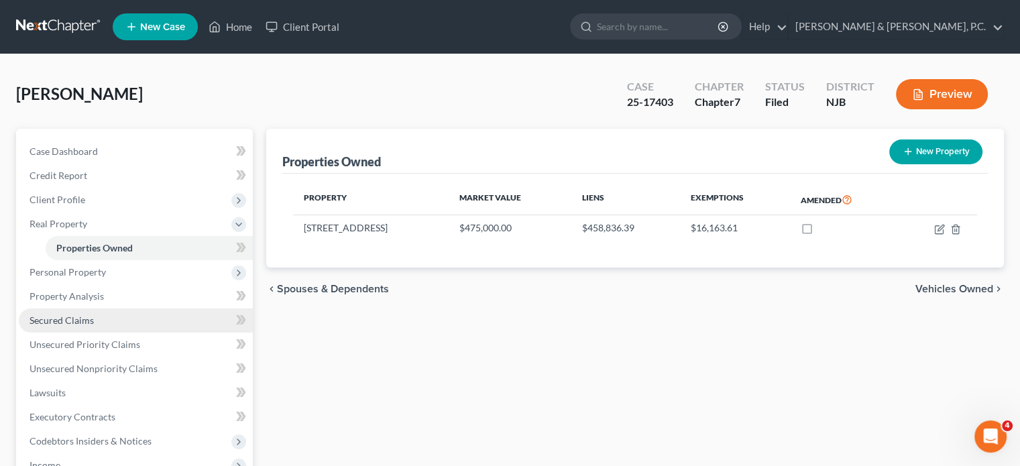
click at [84, 321] on span "Secured Claims" at bounding box center [62, 320] width 64 height 11
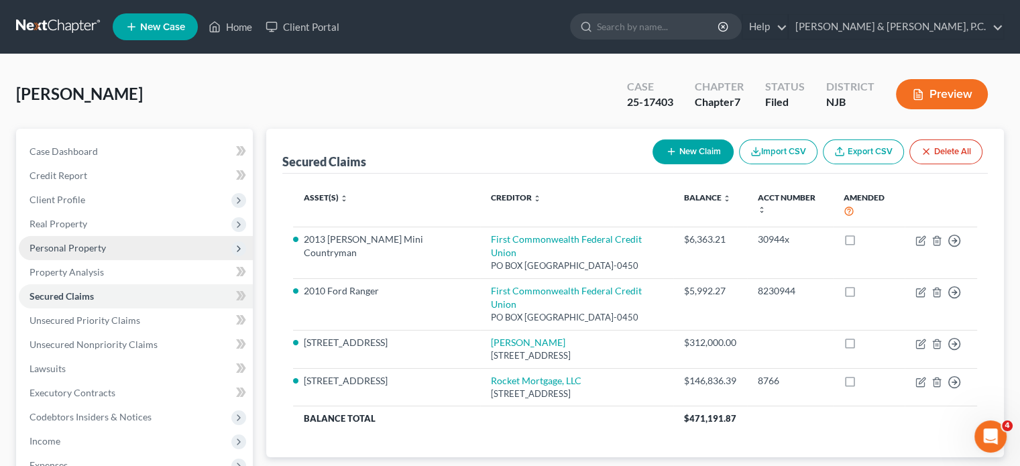
click at [76, 248] on span "Personal Property" at bounding box center [68, 247] width 76 height 11
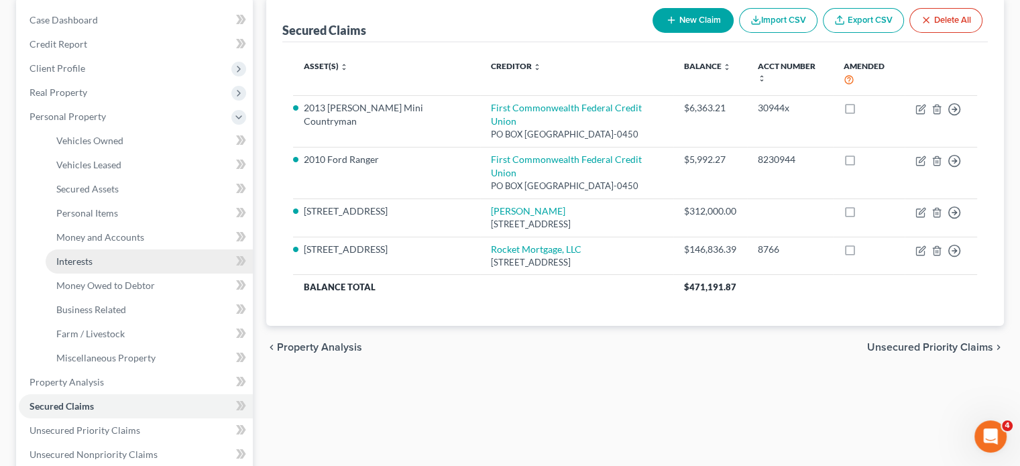
scroll to position [134, 0]
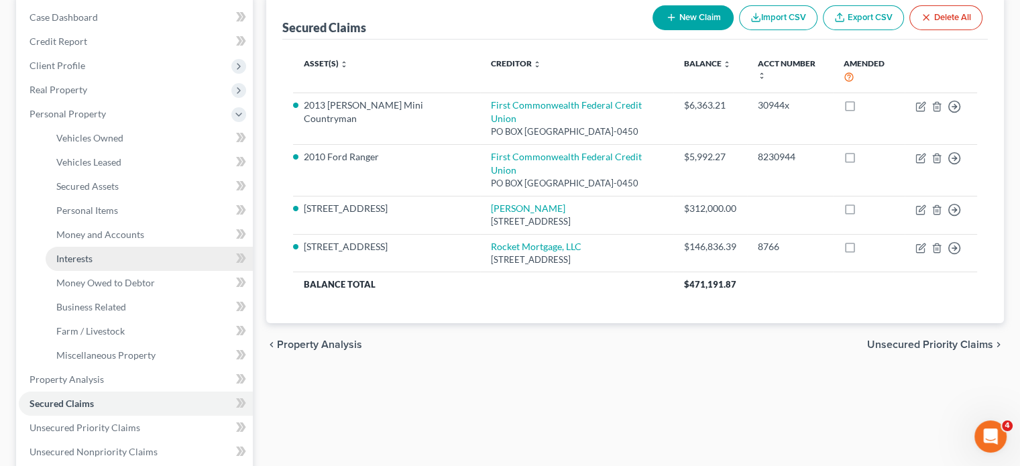
click at [83, 260] on span "Interests" at bounding box center [74, 258] width 36 height 11
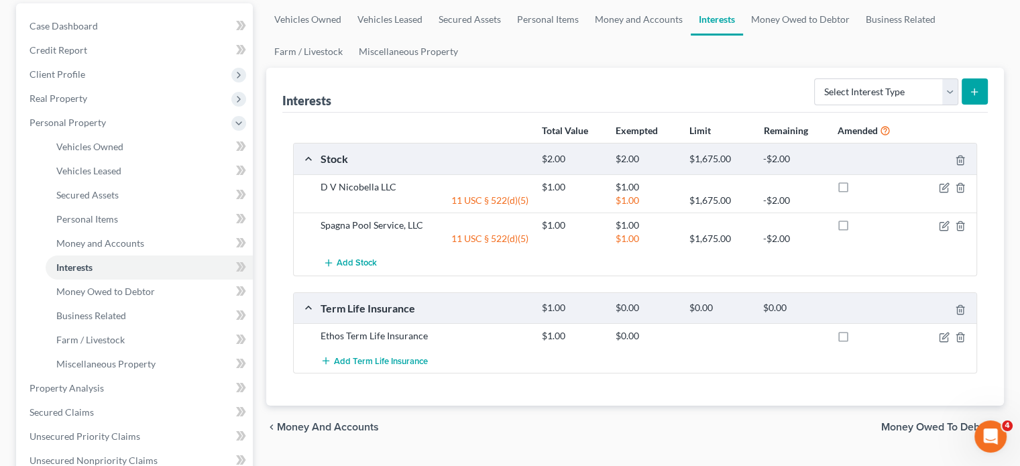
scroll to position [201, 0]
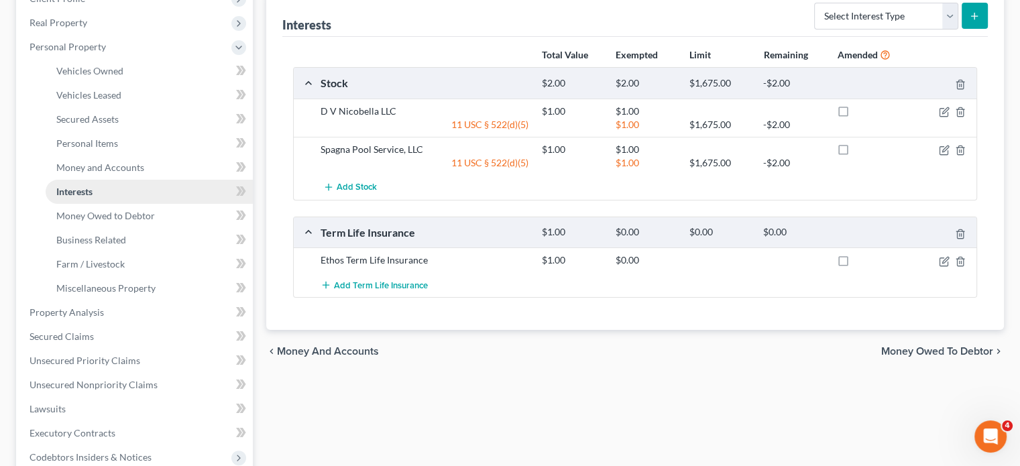
click at [95, 187] on link "Interests" at bounding box center [149, 192] width 207 height 24
click at [89, 266] on span "Farm / Livestock" at bounding box center [90, 263] width 68 height 11
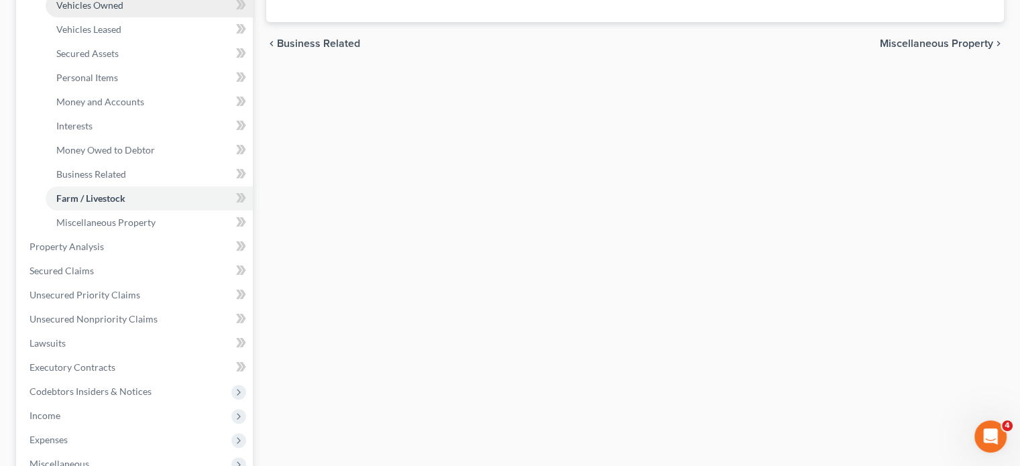
scroll to position [335, 0]
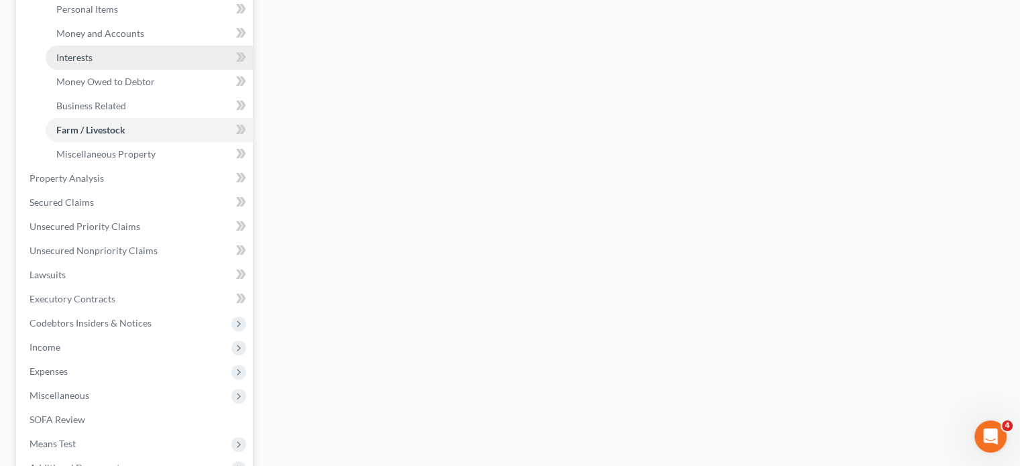
click at [90, 56] on span "Interests" at bounding box center [74, 57] width 36 height 11
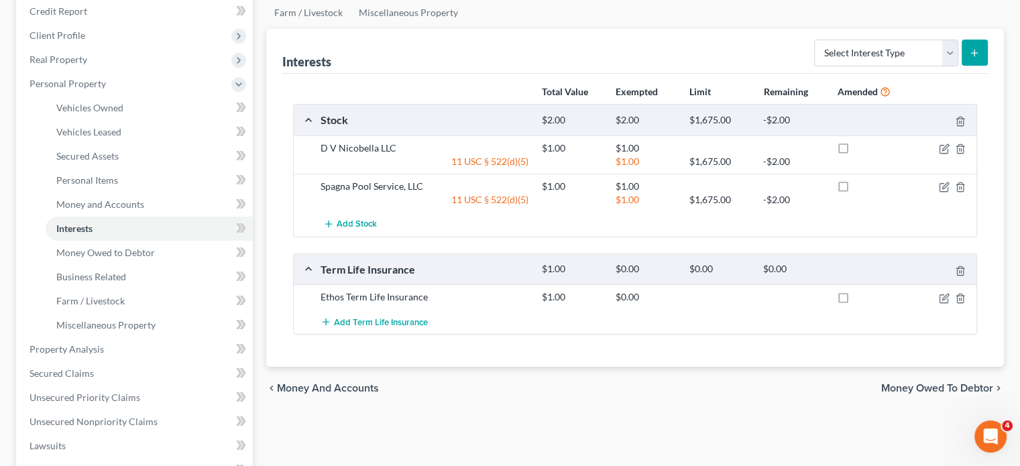
scroll to position [201, 0]
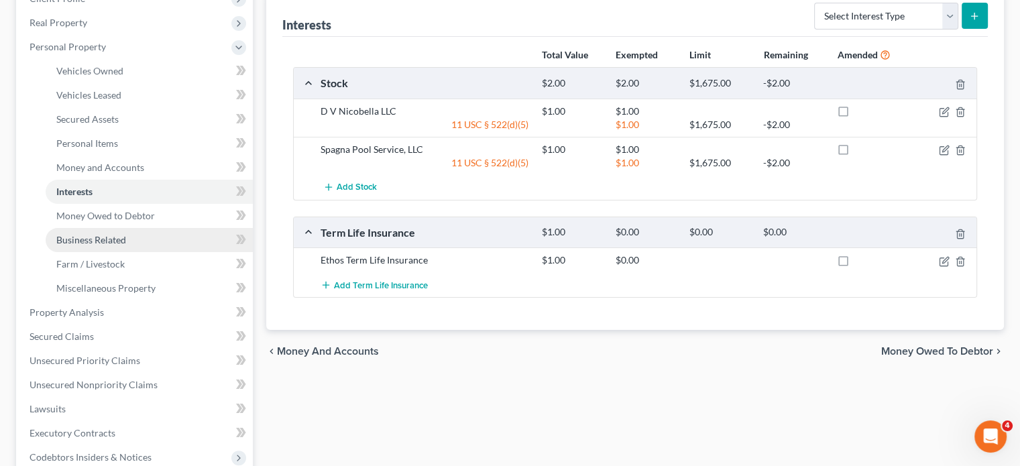
click at [129, 235] on link "Business Related" at bounding box center [149, 240] width 207 height 24
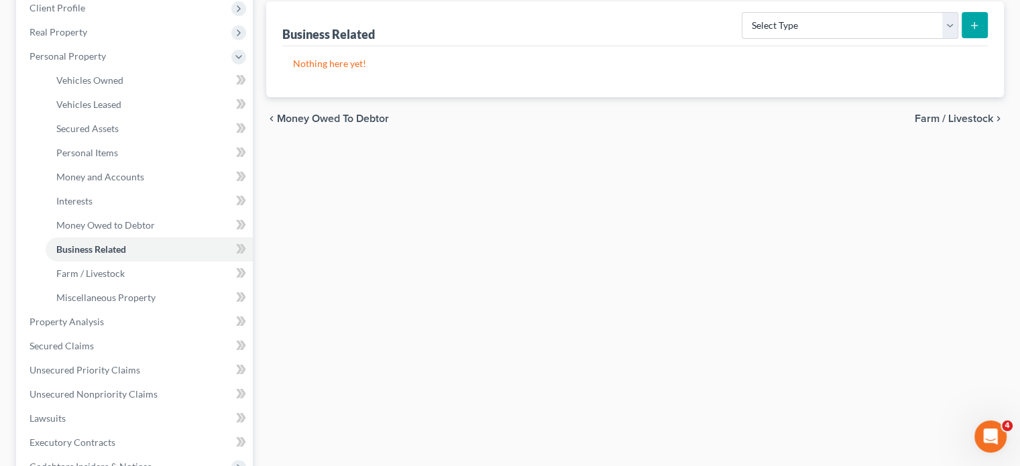
scroll to position [201, 0]
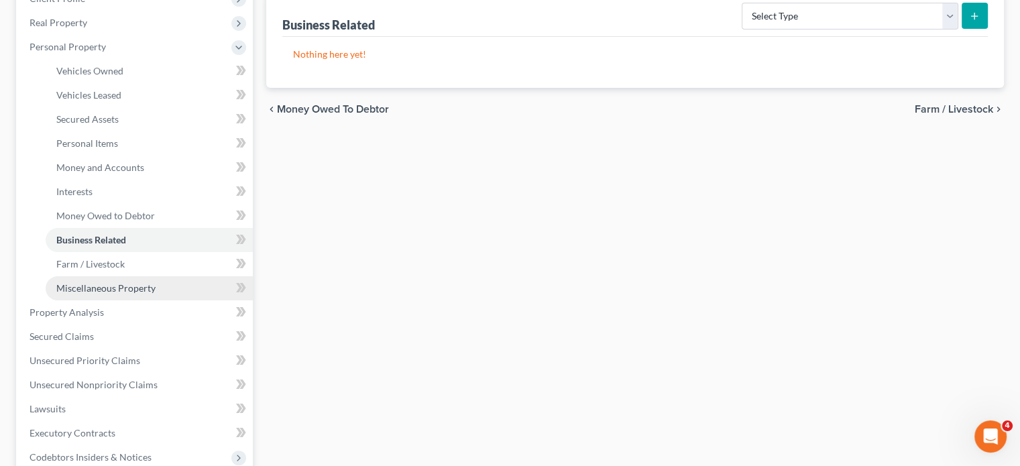
click at [124, 283] on span "Miscellaneous Property" at bounding box center [105, 287] width 99 height 11
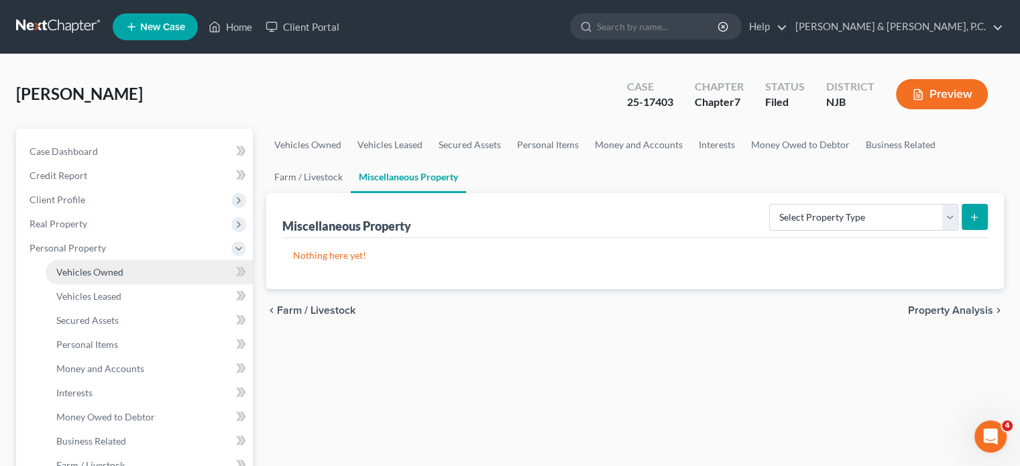
click at [113, 272] on span "Vehicles Owned" at bounding box center [89, 271] width 67 height 11
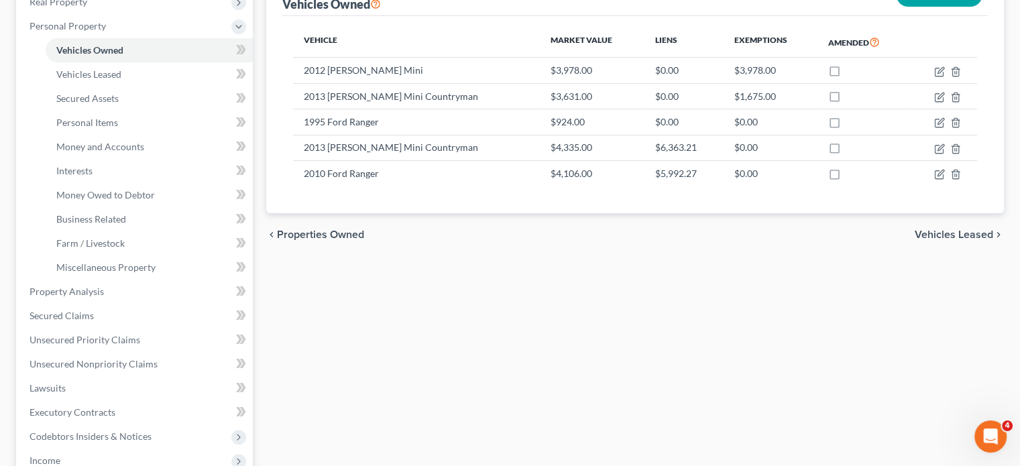
scroll to position [268, 0]
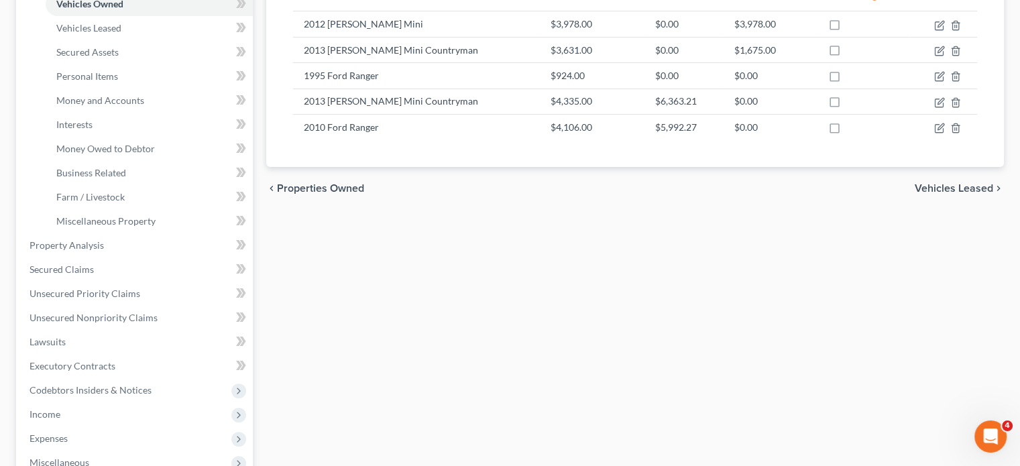
click at [938, 186] on span "Vehicles Leased" at bounding box center [954, 188] width 78 height 11
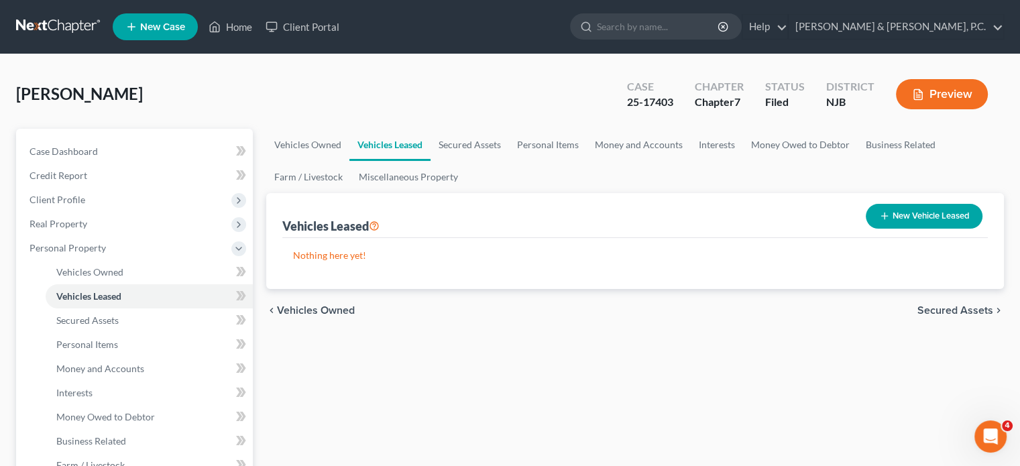
click at [927, 312] on span "Secured Assets" at bounding box center [955, 310] width 76 height 11
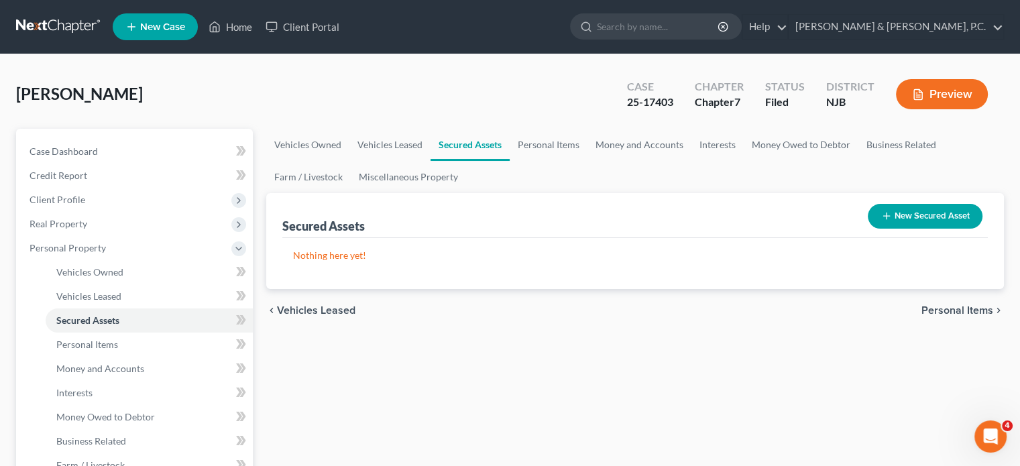
click at [930, 308] on span "Personal Items" at bounding box center [957, 310] width 72 height 11
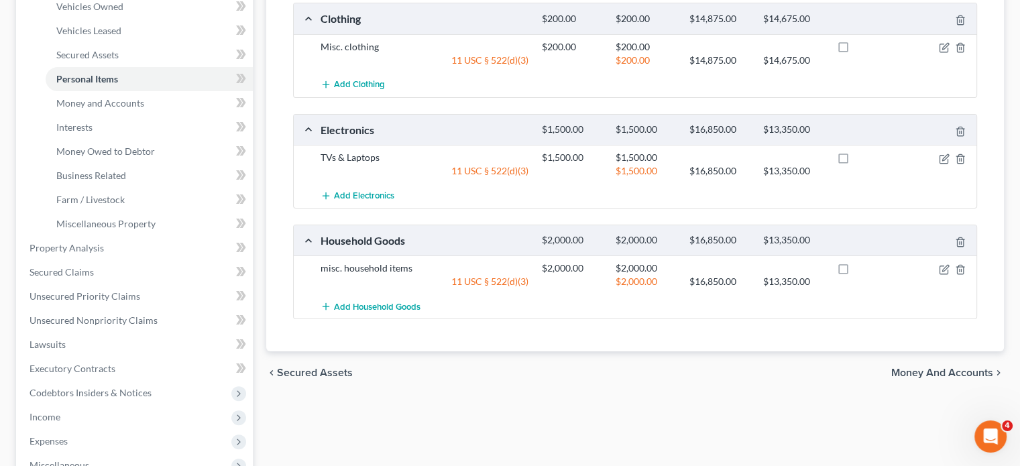
scroll to position [268, 0]
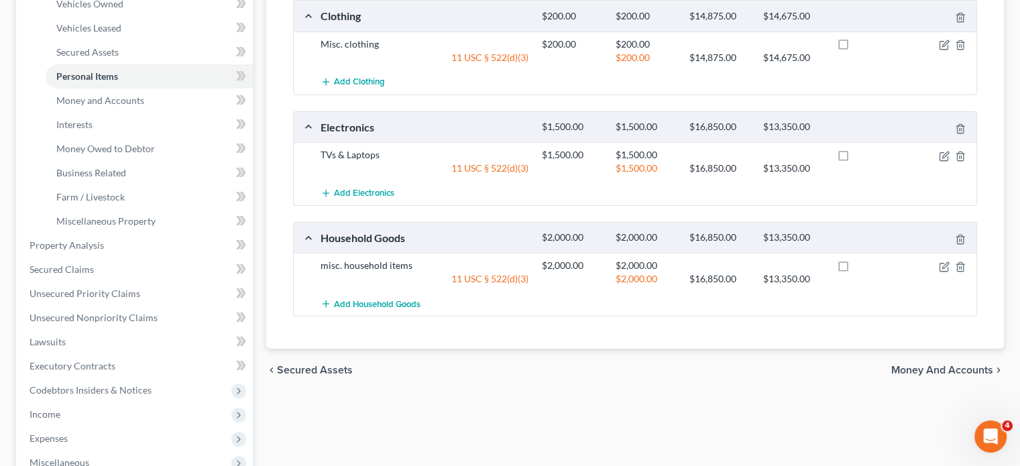
click at [915, 368] on span "Money and Accounts" at bounding box center [942, 370] width 102 height 11
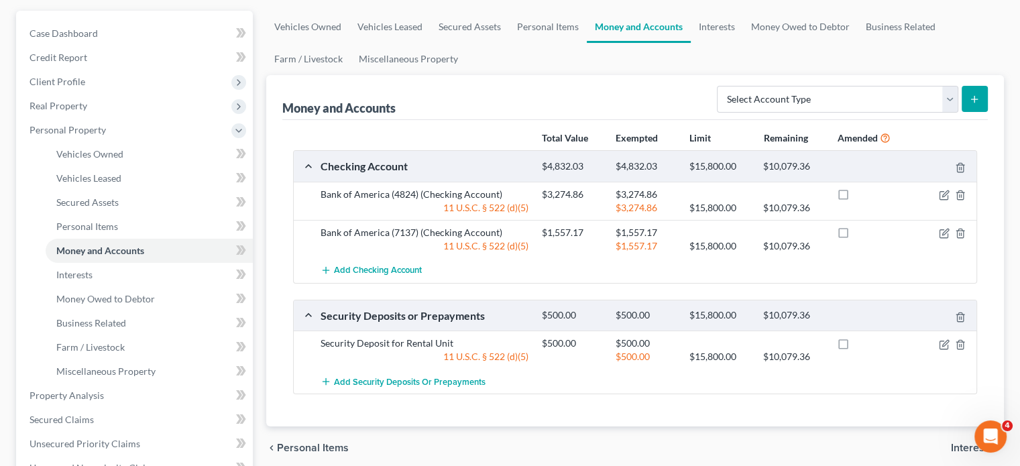
scroll to position [134, 0]
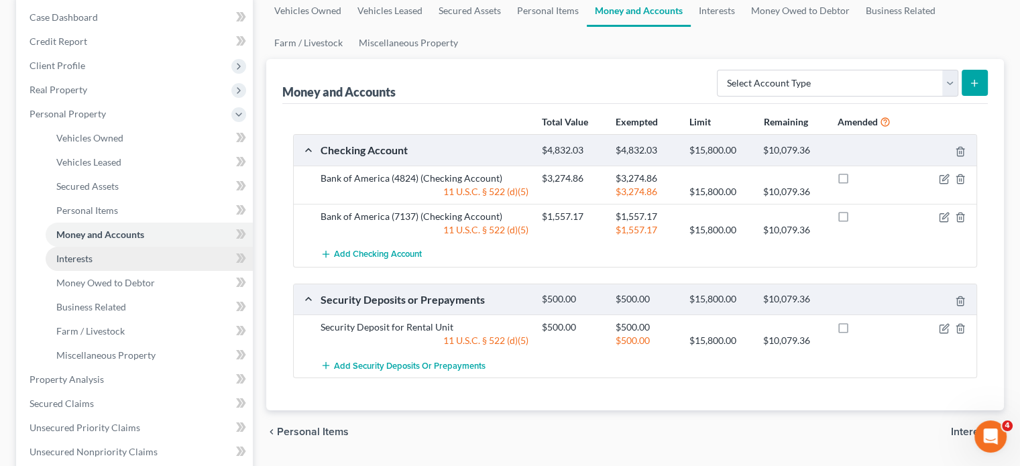
click at [100, 254] on link "Interests" at bounding box center [149, 259] width 207 height 24
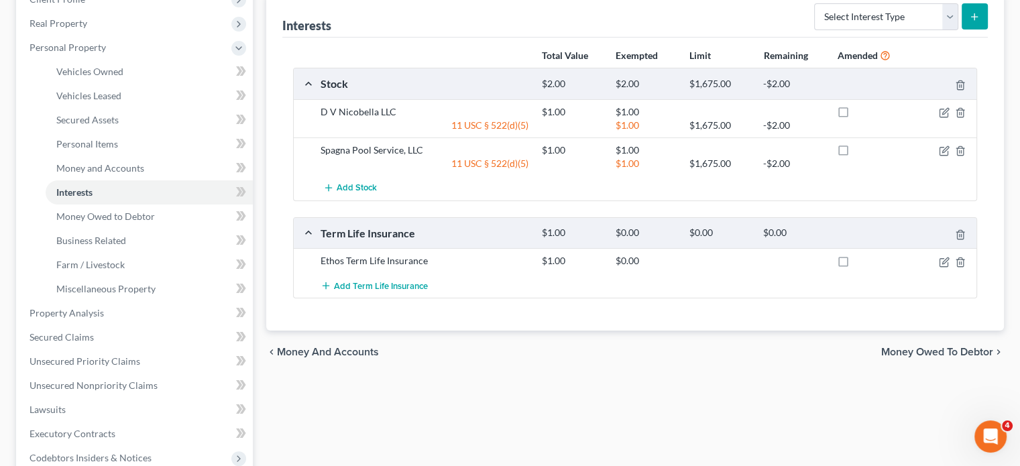
scroll to position [201, 0]
